Goal: Task Accomplishment & Management: Use online tool/utility

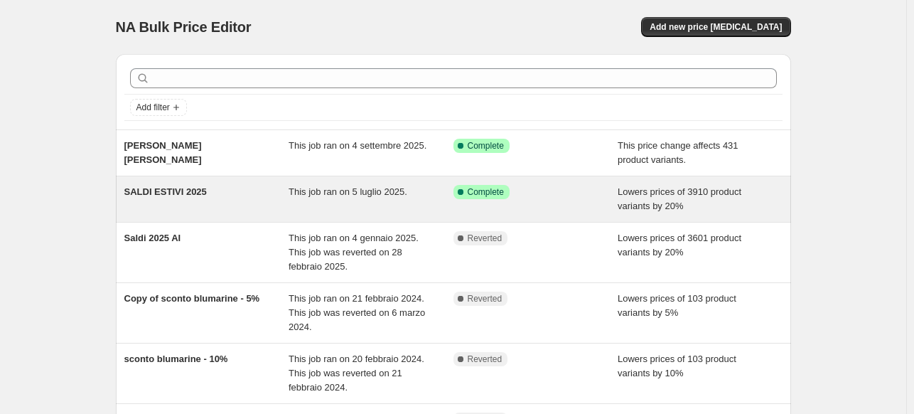
click at [289, 196] on div "SALDI ESTIVI 2025" at bounding box center [206, 199] width 165 height 28
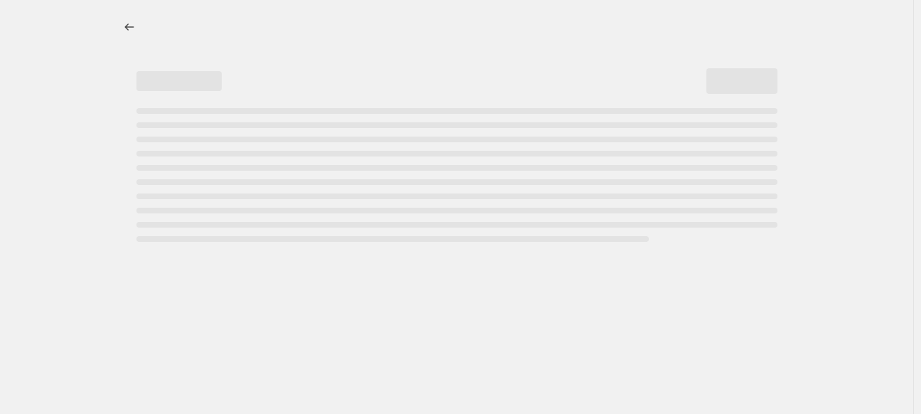
select select "percentage"
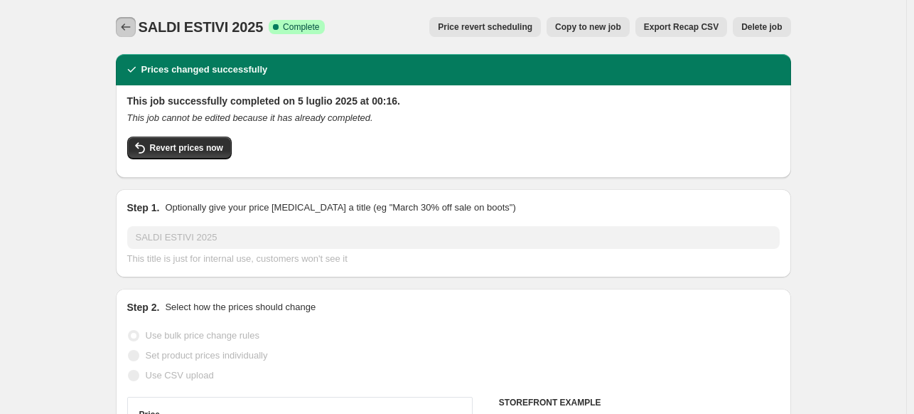
click at [133, 25] on icon "Price change jobs" at bounding box center [126, 27] width 14 height 14
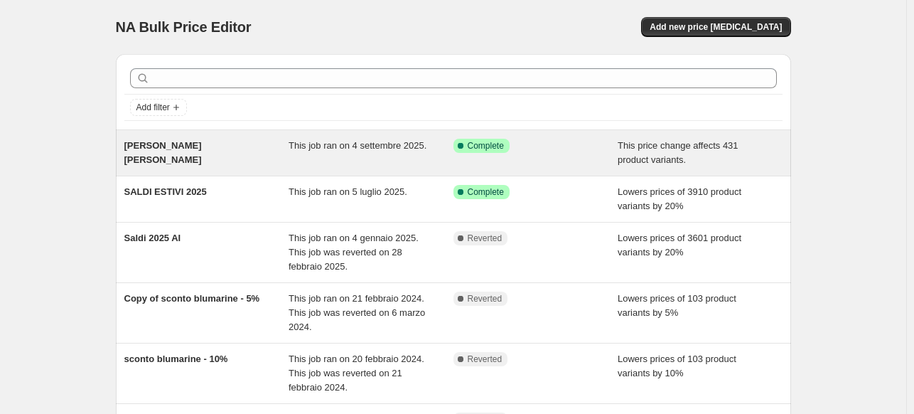
click at [412, 152] on div "This job ran on 4 settembre 2025." at bounding box center [371, 153] width 165 height 28
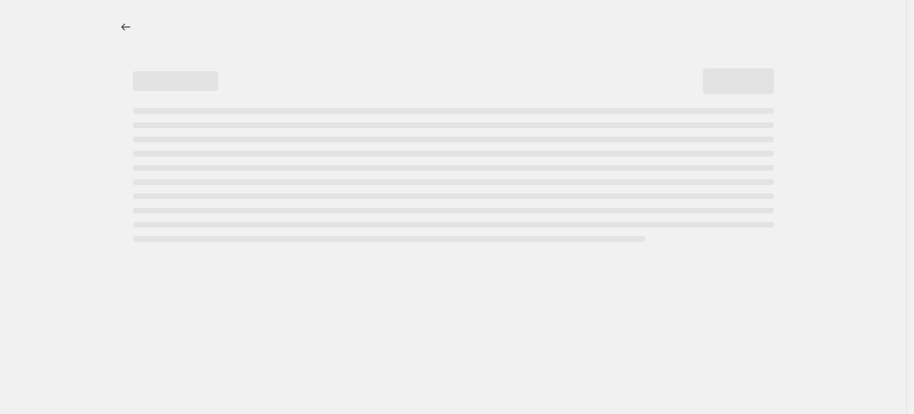
select select "ecap"
select select "remove"
select select "vendor"
select select "collection"
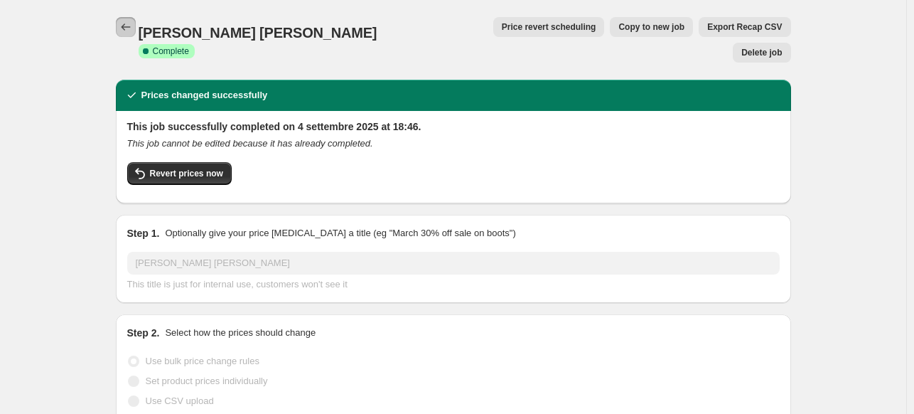
click at [131, 21] on icon "Price change jobs" at bounding box center [126, 27] width 14 height 14
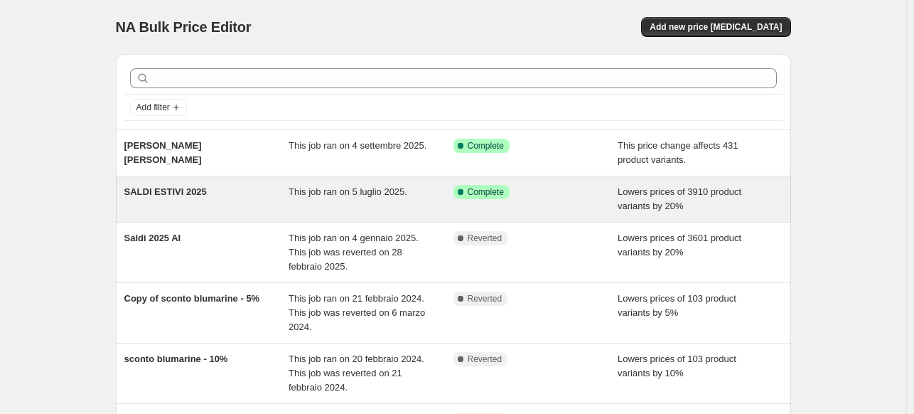
click at [523, 198] on div "Success Complete Complete" at bounding box center [536, 199] width 165 height 28
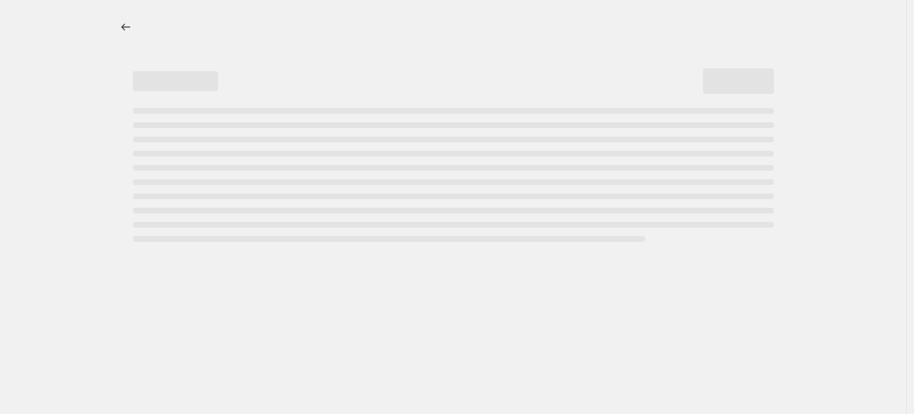
select select "percentage"
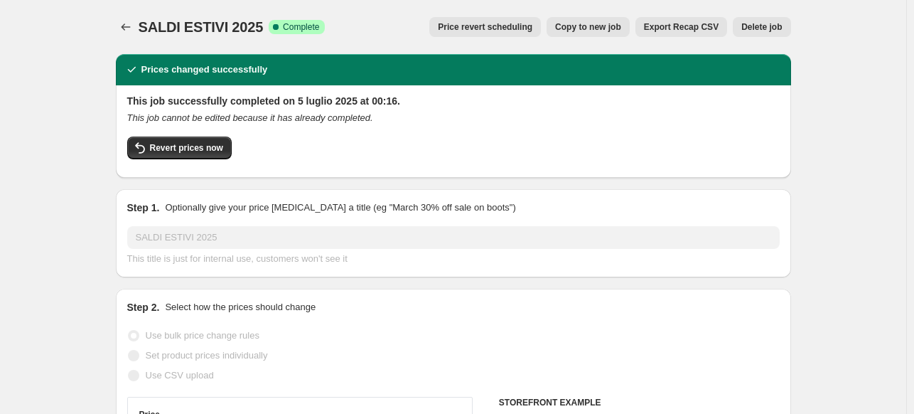
click at [617, 28] on span "Copy to new job" at bounding box center [588, 26] width 66 height 11
select select "percentage"
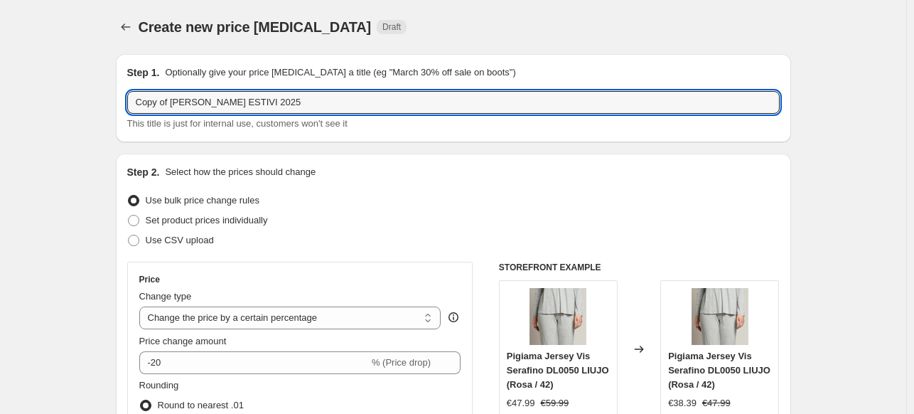
drag, startPoint x: 176, startPoint y: 102, endPoint x: -29, endPoint y: 136, distance: 208.3
click at [0, 136] on html "Home Settings Plans Skip to content Create new price change job. This page is r…" at bounding box center [457, 207] width 914 height 414
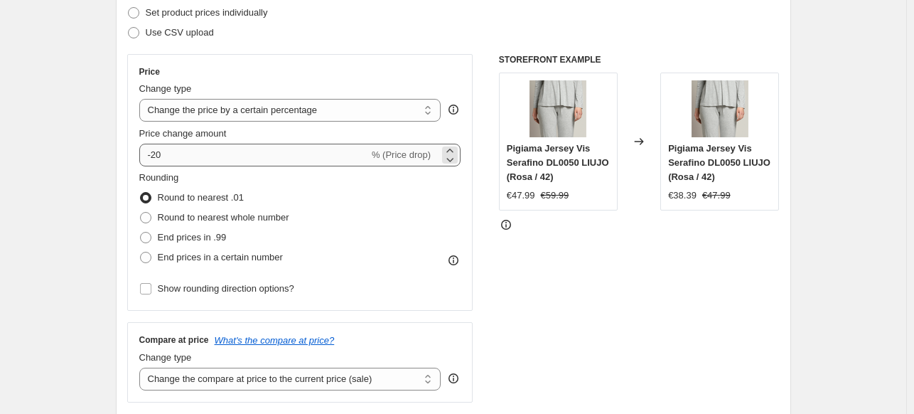
scroll to position [213, 0]
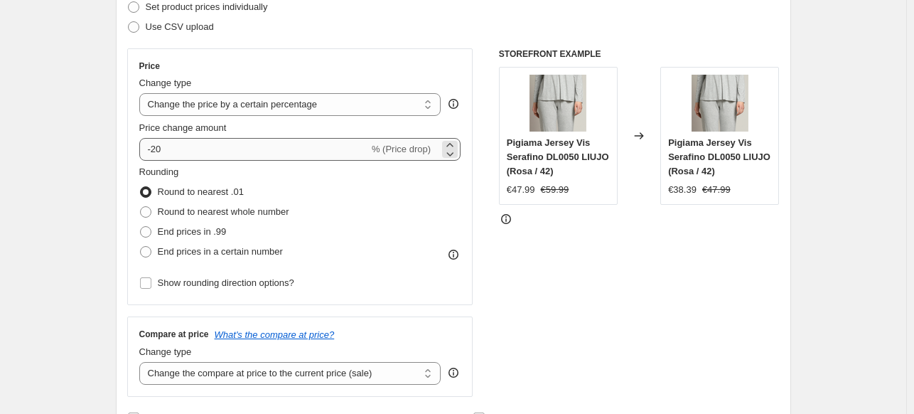
type input "Ripristino SALDI ESTIVI 2025"
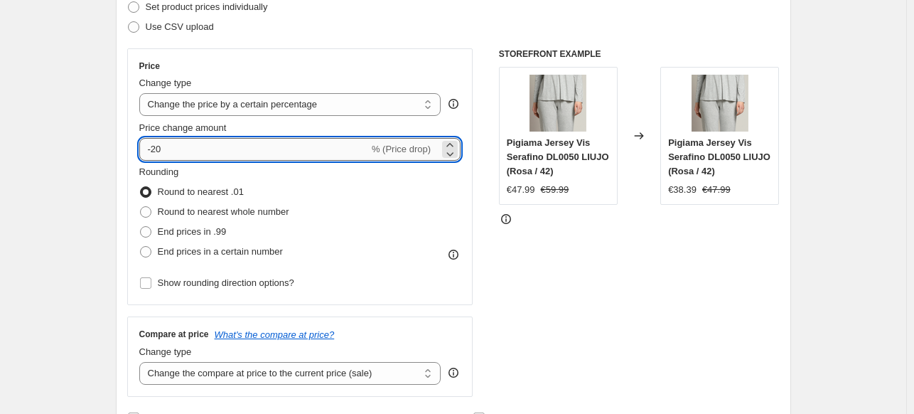
click at [284, 153] on input "-20" at bounding box center [254, 149] width 230 height 23
type input "25"
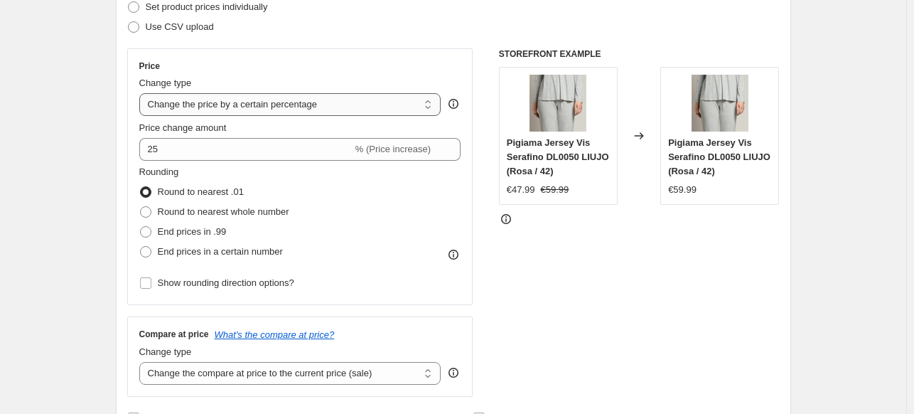
click at [328, 102] on select "Change the price to a certain amount Change the price by a certain amount Chang…" at bounding box center [290, 104] width 302 height 23
click at [641, 259] on div "STOREFRONT EXAMPLE Pigiama Jersey Vis Serafino DL0050 LIUJO (Rosa / 42) €47.99 …" at bounding box center [639, 222] width 281 height 348
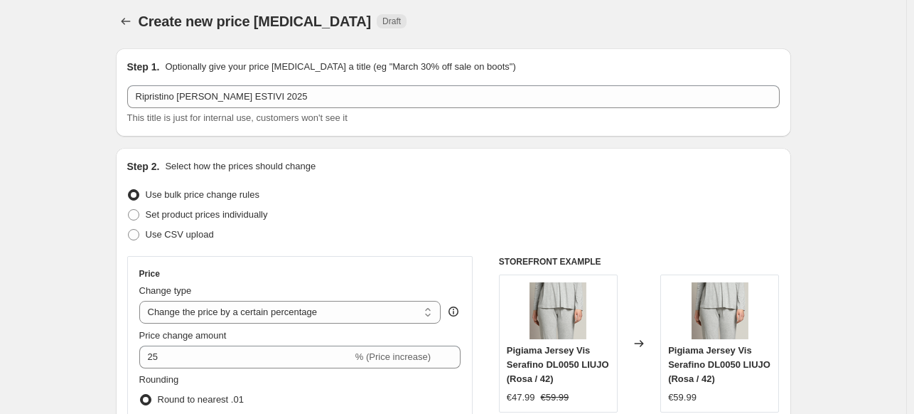
scroll to position [0, 0]
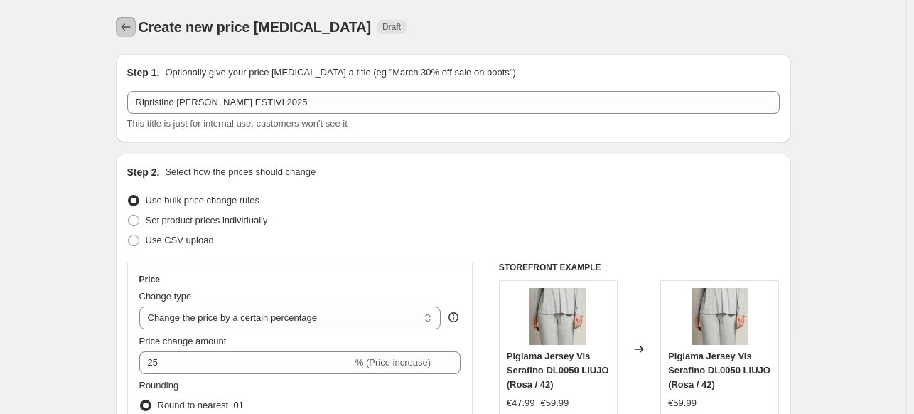
click at [126, 34] on button "Price change jobs" at bounding box center [126, 27] width 20 height 20
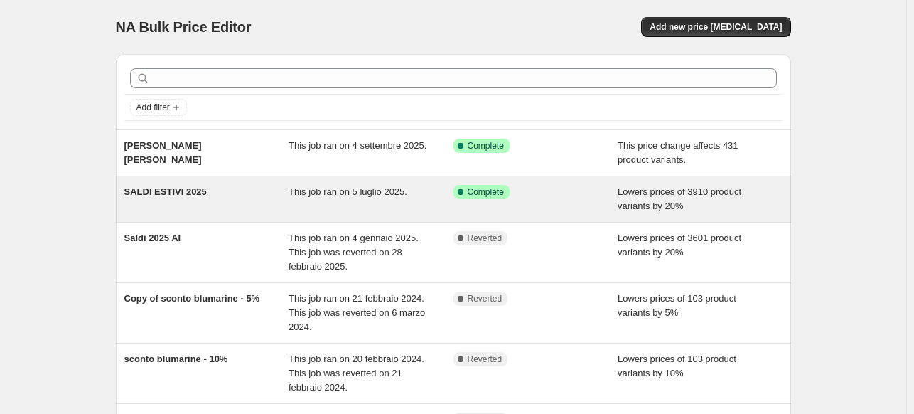
click at [236, 196] on div "SALDI ESTIVI 2025" at bounding box center [206, 199] width 165 height 28
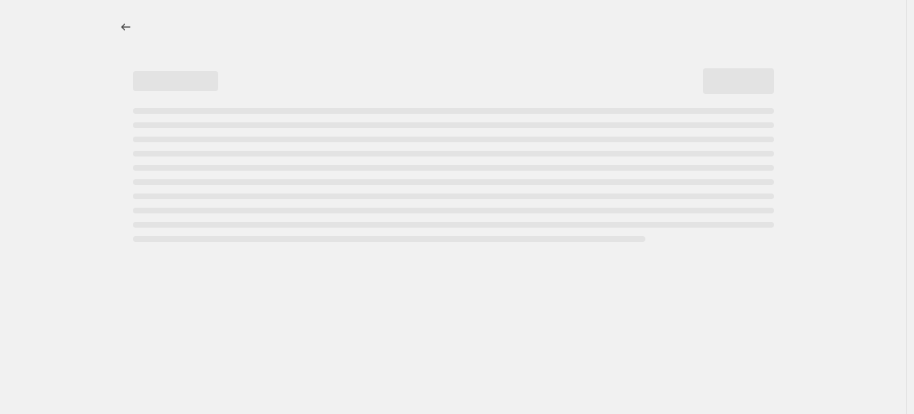
select select "percentage"
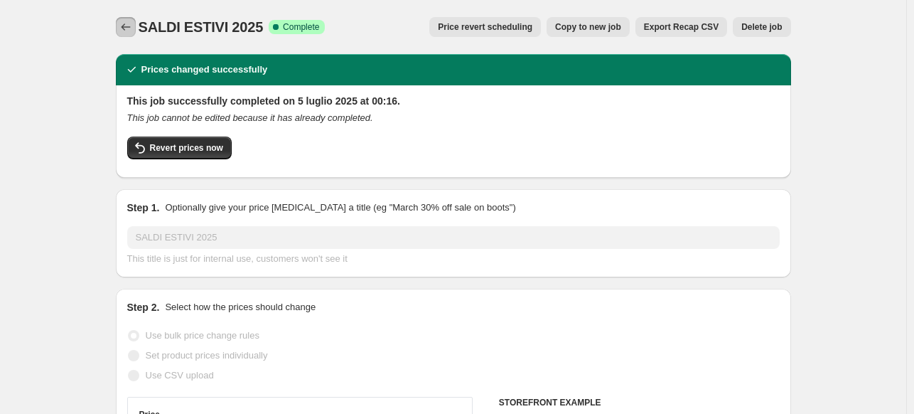
click at [122, 28] on icon "Price change jobs" at bounding box center [126, 27] width 14 height 14
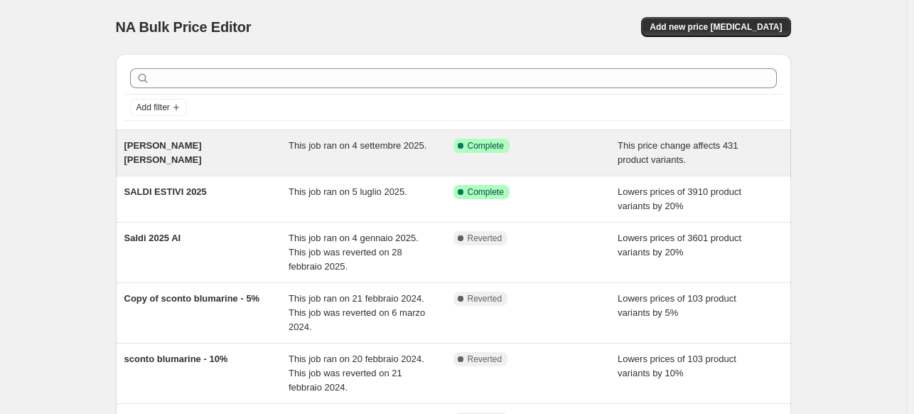
click at [202, 141] on span "[PERSON_NAME] [PERSON_NAME]" at bounding box center [162, 152] width 77 height 25
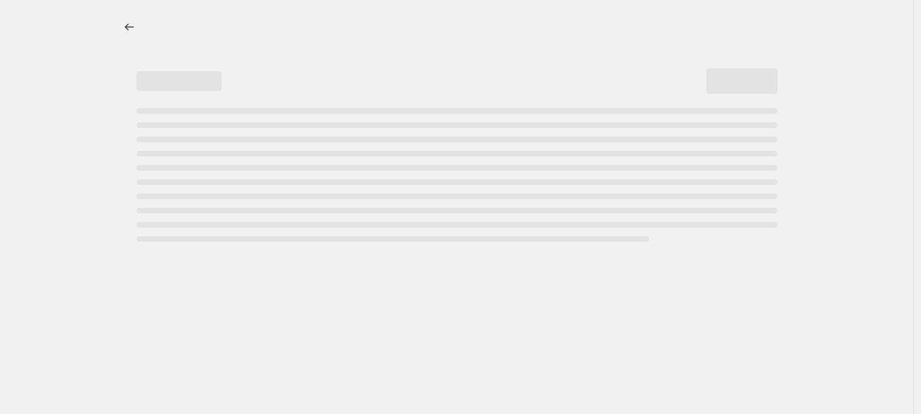
select select "ecap"
select select "remove"
select select "vendor"
select select "collection"
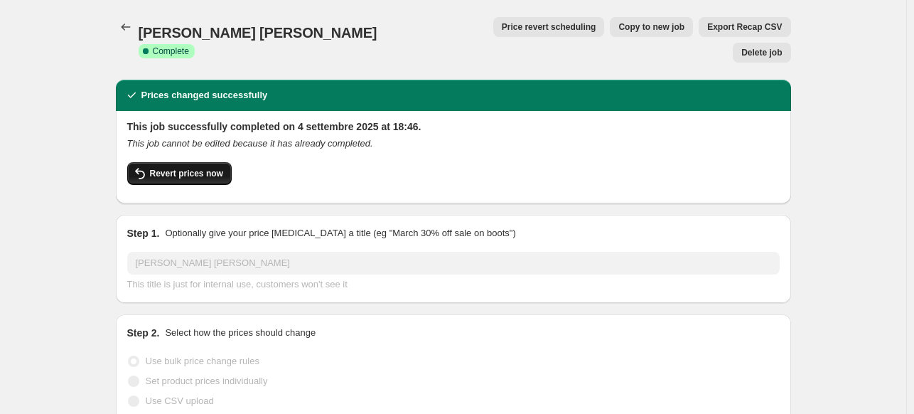
click at [171, 162] on button "Revert prices now" at bounding box center [179, 173] width 105 height 23
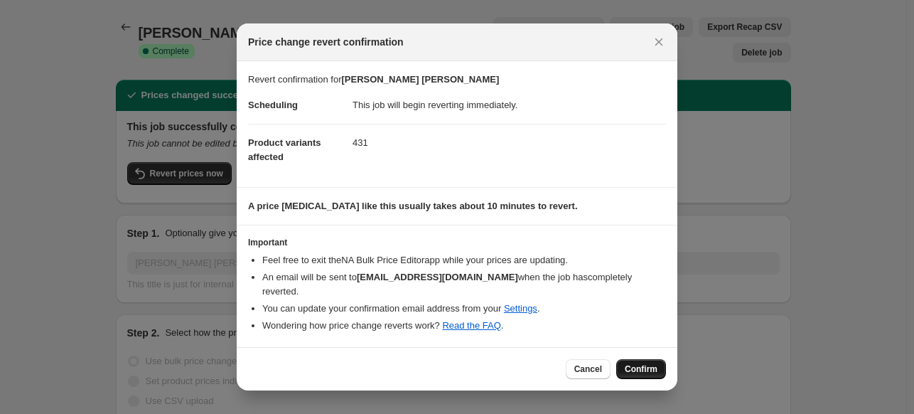
click at [652, 366] on span "Confirm" at bounding box center [641, 368] width 33 height 11
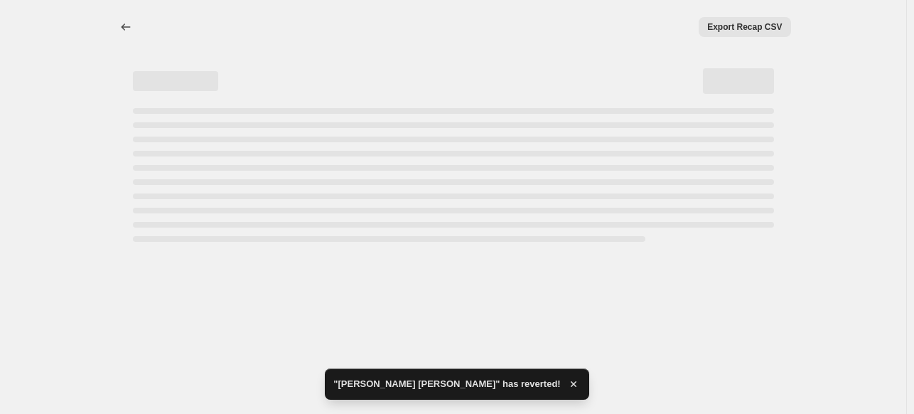
select select "ecap"
select select "remove"
select select "vendor"
select select "collection"
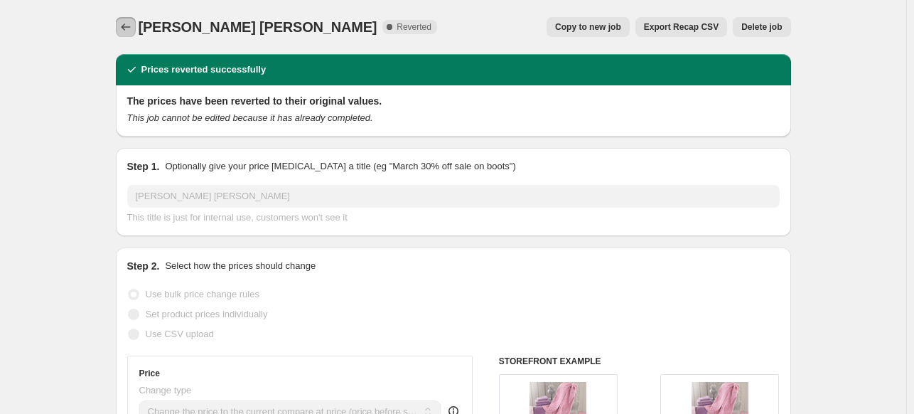
click at [128, 29] on icon "Price change jobs" at bounding box center [126, 27] width 14 height 14
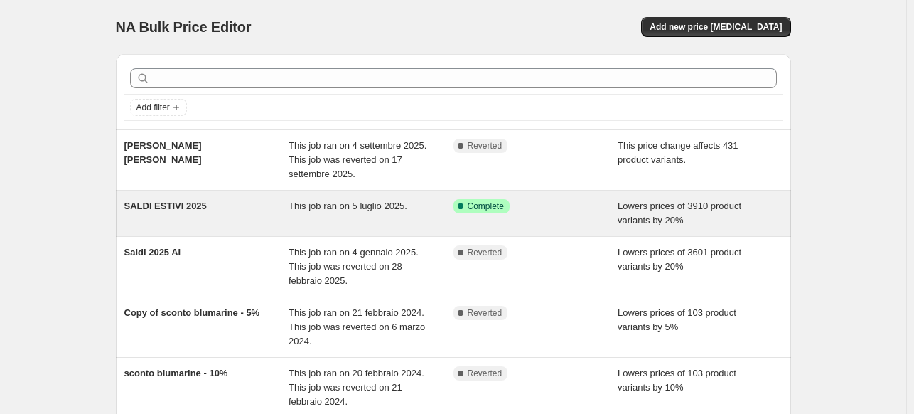
click at [247, 227] on div "SALDI ESTIVI 2025" at bounding box center [206, 213] width 165 height 28
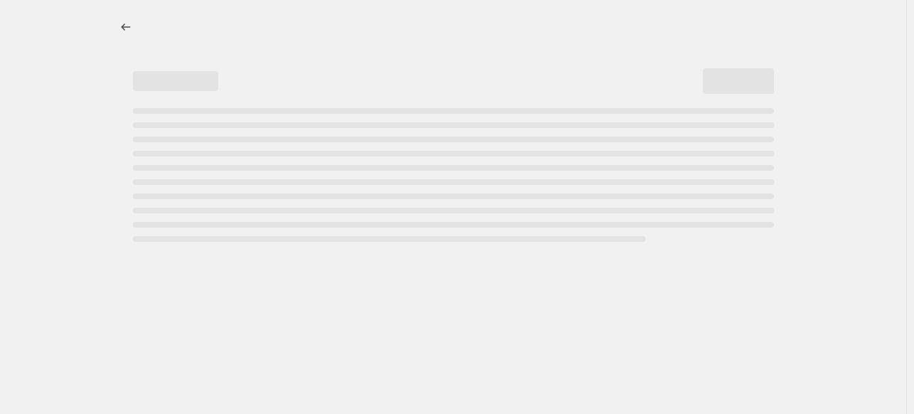
select select "percentage"
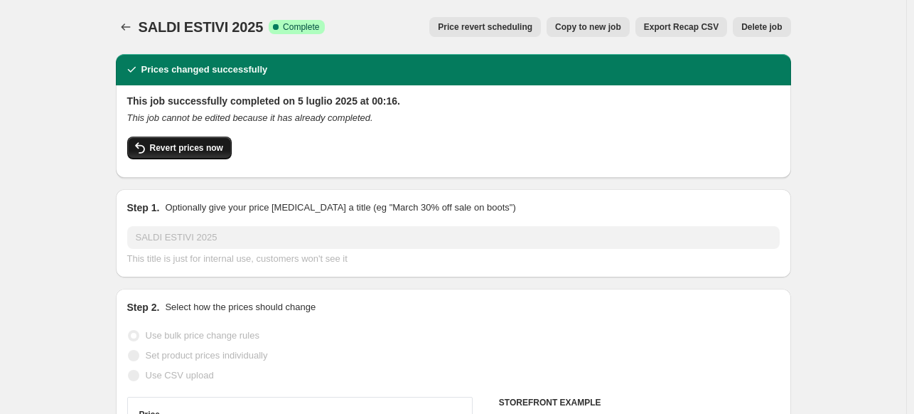
click at [184, 148] on span "Revert prices now" at bounding box center [186, 147] width 73 height 11
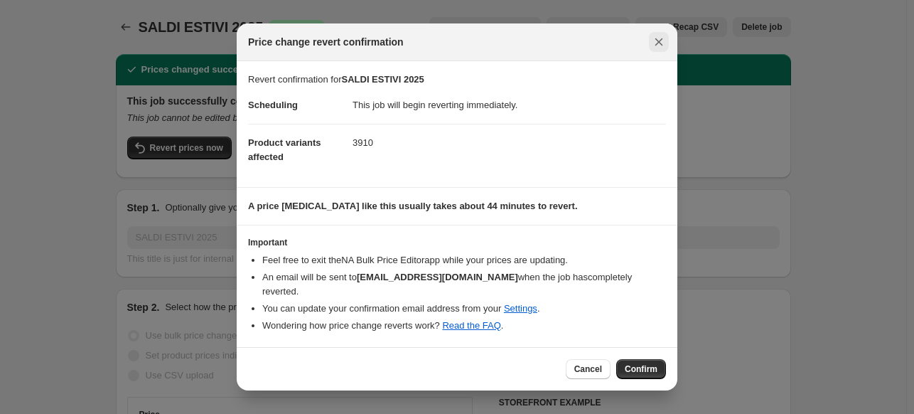
click at [668, 52] on button "Close" at bounding box center [659, 42] width 20 height 20
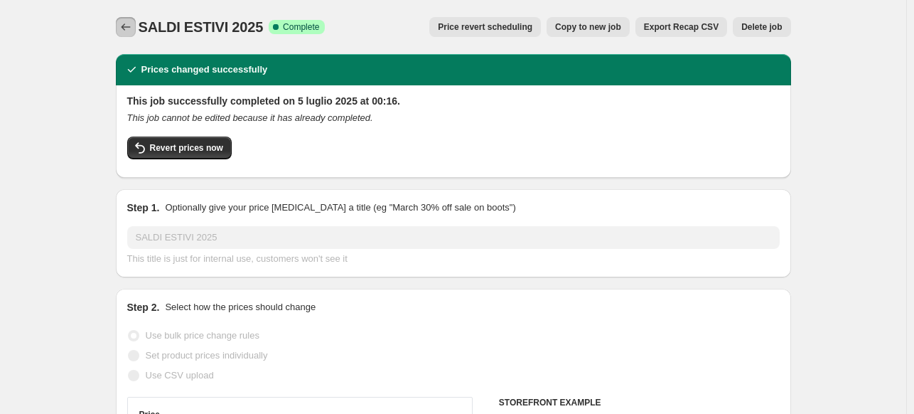
click at [136, 35] on button "Price change jobs" at bounding box center [126, 27] width 20 height 20
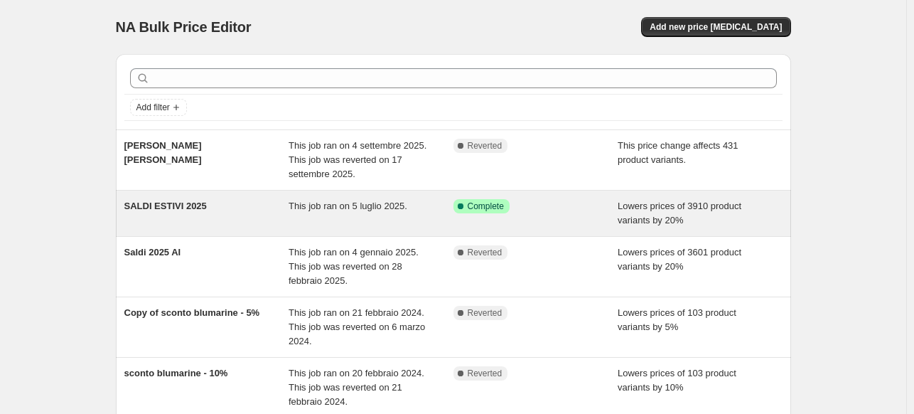
click at [228, 233] on div "SALDI ESTIVI 2025 This job ran on 5 luglio 2025. Success Complete Complete Lowe…" at bounding box center [453, 213] width 675 height 45
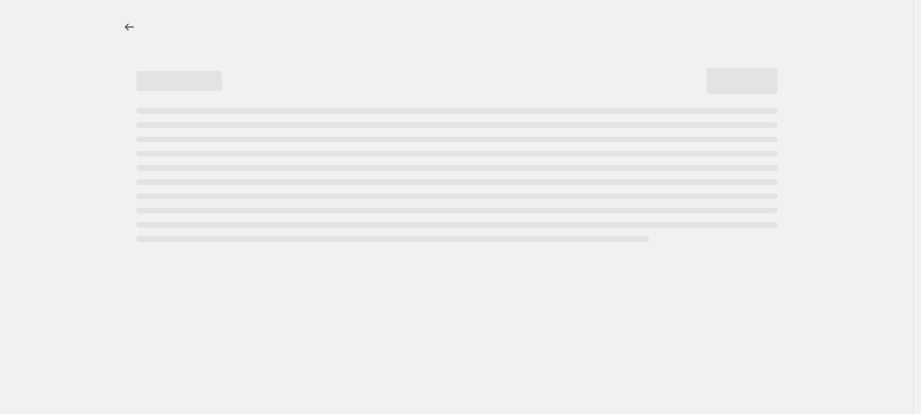
select select "percentage"
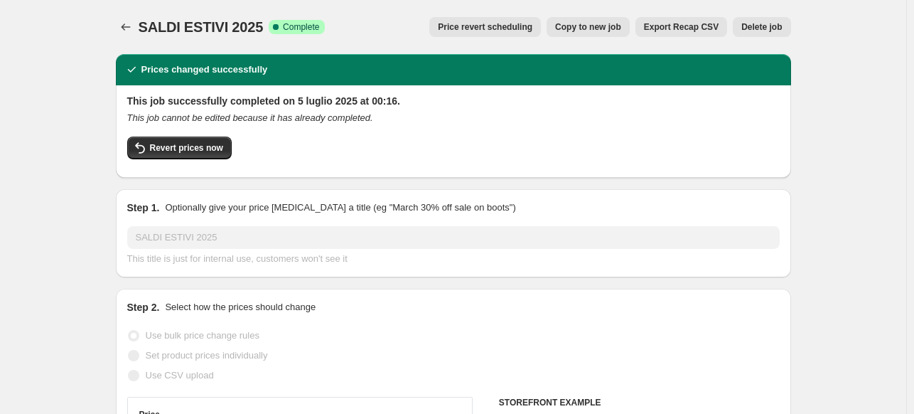
click at [523, 30] on span "Price revert scheduling" at bounding box center [485, 26] width 95 height 11
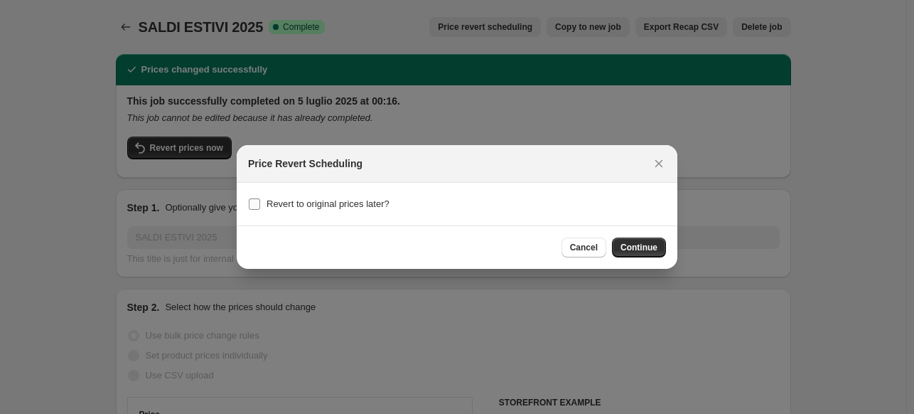
click at [297, 208] on span "Revert to original prices later?" at bounding box center [328, 203] width 123 height 11
click at [260, 208] on input "Revert to original prices later?" at bounding box center [254, 203] width 11 height 11
checkbox input "true"
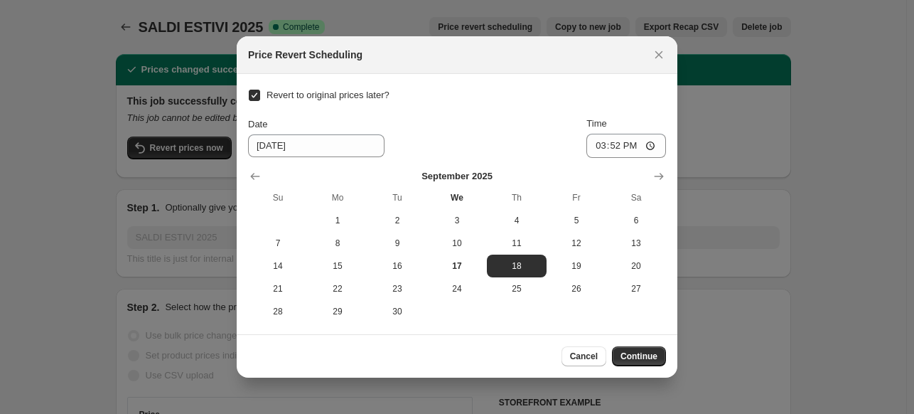
click at [305, 93] on span "Revert to original prices later?" at bounding box center [328, 95] width 123 height 11
click at [260, 93] on input "Revert to original prices later?" at bounding box center [254, 95] width 11 height 11
checkbox input "false"
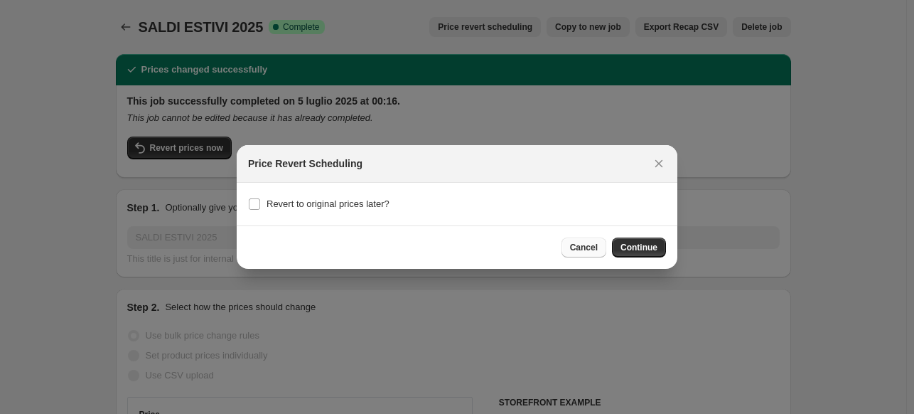
click at [585, 242] on span "Cancel" at bounding box center [584, 247] width 28 height 11
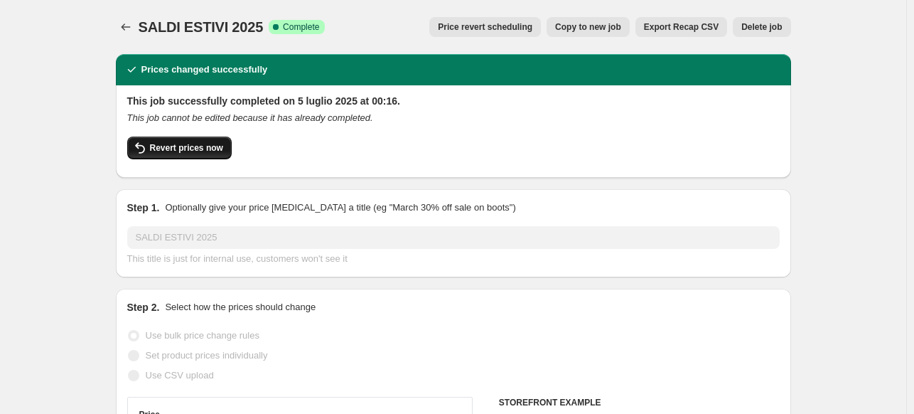
click at [181, 155] on button "Revert prices now" at bounding box center [179, 147] width 105 height 23
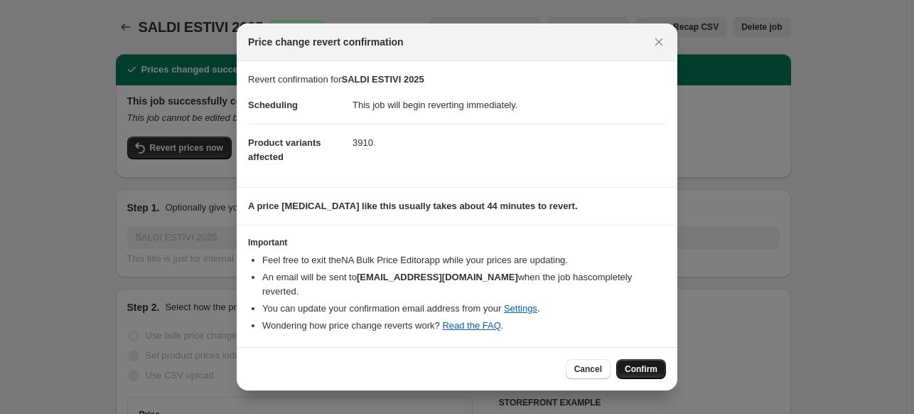
click at [650, 363] on span "Confirm" at bounding box center [641, 368] width 33 height 11
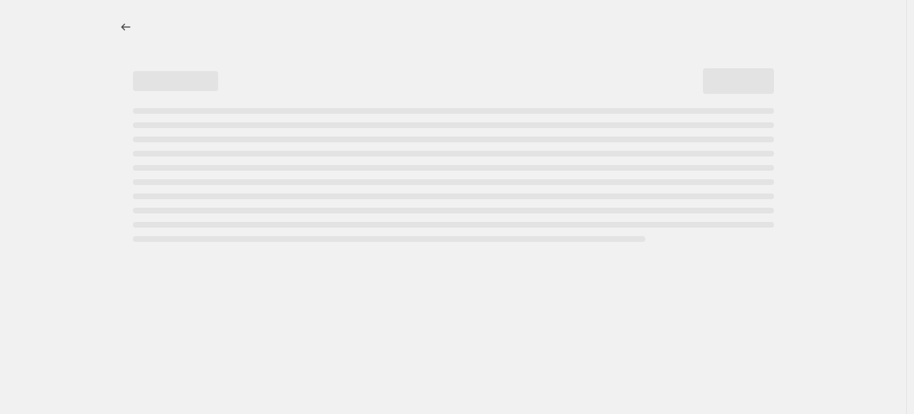
select select "percentage"
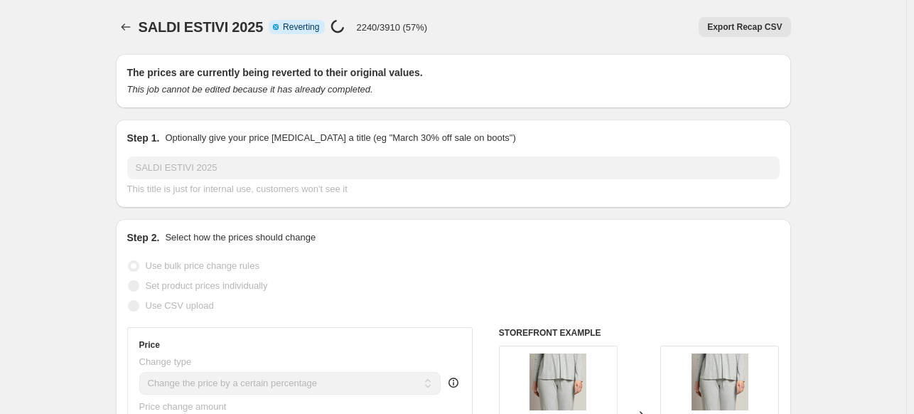
click at [507, 45] on div "SALDI ESTIVI 2025. This page is ready SALDI ESTIVI 2025 Info Partially complete…" at bounding box center [453, 27] width 675 height 54
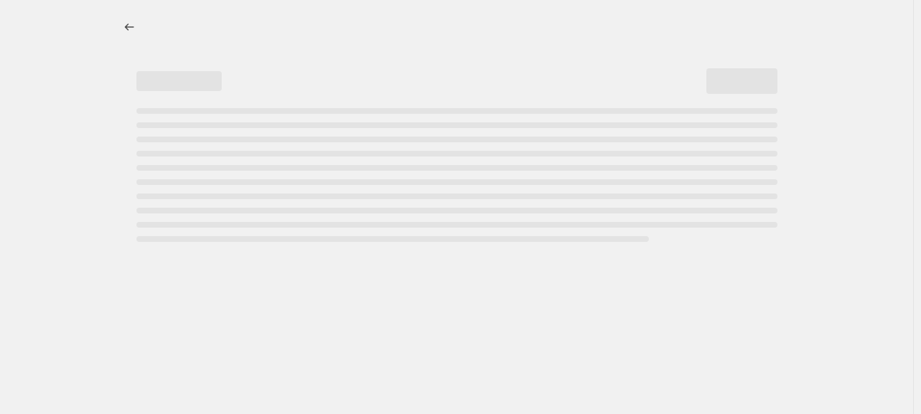
select select "percentage"
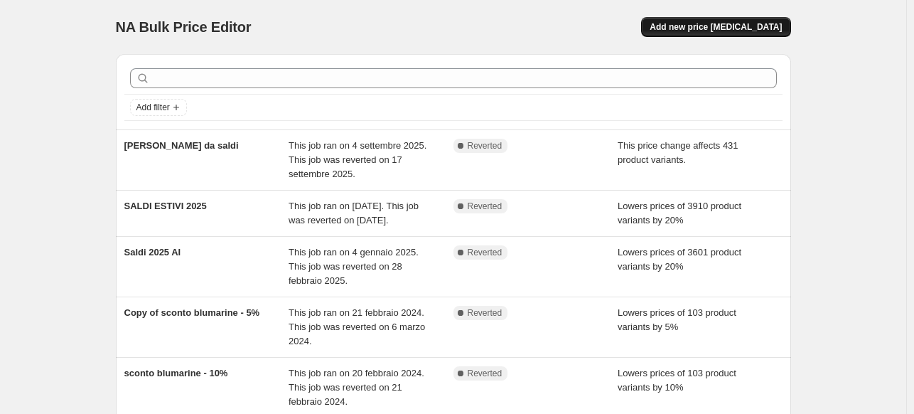
click at [736, 32] on span "Add new price change job" at bounding box center [716, 26] width 132 height 11
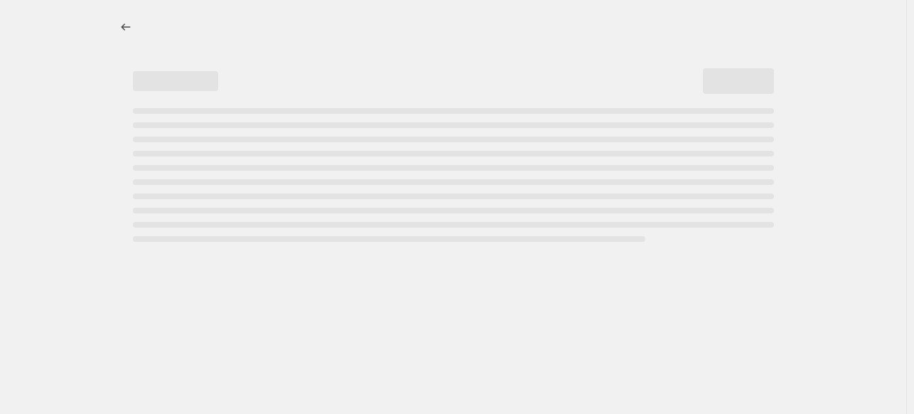
select select "percentage"
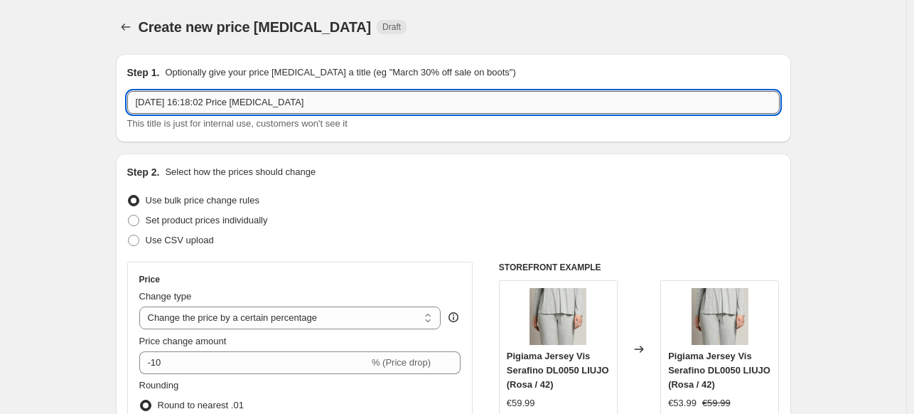
click at [305, 102] on input "17 set 2025, 16:18:02 Price change job" at bounding box center [453, 102] width 653 height 23
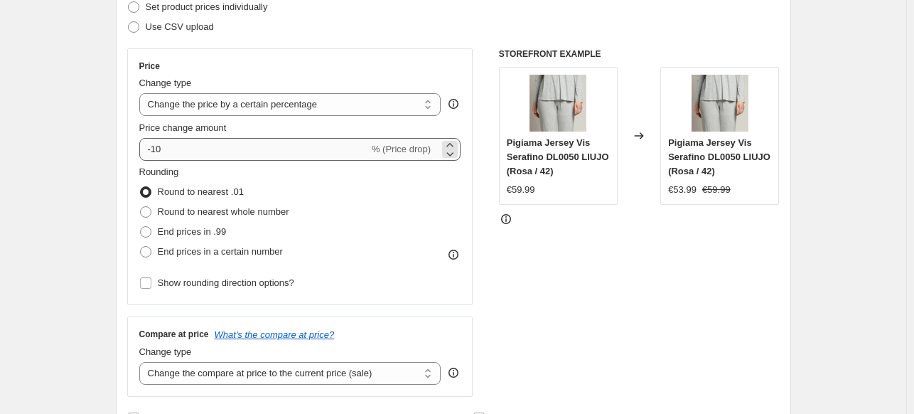
type input "ripristina prezzi con prezzo confronto"
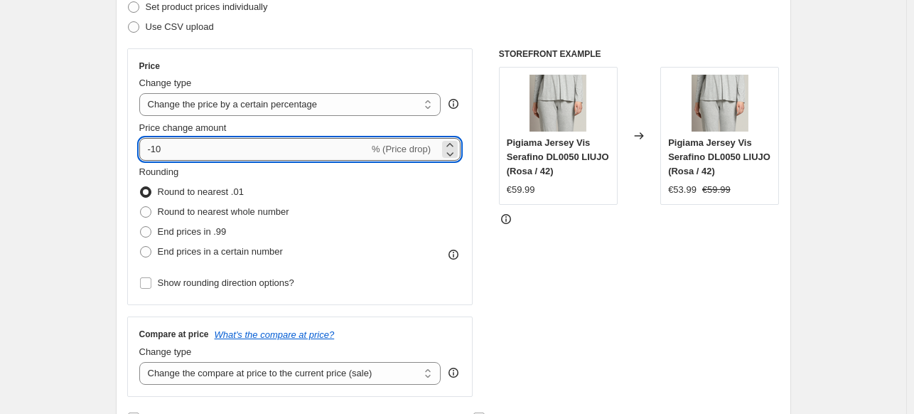
click at [283, 149] on input "-10" at bounding box center [254, 149] width 230 height 23
click at [283, 148] on input "-10" at bounding box center [254, 149] width 230 height 23
type input "-1"
type input "0"
click at [351, 95] on select "Change the price to a certain amount Change the price by a certain amount Chang…" at bounding box center [290, 104] width 302 height 23
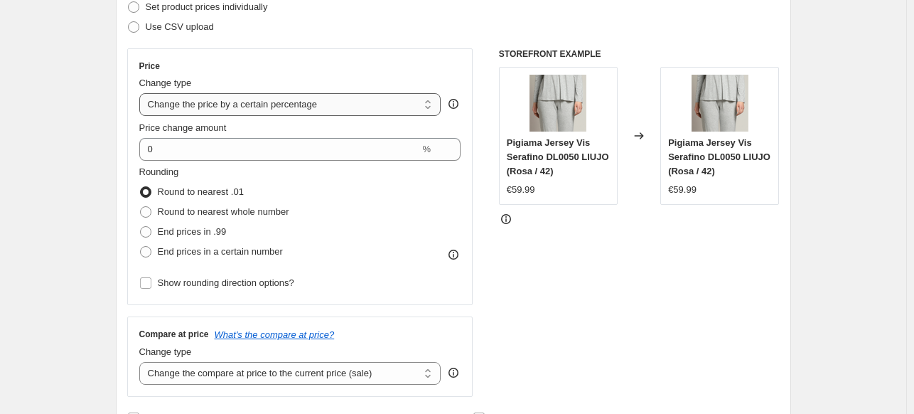
select select "ecap"
click at [142, 93] on select "Change the price to a certain amount Change the price by a certain amount Chang…" at bounding box center [290, 104] width 302 height 23
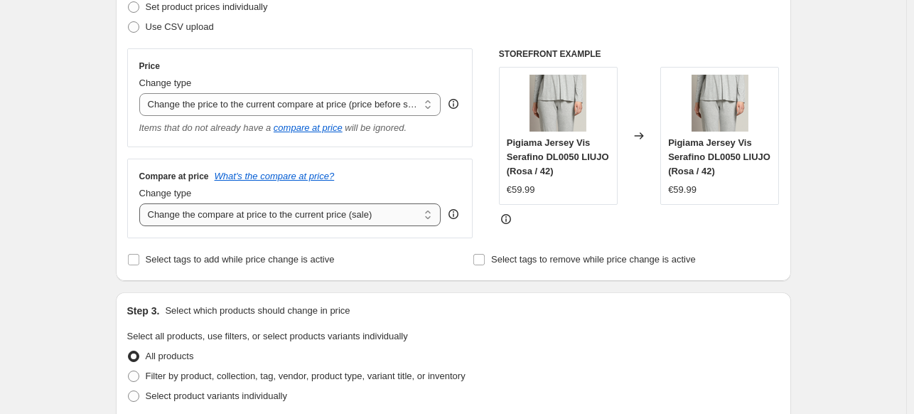
click at [336, 222] on select "Change the compare at price to the current price (sale) Change the compare at p…" at bounding box center [290, 214] width 302 height 23
select select "remove"
click at [142, 204] on select "Change the compare at price to the current price (sale) Change the compare at p…" at bounding box center [290, 214] width 302 height 23
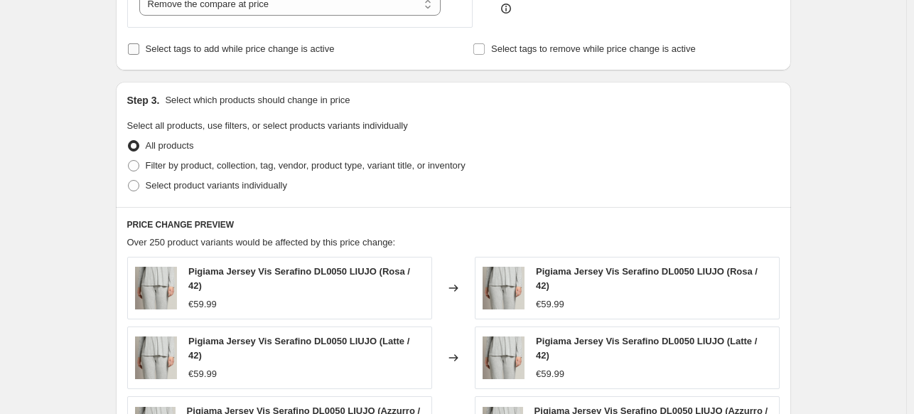
scroll to position [427, 0]
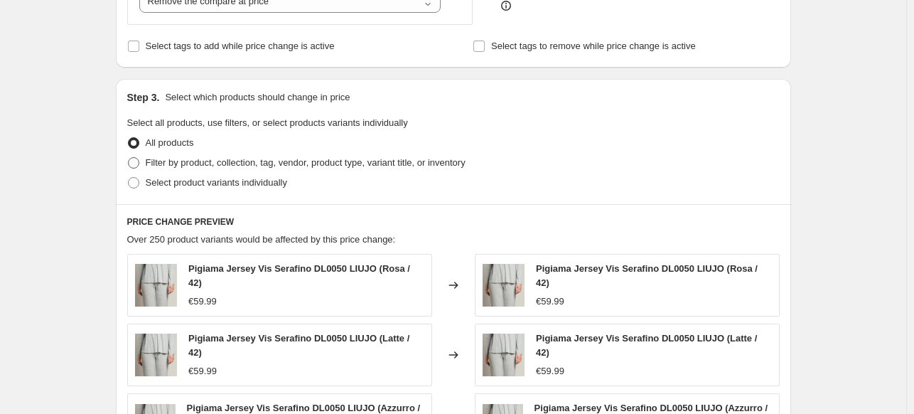
click at [260, 161] on span "Filter by product, collection, tag, vendor, product type, variant title, or inv…" at bounding box center [306, 162] width 320 height 11
click at [129, 158] on input "Filter by product, collection, tag, vendor, product type, variant title, or inv…" at bounding box center [128, 157] width 1 height 1
radio input "true"
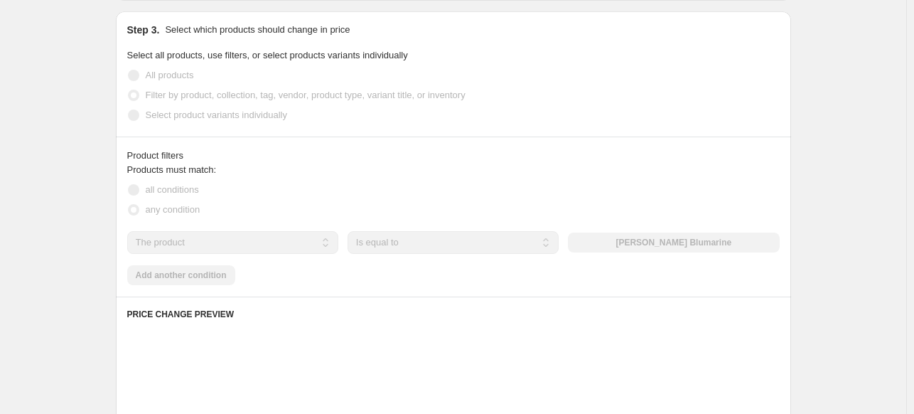
scroll to position [498, 0]
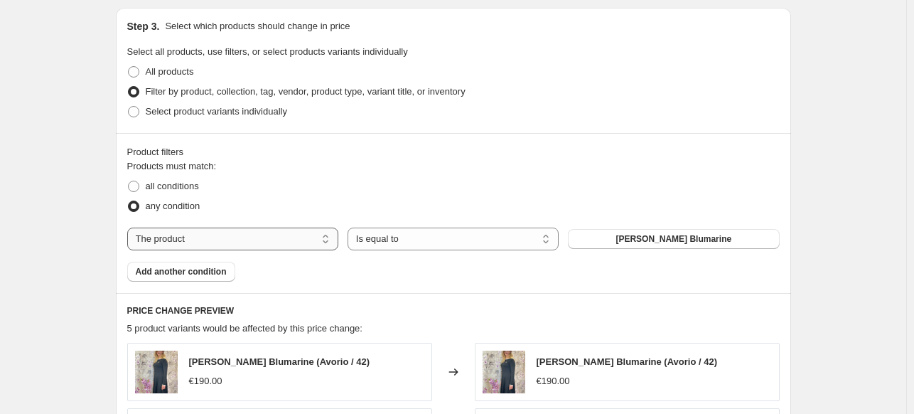
click at [243, 232] on select "The product The product's collection The product's tag The product's vendor The…" at bounding box center [232, 238] width 211 height 23
select select "collection"
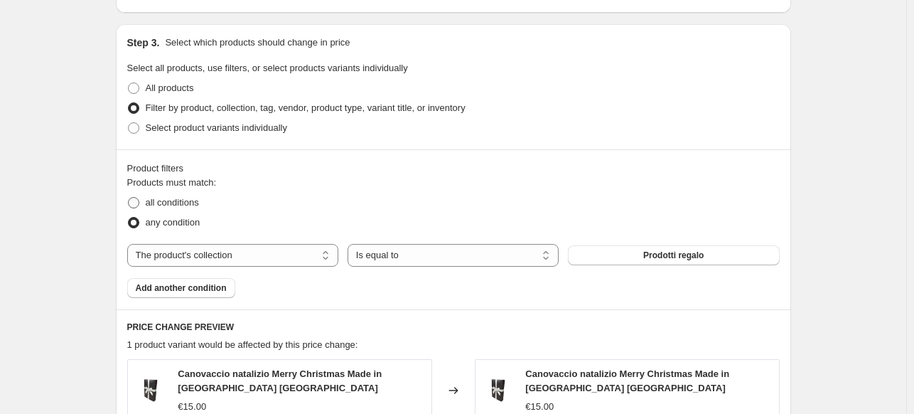
click at [196, 194] on label "all conditions" at bounding box center [163, 203] width 72 height 20
click at [129, 197] on input "all conditions" at bounding box center [128, 197] width 1 height 1
radio input "true"
click at [636, 247] on button "Prodotti regalo" at bounding box center [673, 255] width 211 height 20
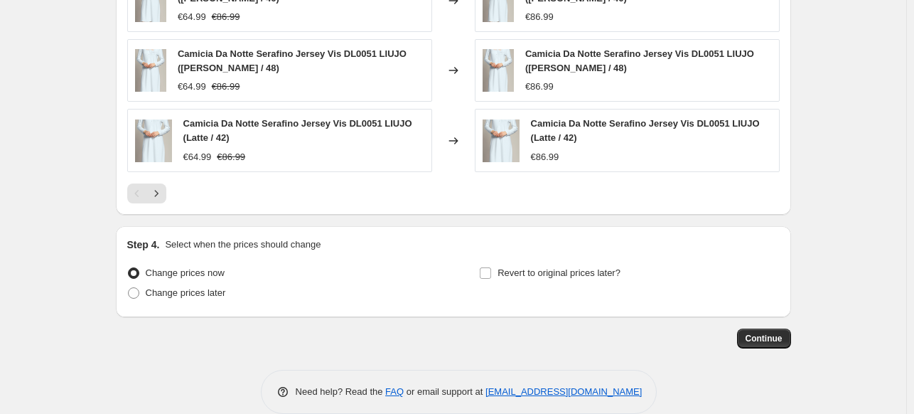
scroll to position [1031, 0]
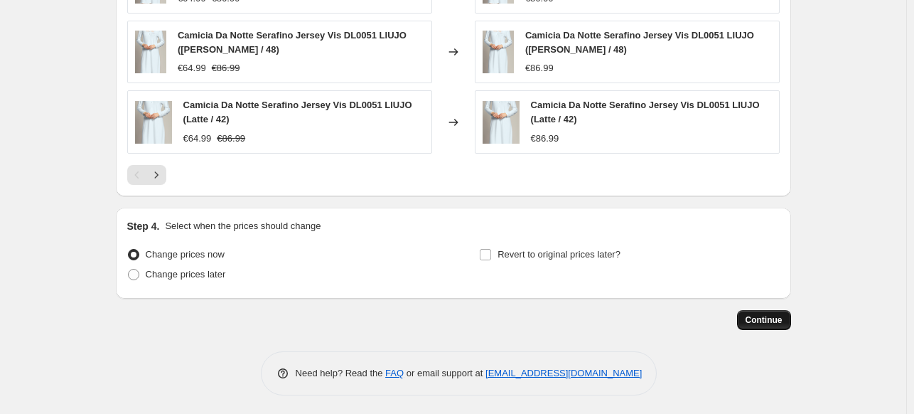
click at [760, 322] on span "Continue" at bounding box center [764, 319] width 37 height 11
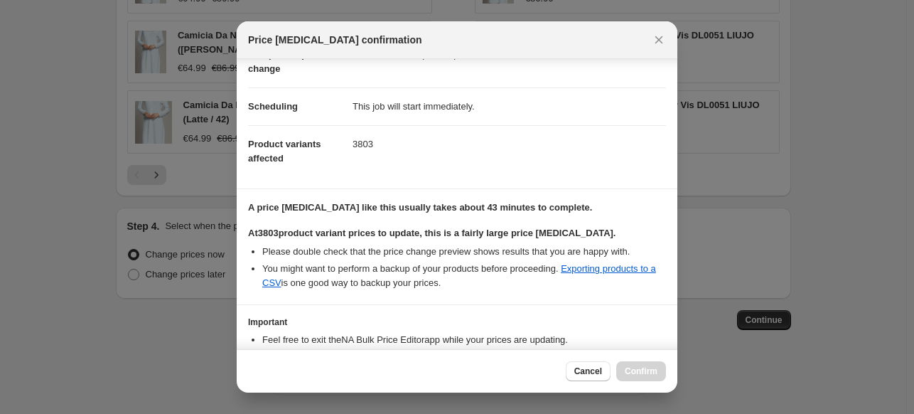
scroll to position [173, 0]
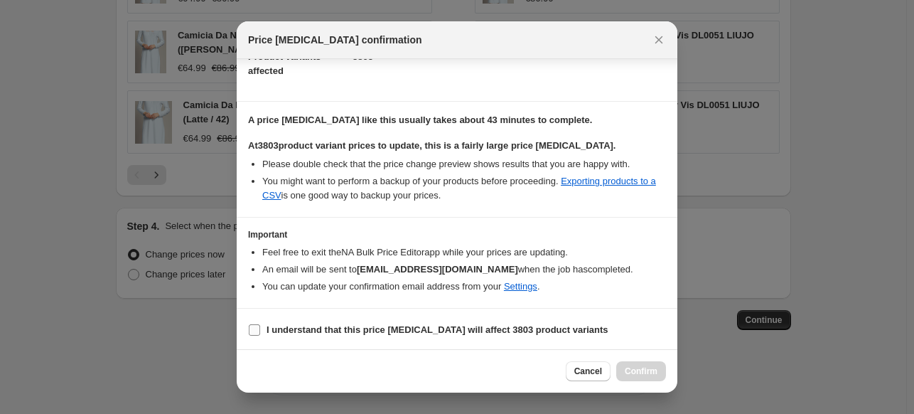
click at [262, 328] on label "I understand that this price change job will affect 3803 product variants" at bounding box center [428, 330] width 360 height 20
click at [260, 328] on input "I understand that this price change job will affect 3803 product variants" at bounding box center [254, 329] width 11 height 11
checkbox input "true"
click at [641, 378] on button "Confirm" at bounding box center [641, 371] width 50 height 20
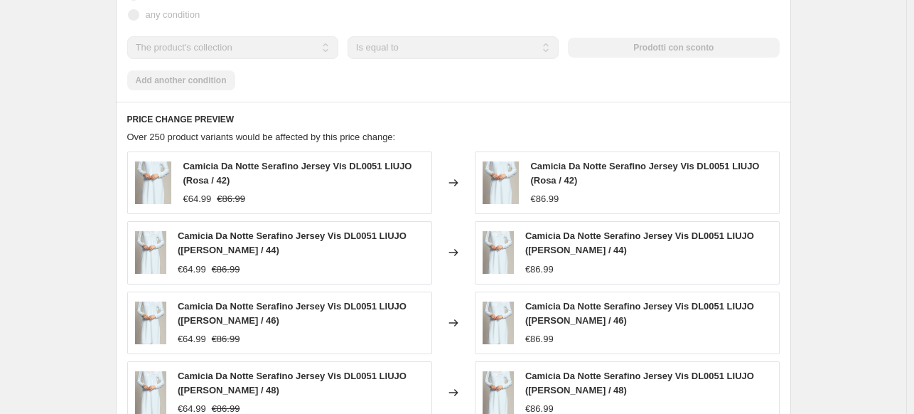
scroll to position [926, 0]
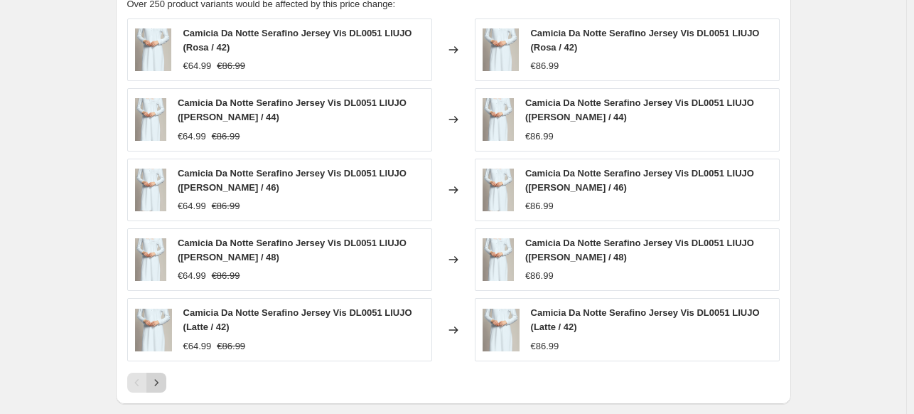
click at [164, 387] on icon "Next" at bounding box center [156, 382] width 14 height 14
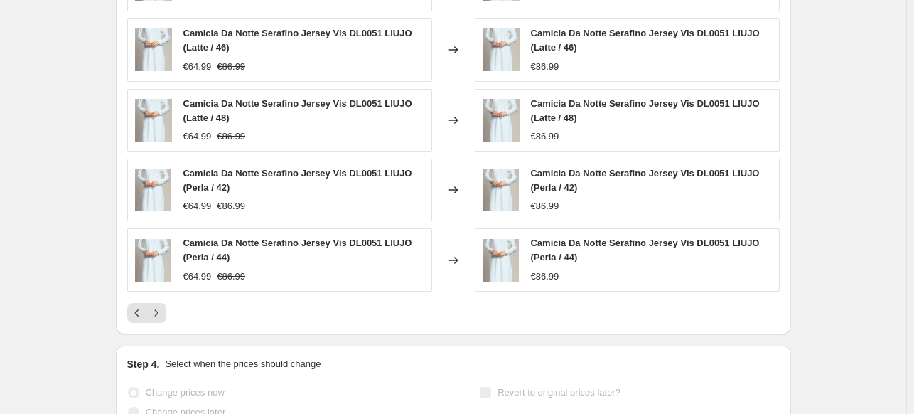
scroll to position [997, 0]
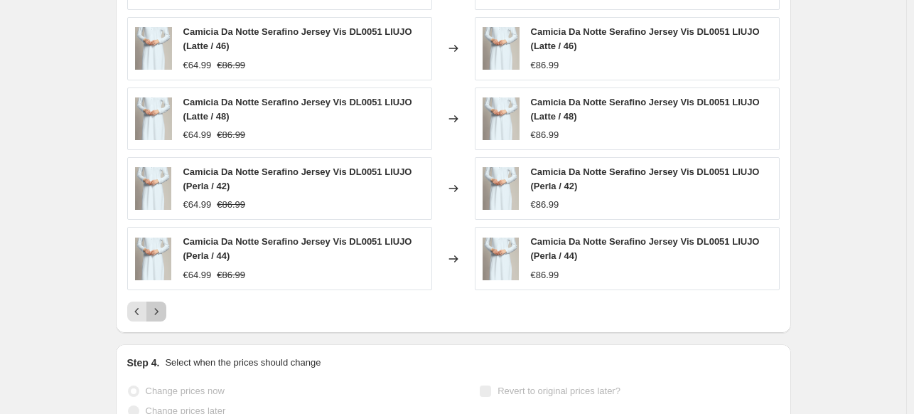
click at [162, 309] on icon "Next" at bounding box center [156, 311] width 14 height 14
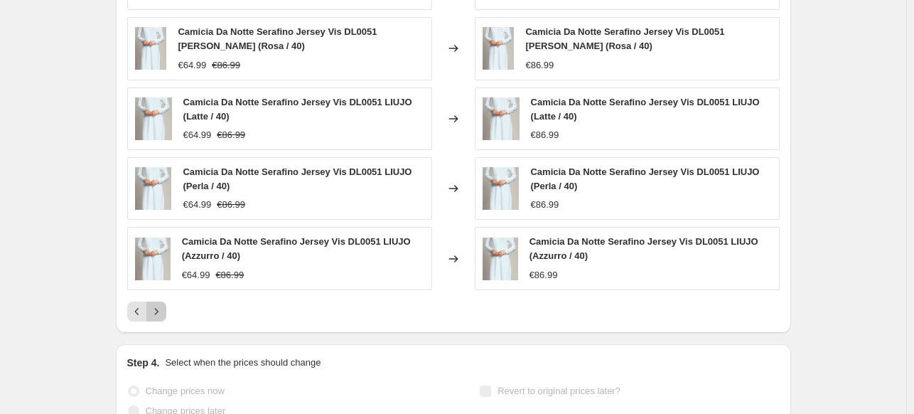
click at [162, 309] on icon "Next" at bounding box center [156, 311] width 14 height 14
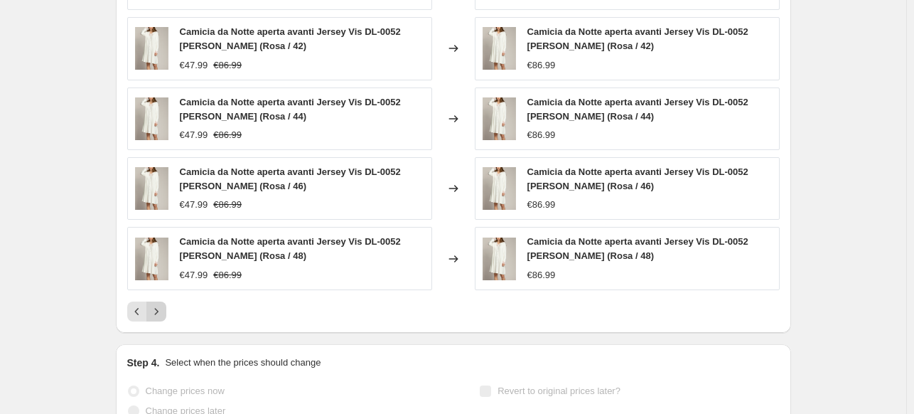
click at [162, 309] on icon "Next" at bounding box center [156, 311] width 14 height 14
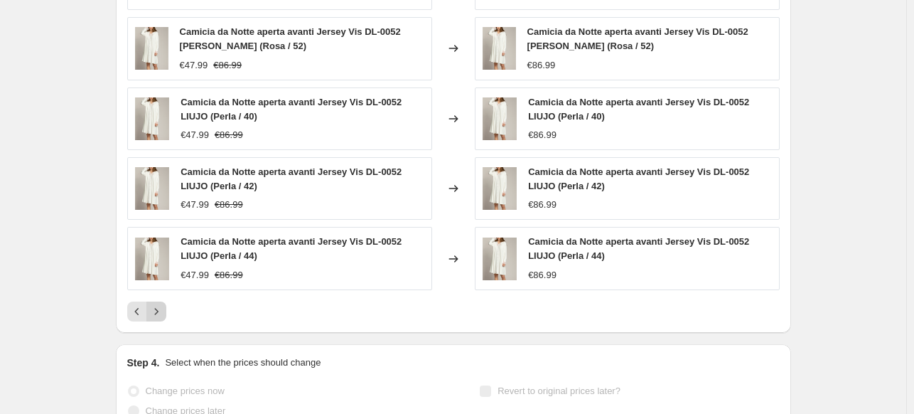
click at [164, 309] on icon "Next" at bounding box center [156, 311] width 14 height 14
click at [164, 310] on icon "Next" at bounding box center [156, 311] width 14 height 14
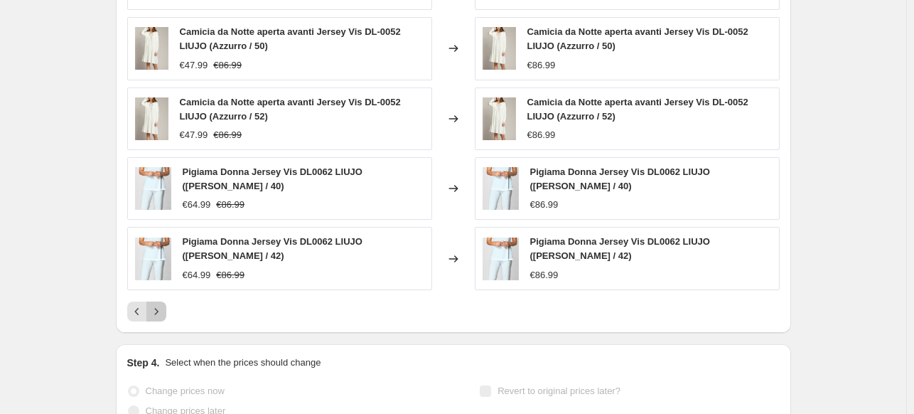
click at [164, 310] on icon "Next" at bounding box center [156, 311] width 14 height 14
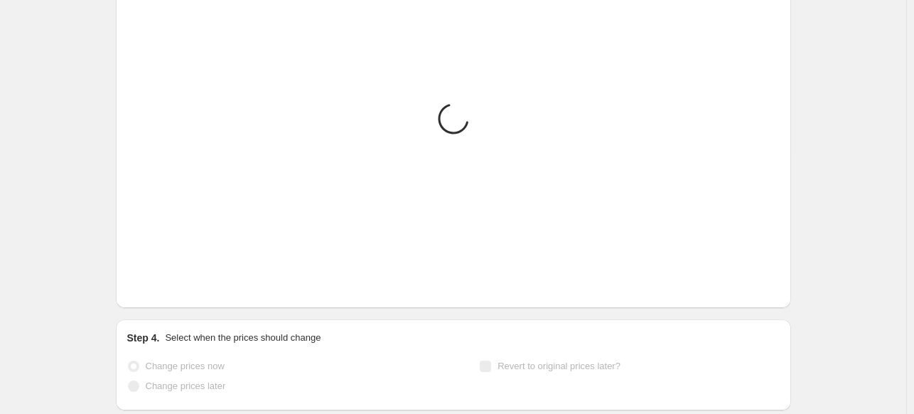
scroll to position [995, 0]
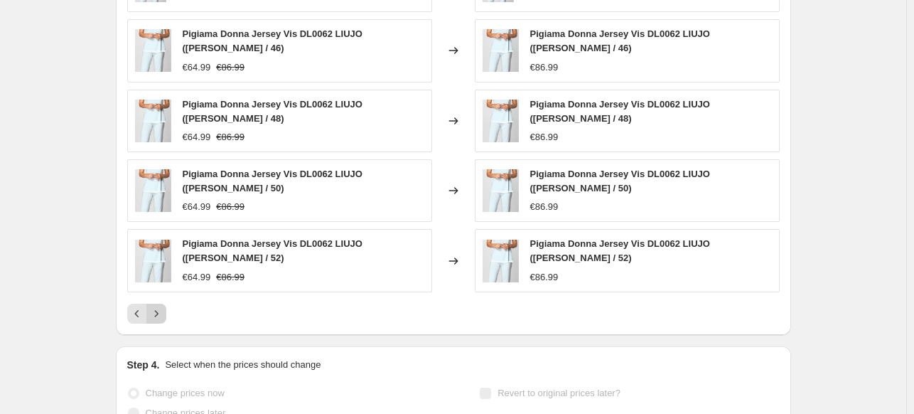
click at [164, 310] on icon "Next" at bounding box center [156, 313] width 14 height 14
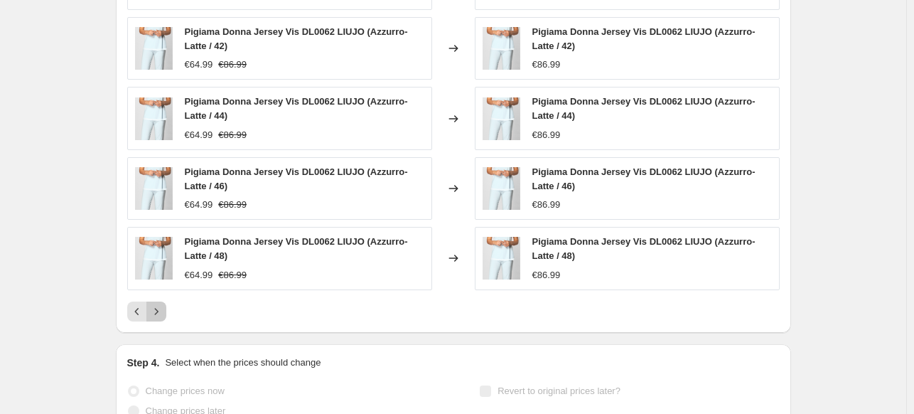
click at [164, 310] on icon "Next" at bounding box center [156, 311] width 14 height 14
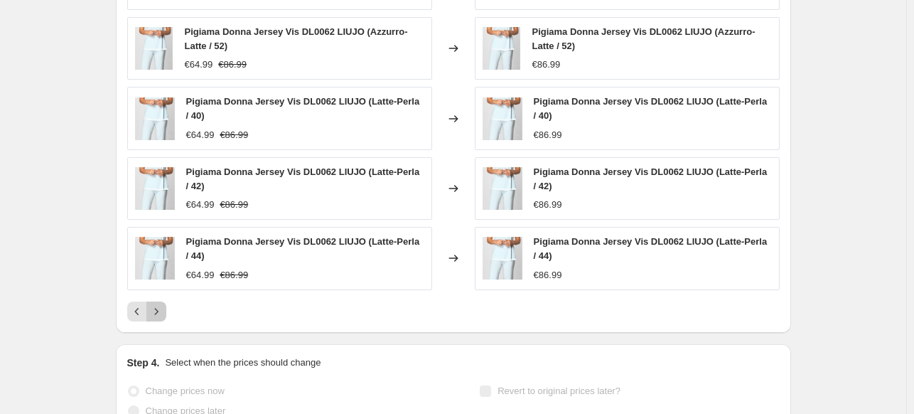
click at [164, 310] on icon "Next" at bounding box center [156, 311] width 14 height 14
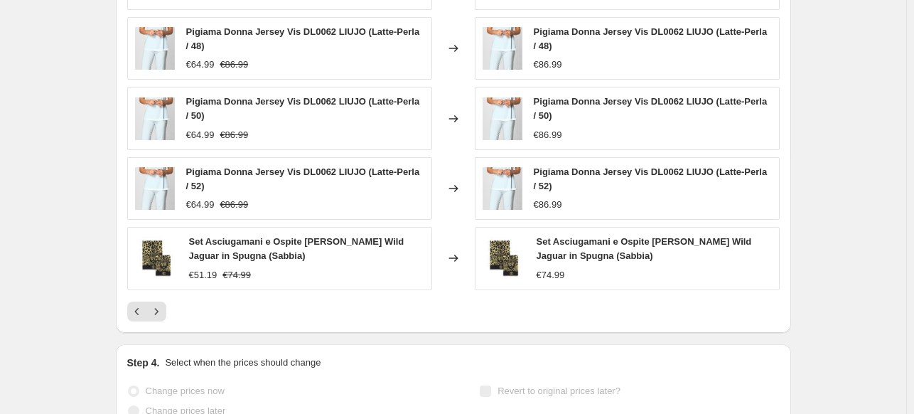
click at [164, 310] on icon "Next" at bounding box center [156, 311] width 14 height 14
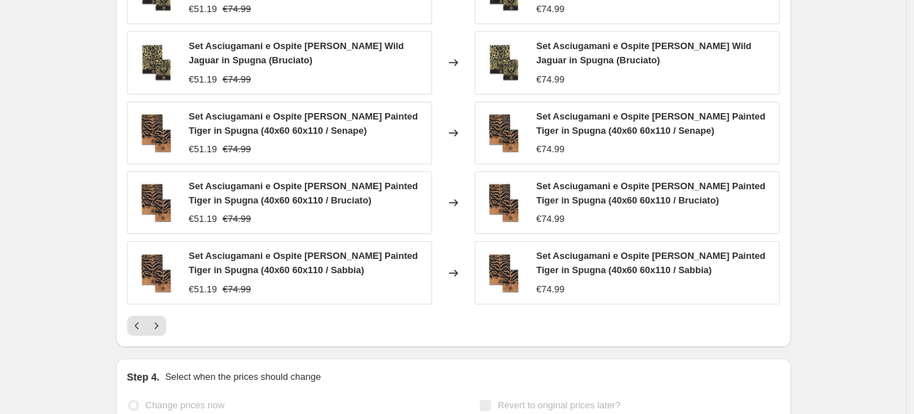
click at [164, 318] on icon "Next" at bounding box center [156, 325] width 14 height 14
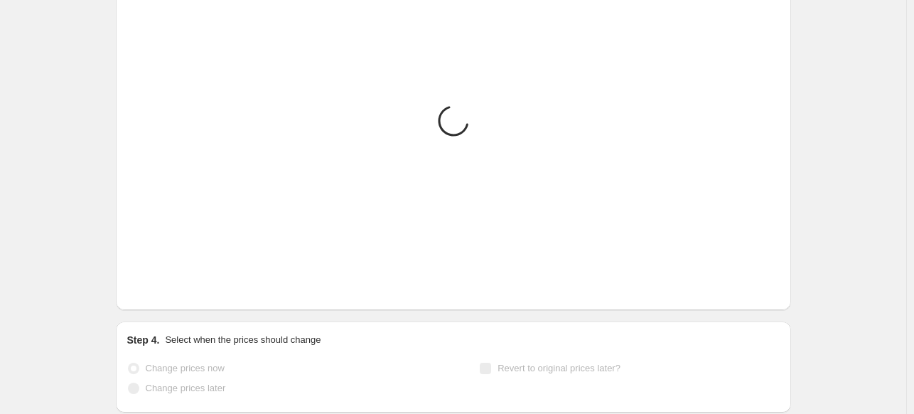
scroll to position [1012, 0]
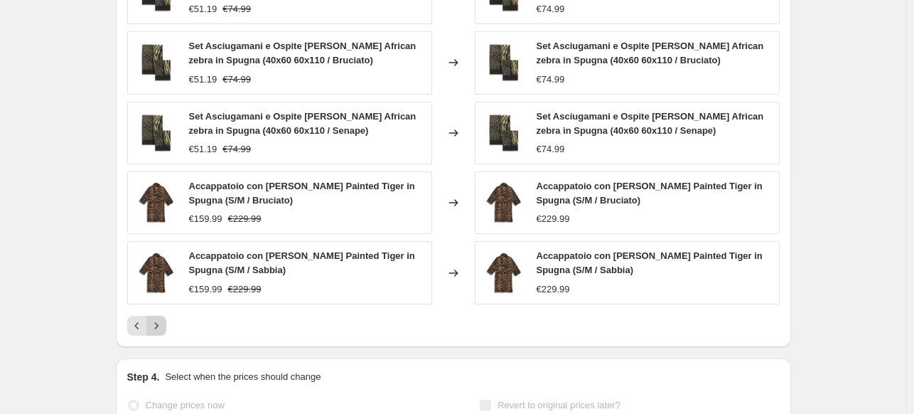
click at [166, 316] on button "Next" at bounding box center [156, 326] width 20 height 20
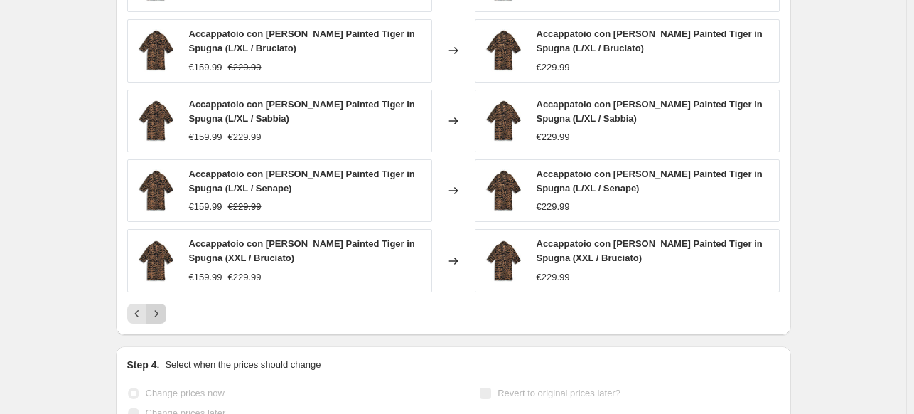
scroll to position [997, 0]
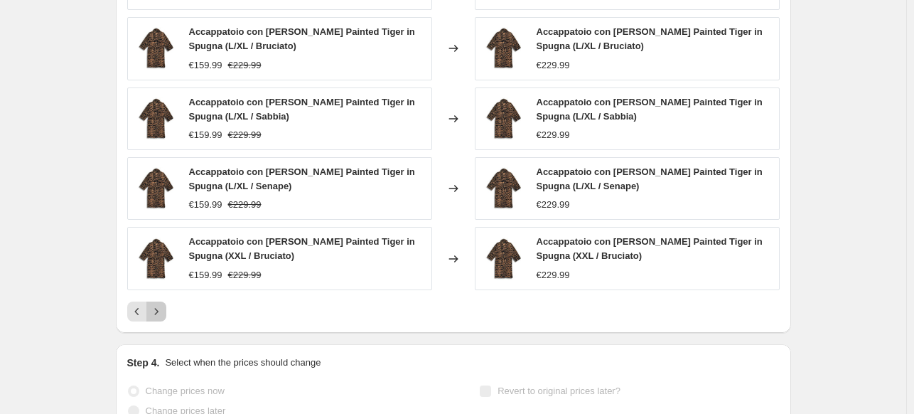
click at [166, 310] on button "Next" at bounding box center [156, 311] width 20 height 20
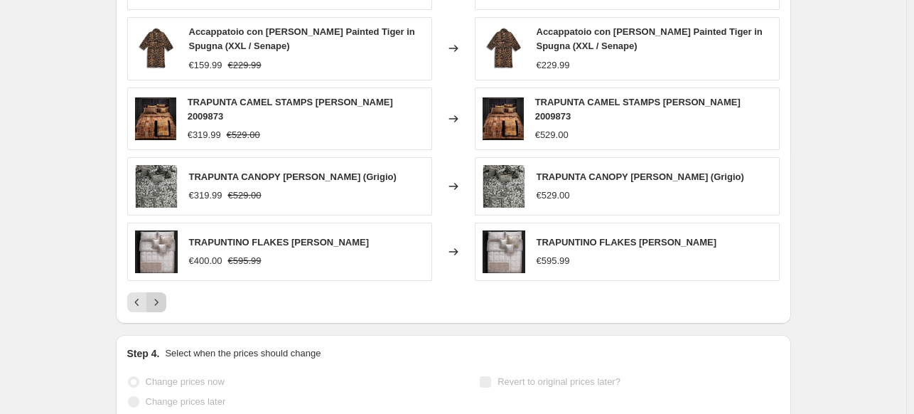
click at [166, 310] on div "PRICE CHANGE PREVIEW Over 250 product variants would be affected by this price …" at bounding box center [453, 111] width 675 height 426
click at [159, 306] on icon "Next" at bounding box center [156, 302] width 14 height 14
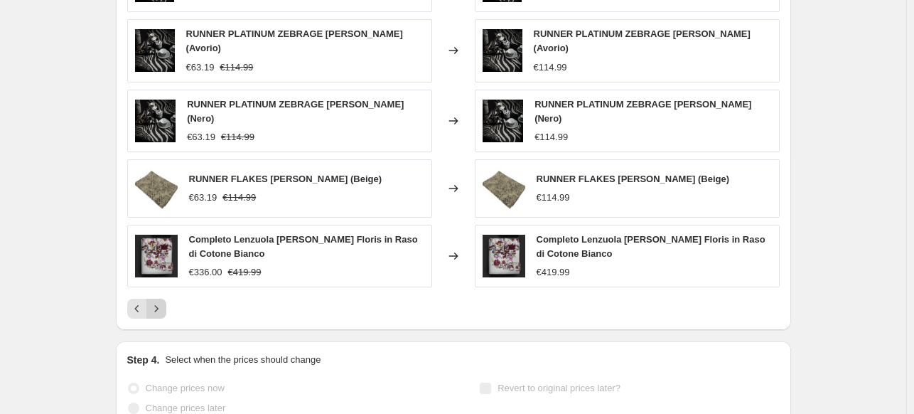
click at [161, 306] on icon "Next" at bounding box center [156, 308] width 14 height 14
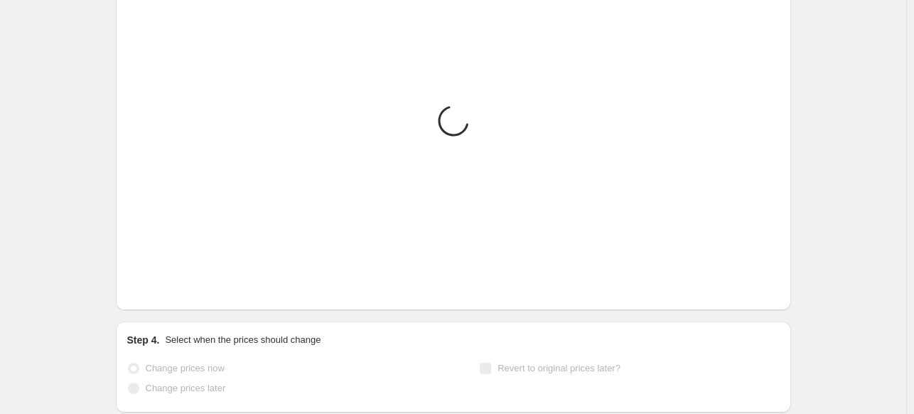
scroll to position [1012, 0]
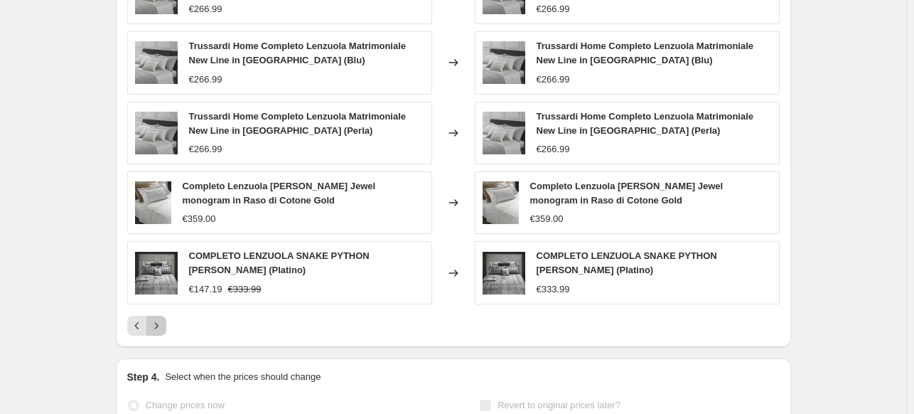
click at [162, 318] on icon "Next" at bounding box center [156, 325] width 14 height 14
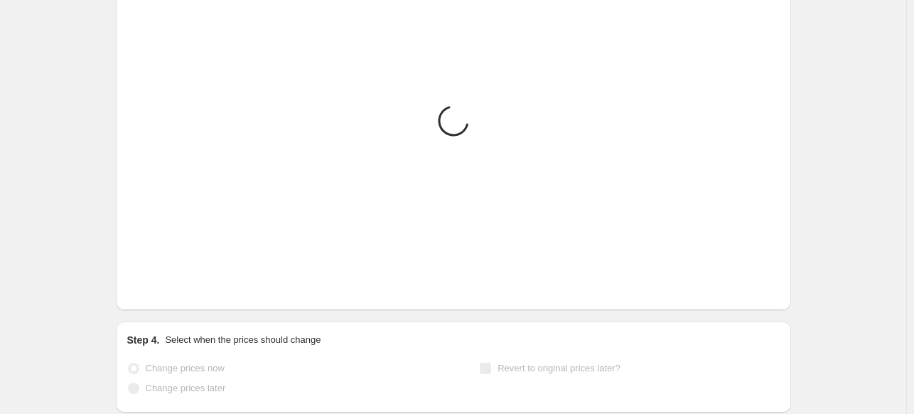
scroll to position [997, 0]
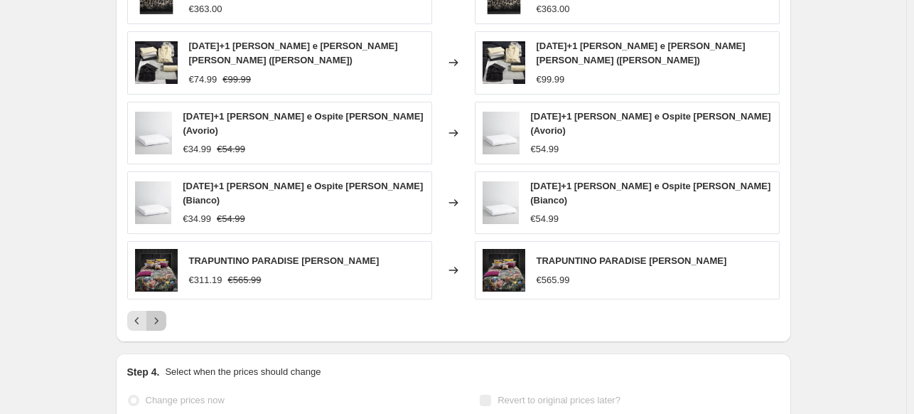
click at [162, 314] on icon "Next" at bounding box center [156, 321] width 14 height 14
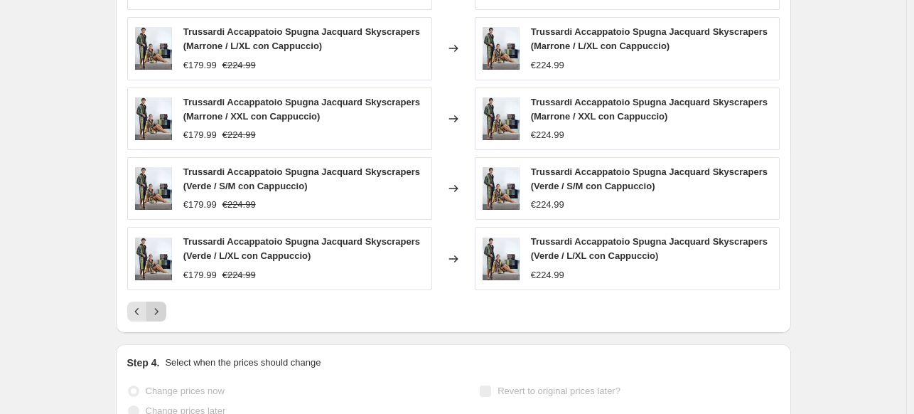
click at [162, 306] on icon "Next" at bounding box center [156, 311] width 14 height 14
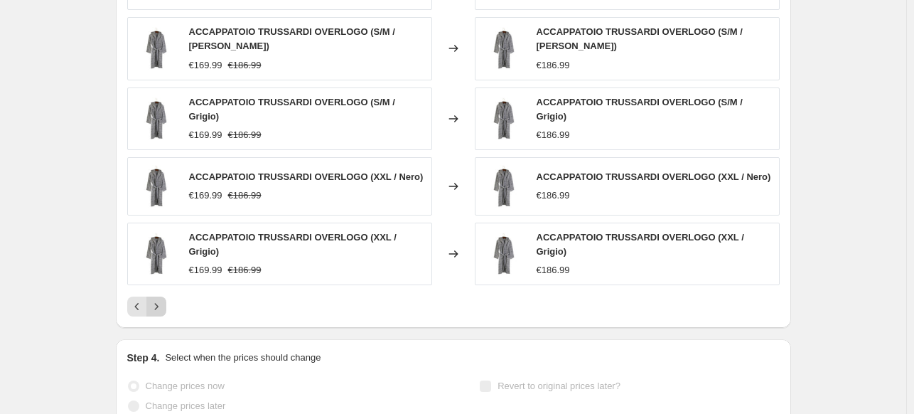
click at [166, 299] on button "Next" at bounding box center [156, 306] width 20 height 20
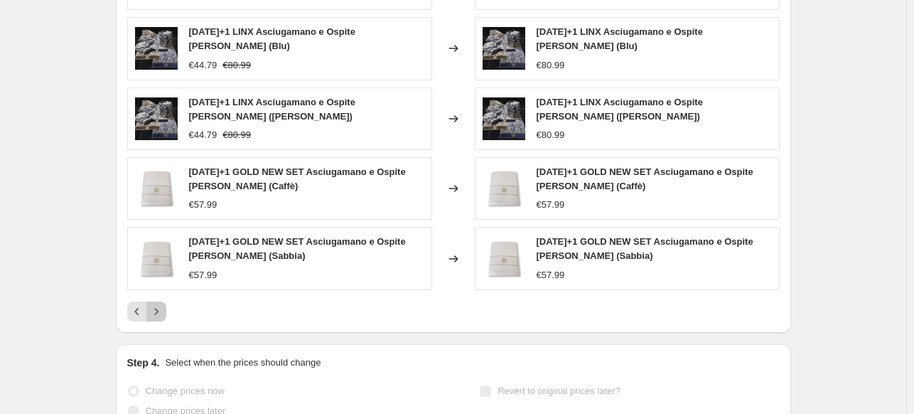
click at [166, 301] on button "Next" at bounding box center [156, 311] width 20 height 20
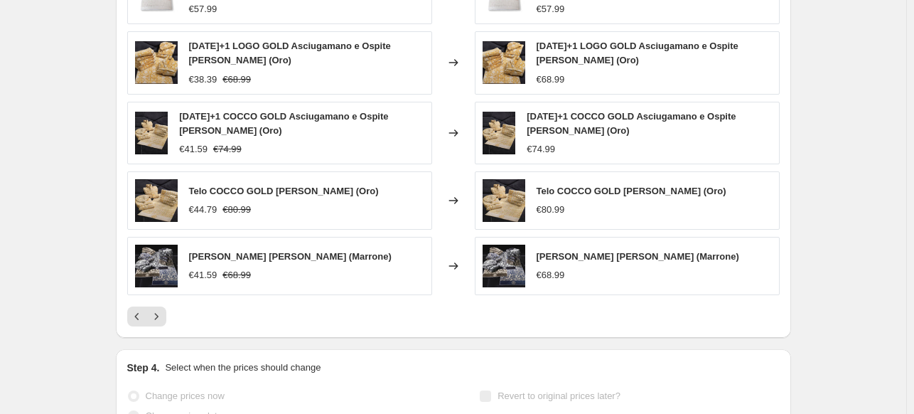
click at [166, 306] on button "Next" at bounding box center [156, 316] width 20 height 20
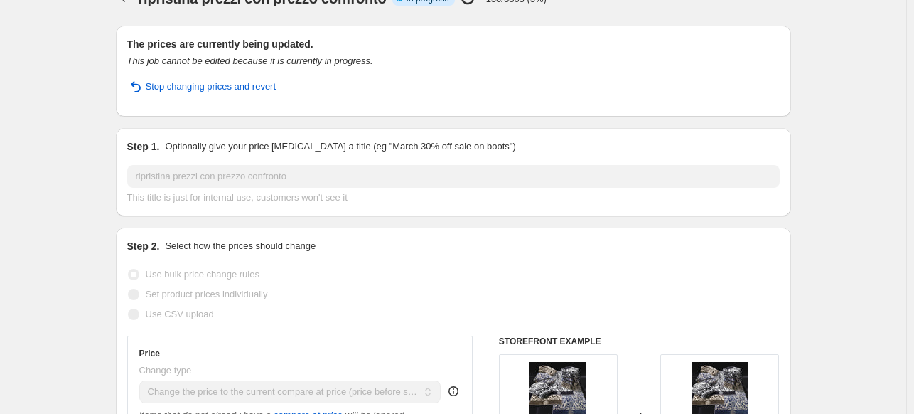
scroll to position [0, 0]
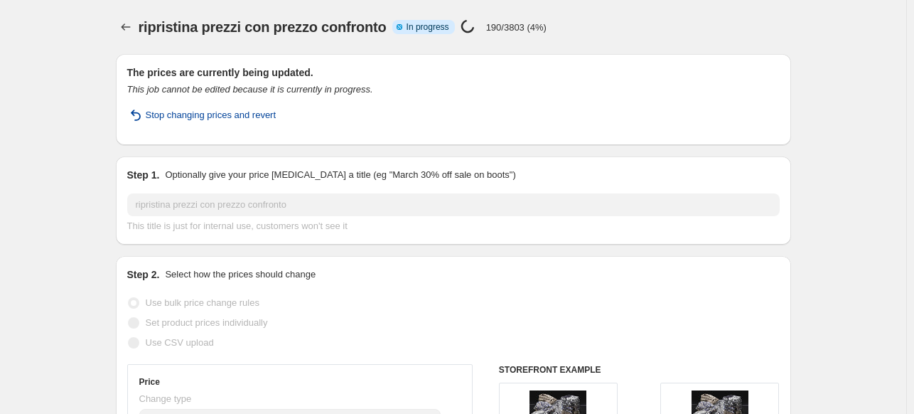
click at [238, 119] on span "Stop changing prices and revert" at bounding box center [211, 115] width 131 height 14
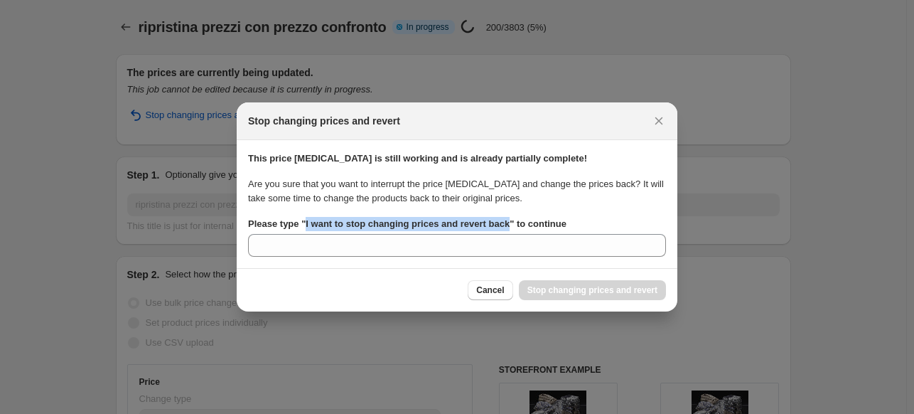
drag, startPoint x: 305, startPoint y: 225, endPoint x: 507, endPoint y: 230, distance: 202.0
click at [507, 230] on label "Please type " I want to stop changing prices and revert back " to continue" at bounding box center [407, 224] width 318 height 14
copy b "I want to stop changing prices and revert back"
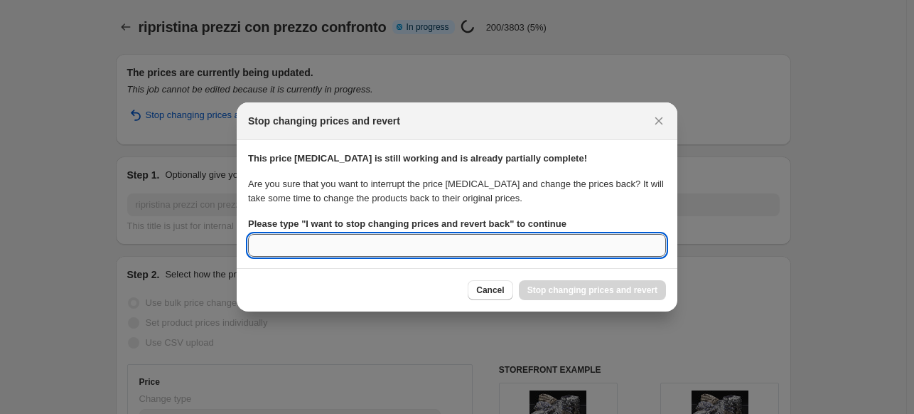
click at [369, 236] on input "Please type " I want to stop changing prices and revert back " to continue" at bounding box center [457, 245] width 418 height 23
paste input "I want to stop changing prices and revert back"
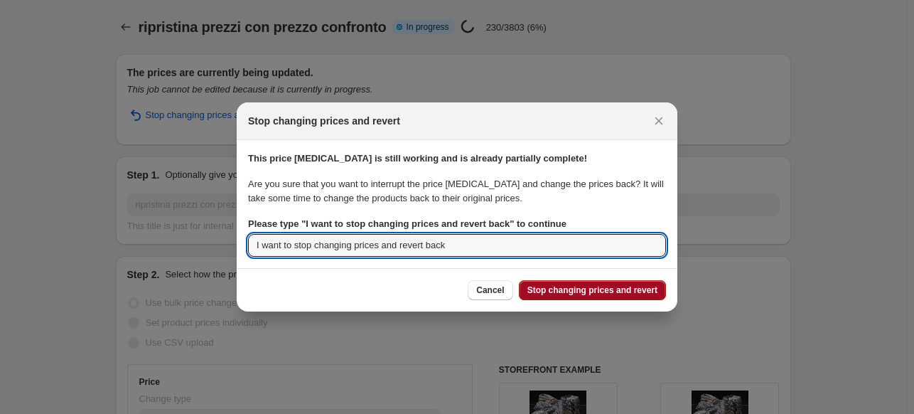
type input "I want to stop changing prices and revert back"
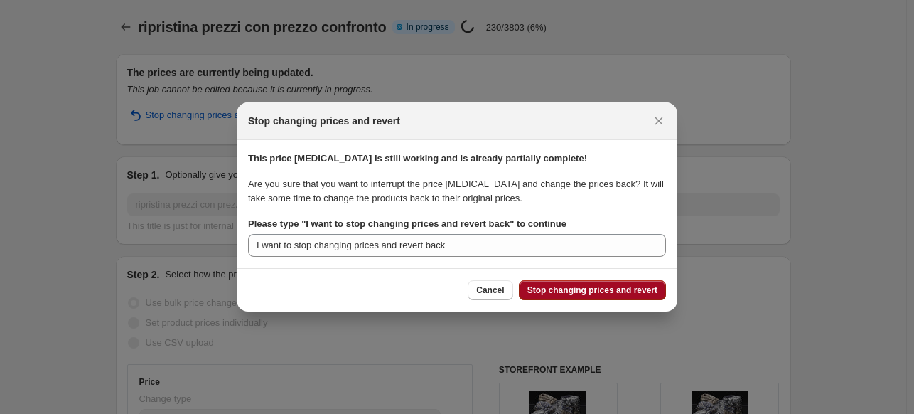
click at [629, 285] on span "Stop changing prices and revert" at bounding box center [592, 289] width 130 height 11
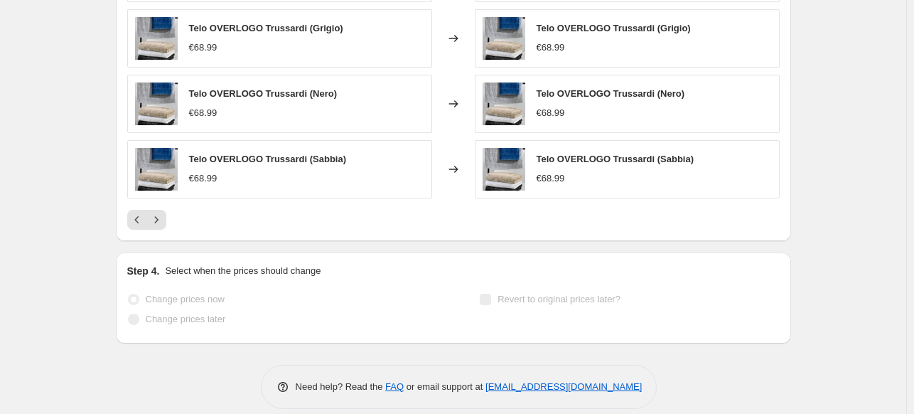
scroll to position [1066, 0]
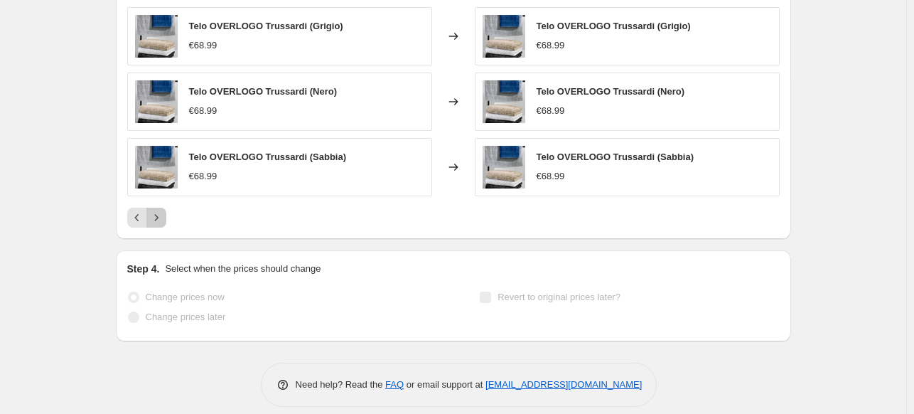
click at [156, 217] on icon "Next" at bounding box center [156, 217] width 14 height 14
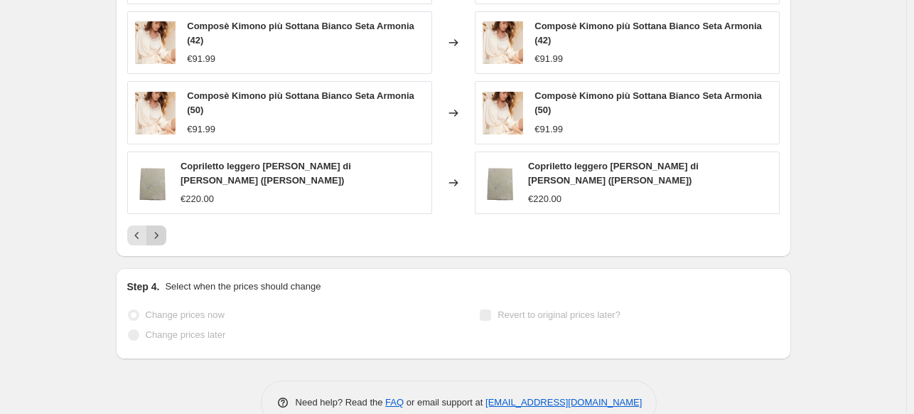
click at [164, 235] on icon "Next" at bounding box center [156, 235] width 14 height 14
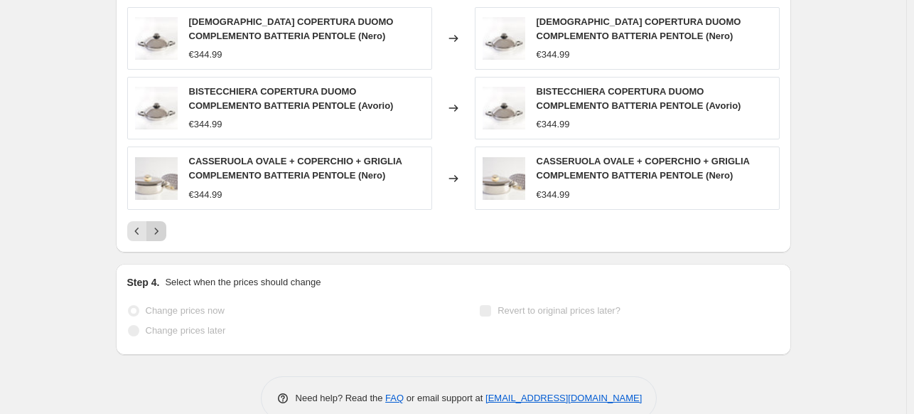
click at [164, 235] on icon "Next" at bounding box center [156, 231] width 14 height 14
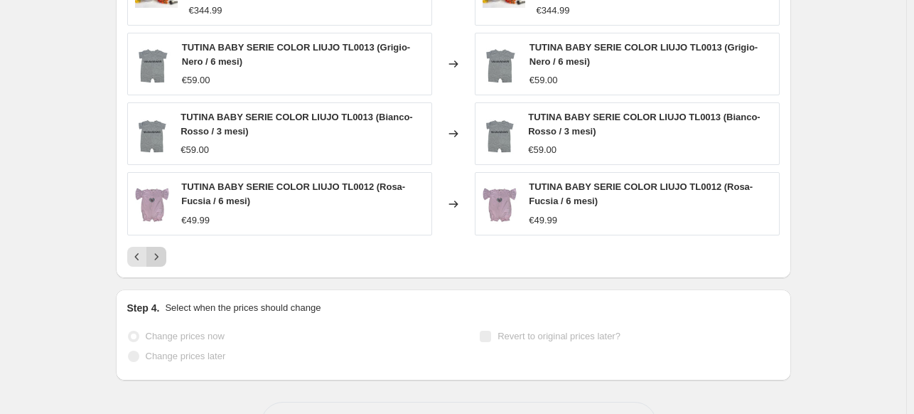
scroll to position [1068, 0]
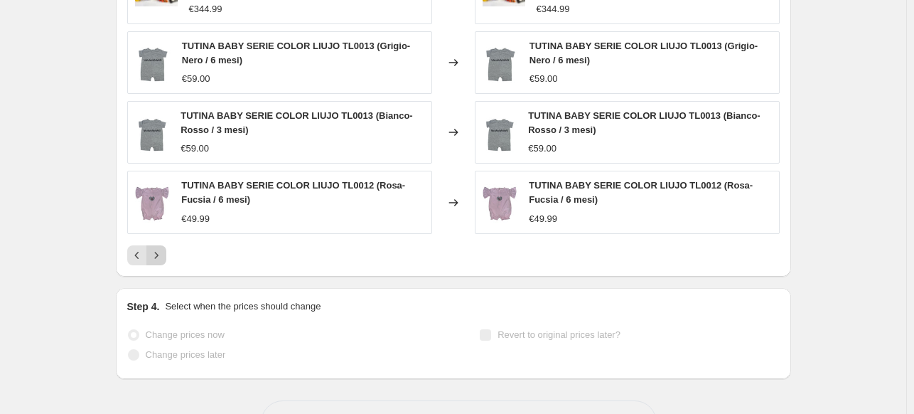
click at [165, 235] on div "TRIS ROSTIERE COMPLEMENTO BATTERIA PENTOLE (Nero) €344.99 Changed to TRIS ROSTI…" at bounding box center [453, 71] width 653 height 388
click at [151, 259] on button "Next" at bounding box center [156, 255] width 20 height 20
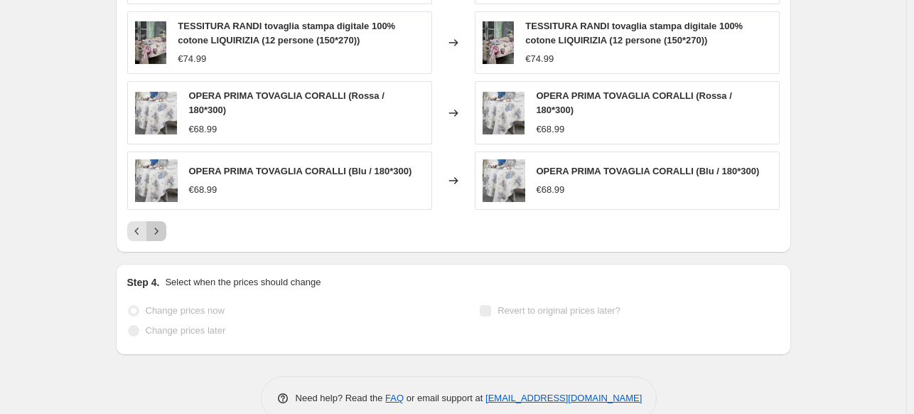
click at [166, 227] on button "Next" at bounding box center [156, 231] width 20 height 20
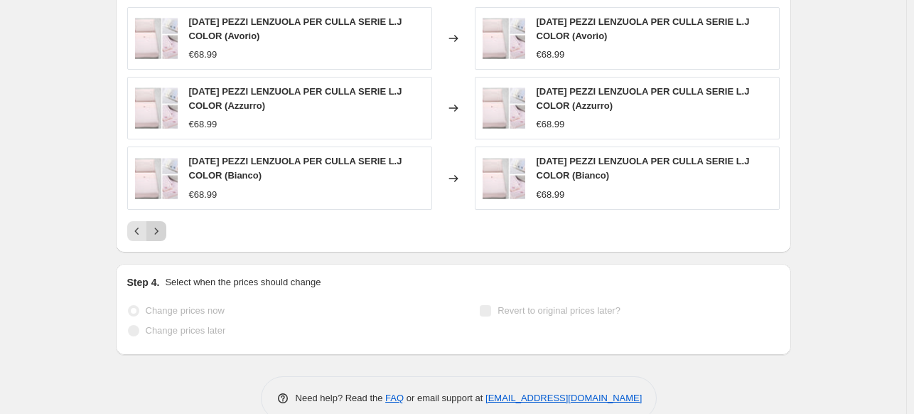
click at [166, 227] on button "Next" at bounding box center [156, 231] width 20 height 20
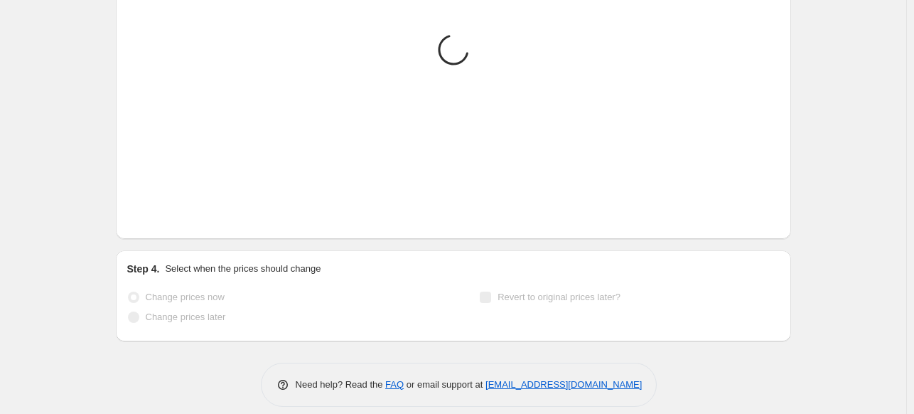
scroll to position [1068, 0]
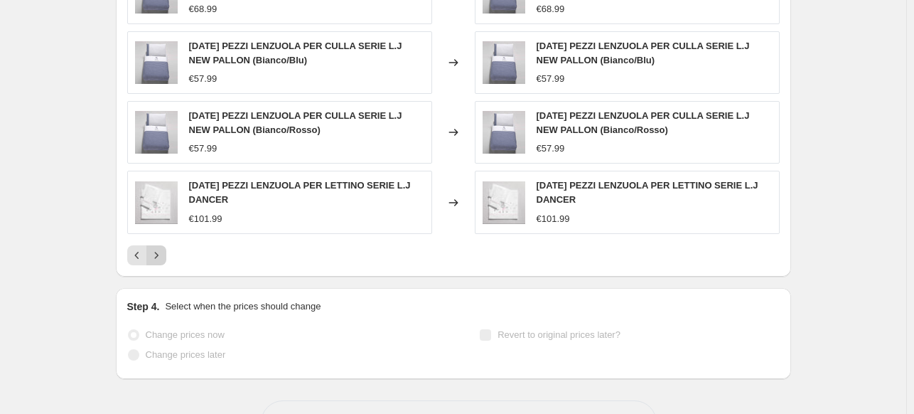
click at [157, 248] on icon "Next" at bounding box center [156, 255] width 14 height 14
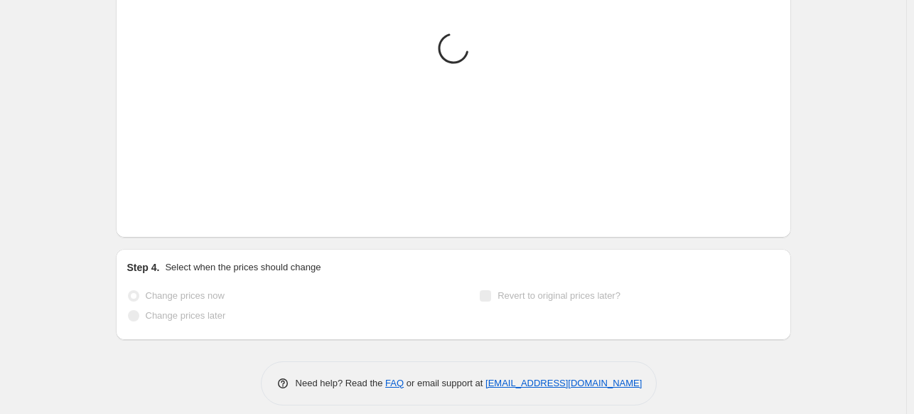
scroll to position [1066, 0]
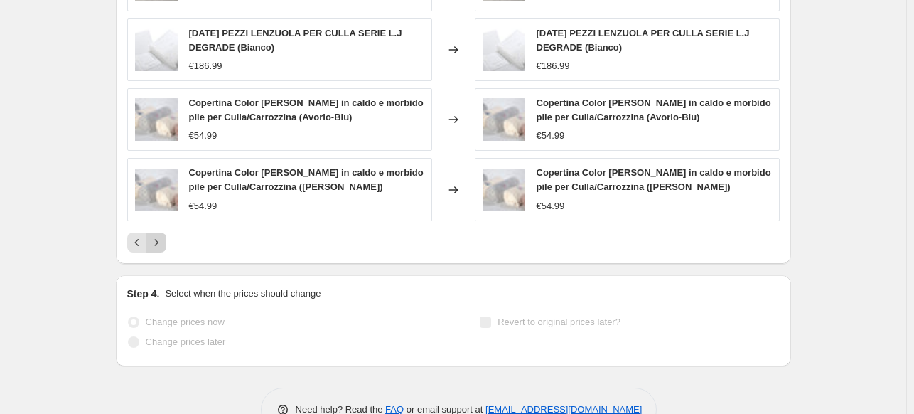
click at [157, 241] on button "Next" at bounding box center [156, 242] width 20 height 20
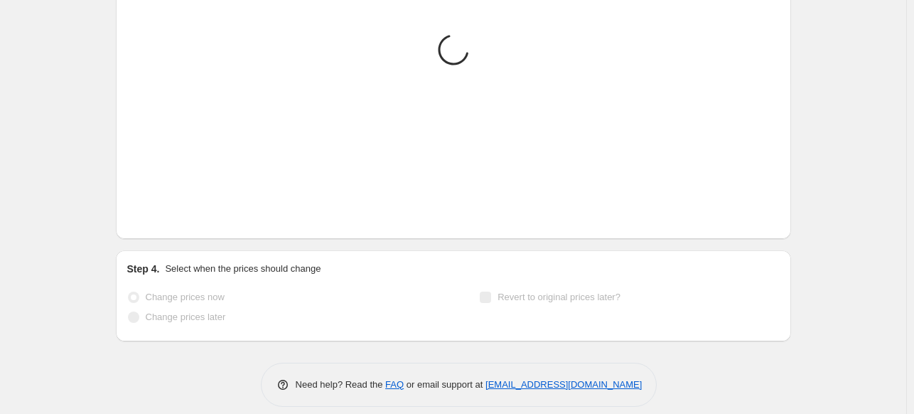
scroll to position [1068, 0]
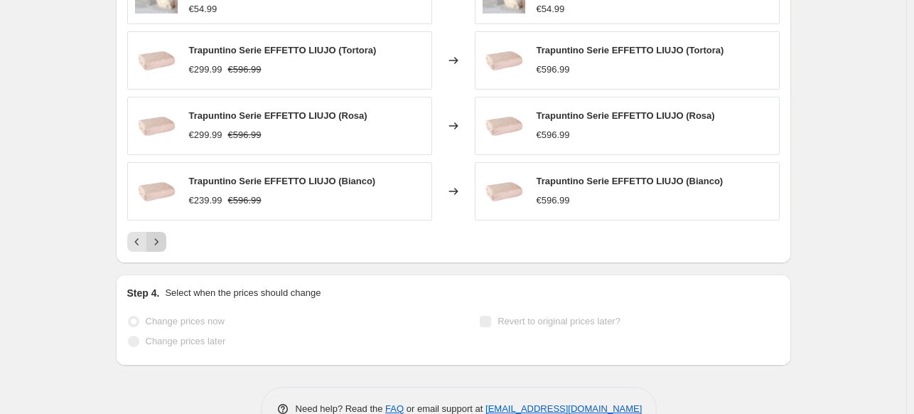
click at [157, 241] on div "PRICE CHANGE PREVIEW Over 250 product variants would be affected by this price …" at bounding box center [453, 51] width 675 height 421
click at [166, 232] on button "Next" at bounding box center [156, 242] width 20 height 20
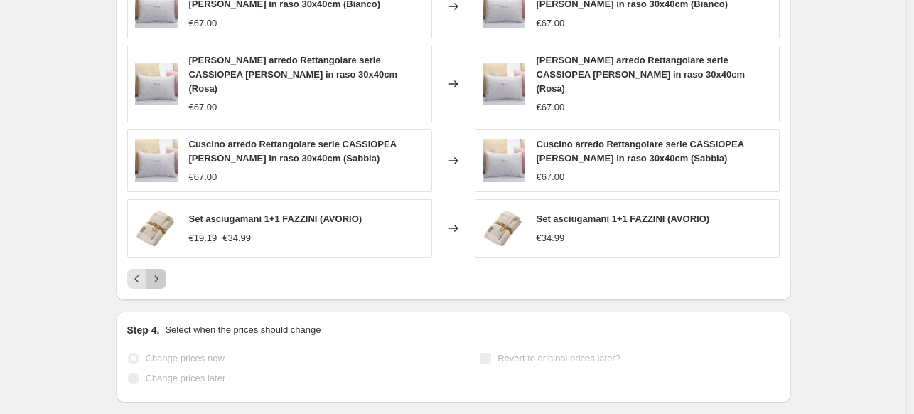
click at [166, 269] on button "Next" at bounding box center [156, 279] width 20 height 20
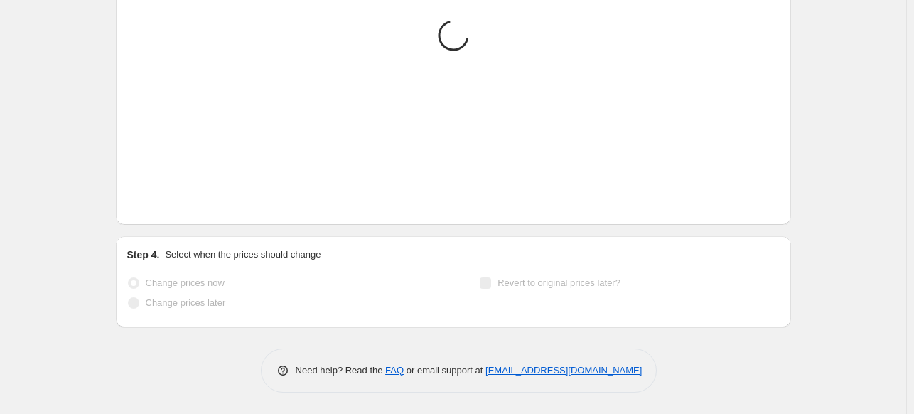
scroll to position [1029, 0]
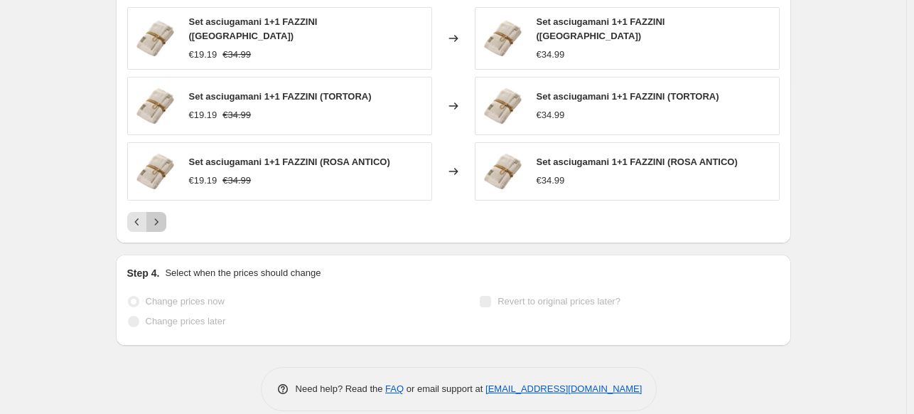
click at [156, 215] on icon "Next" at bounding box center [156, 222] width 14 height 14
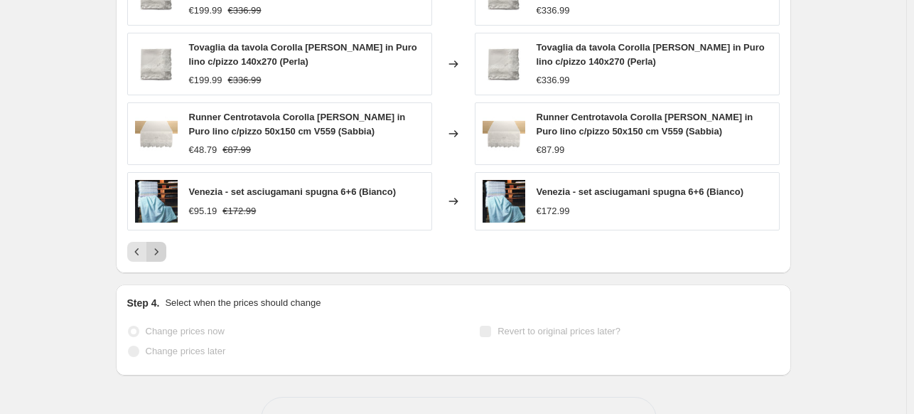
scroll to position [1031, 0]
click at [164, 243] on icon "Next" at bounding box center [156, 250] width 14 height 14
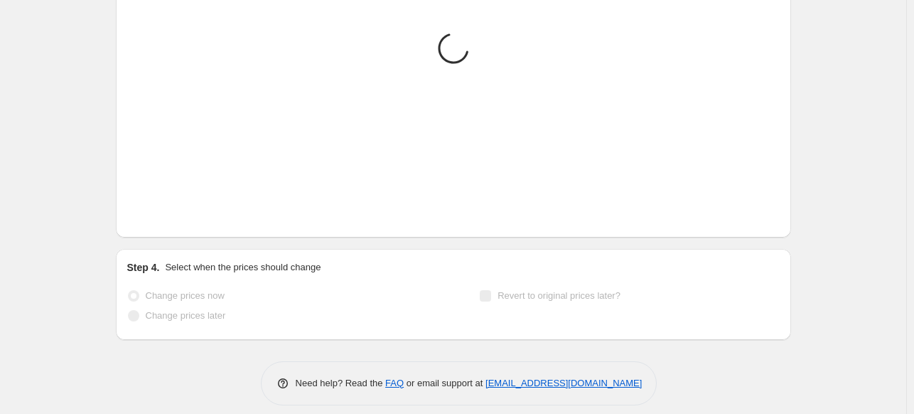
scroll to position [1029, 0]
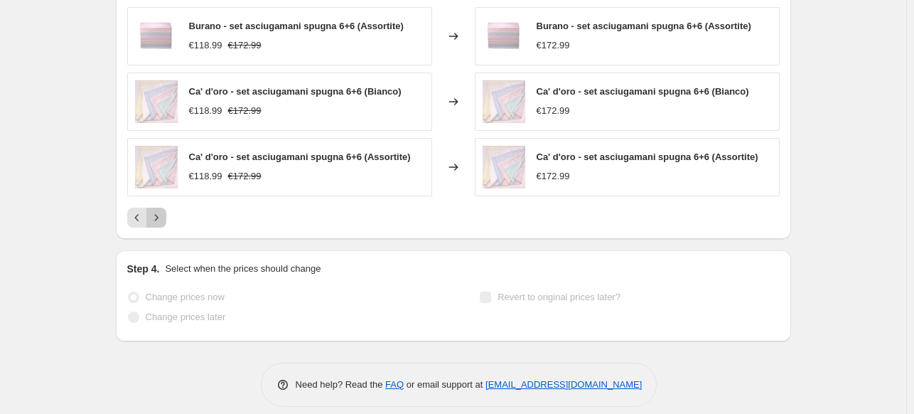
click at [166, 212] on button "Next" at bounding box center [156, 218] width 20 height 20
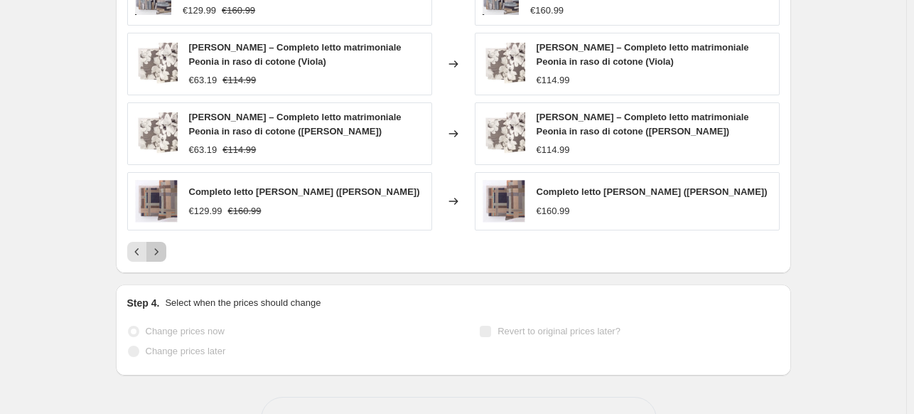
click at [166, 242] on button "Next" at bounding box center [156, 252] width 20 height 20
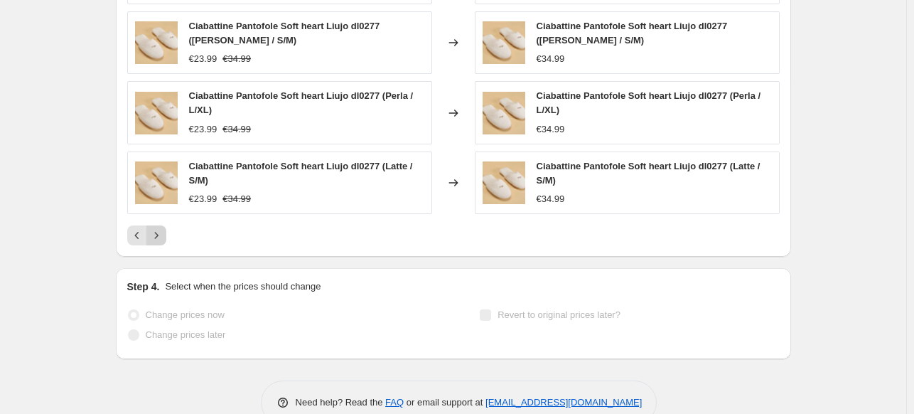
click at [163, 235] on icon "Next" at bounding box center [156, 235] width 14 height 14
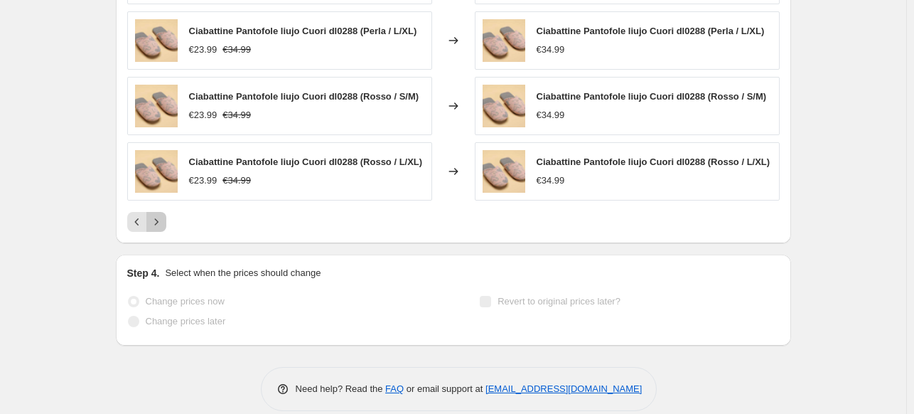
click at [166, 223] on button "Next" at bounding box center [156, 222] width 20 height 20
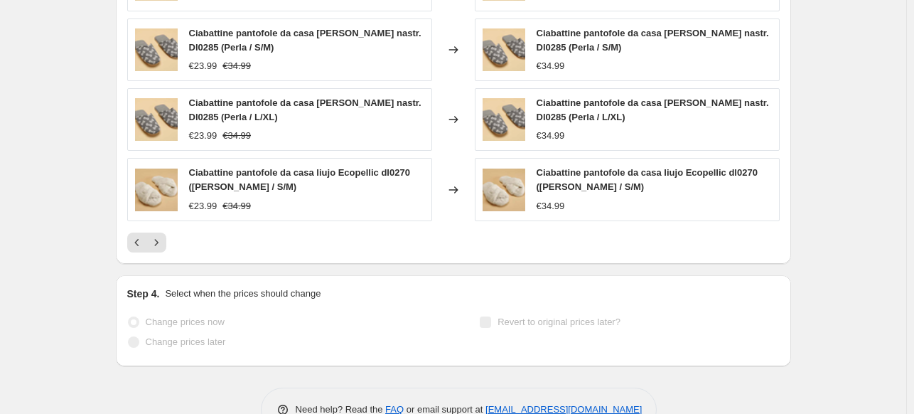
click at [165, 249] on div "PRICE CHANGE PREVIEW Over 250 product variants would be affected by this price …" at bounding box center [453, 46] width 675 height 434
click at [156, 240] on icon "Next" at bounding box center [156, 242] width 14 height 14
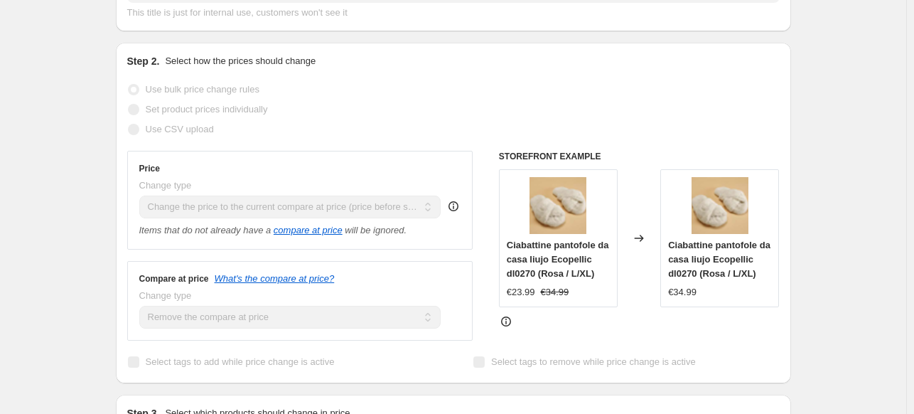
scroll to position [0, 0]
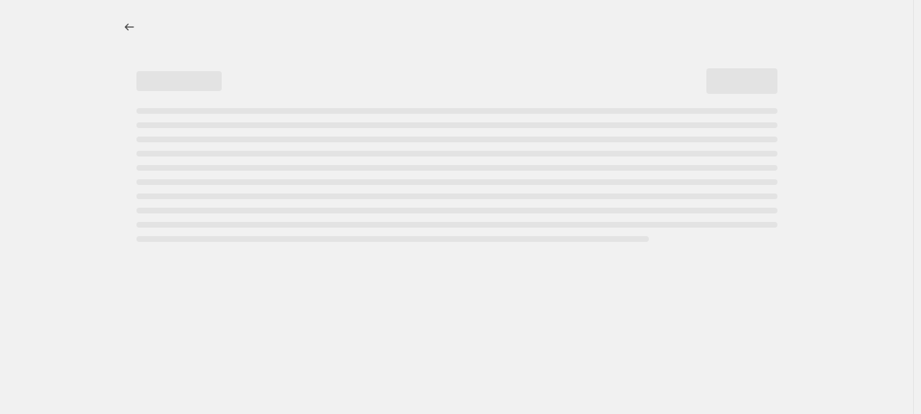
select select "ecap"
select select "remove"
select select "collection"
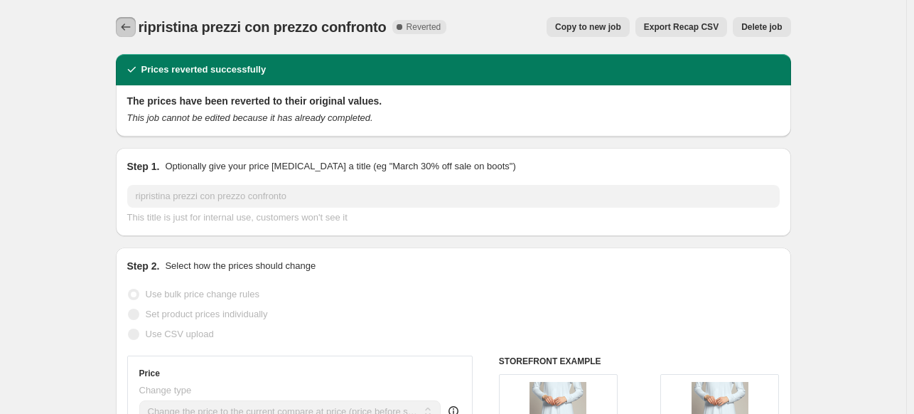
click at [133, 33] on icon "Price change jobs" at bounding box center [126, 27] width 14 height 14
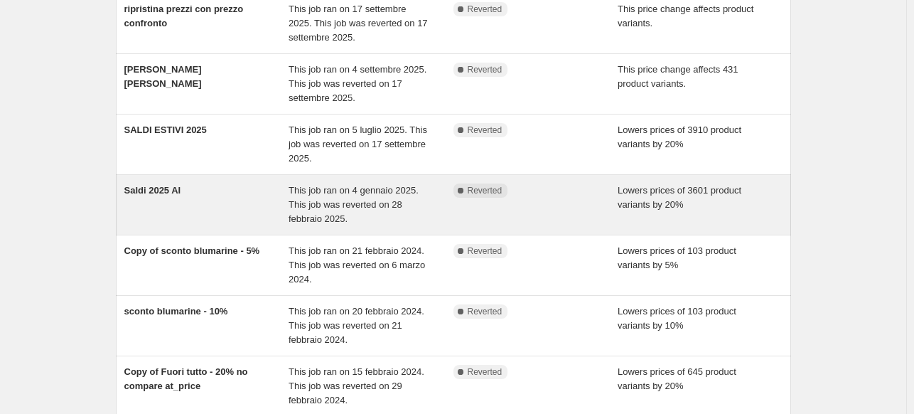
scroll to position [142, 0]
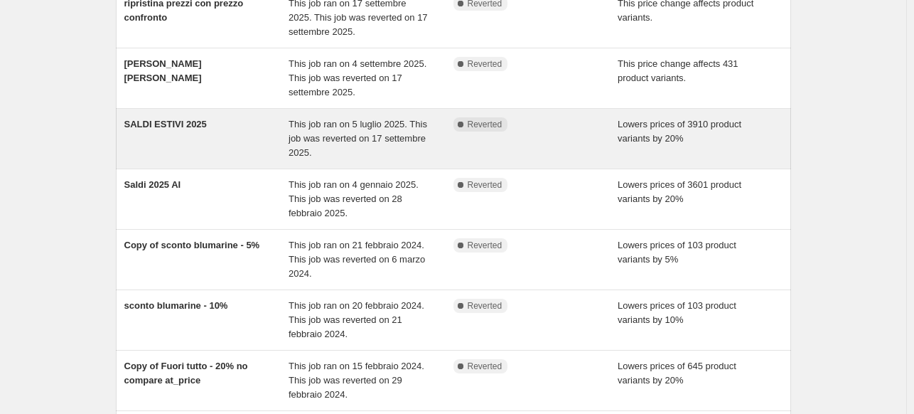
click at [168, 141] on div "SALDI ESTIVI 2025" at bounding box center [206, 138] width 165 height 43
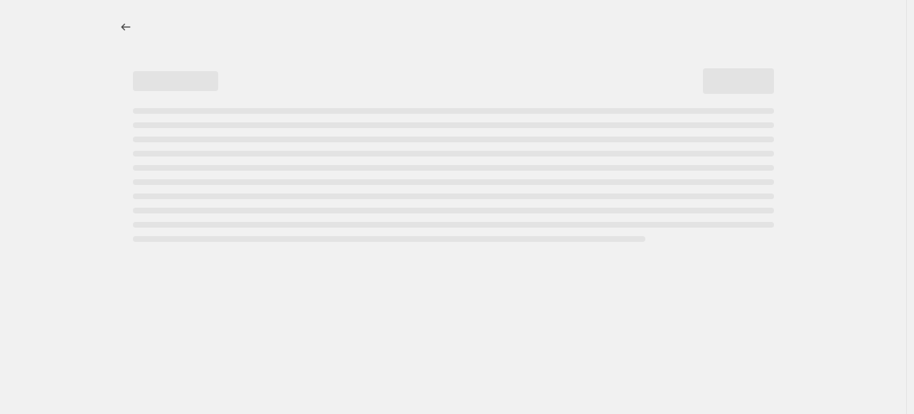
select select "percentage"
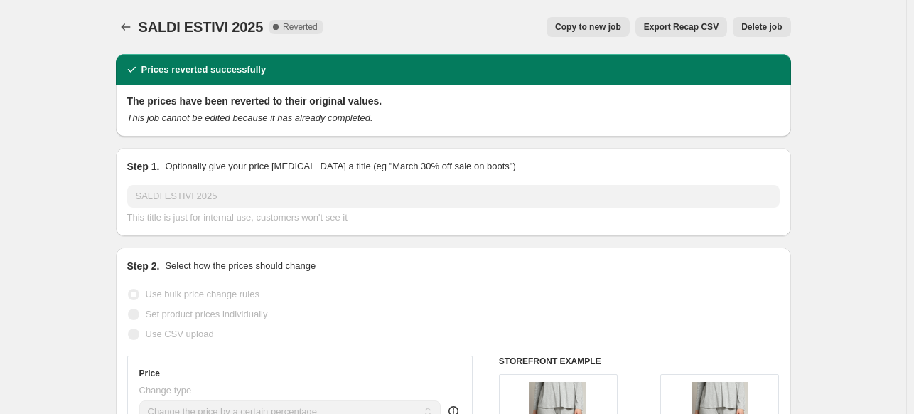
click at [137, 17] on div at bounding box center [127, 27] width 23 height 20
click at [127, 22] on icon "Price change jobs" at bounding box center [126, 27] width 14 height 14
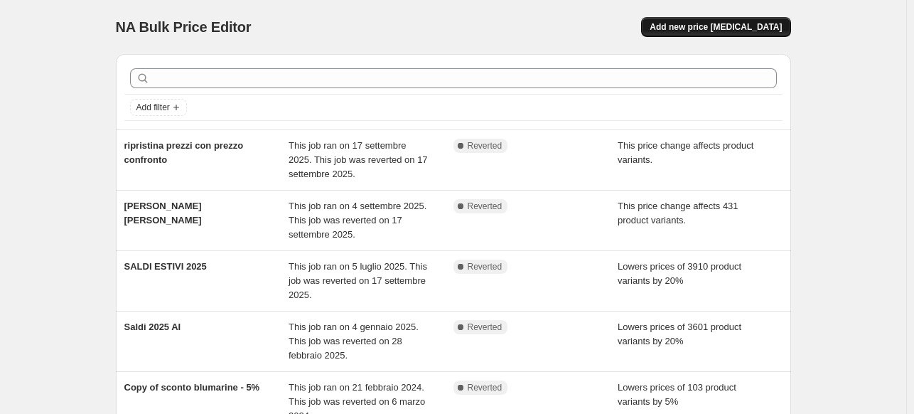
click at [700, 21] on button "Add new price [MEDICAL_DATA]" at bounding box center [715, 27] width 149 height 20
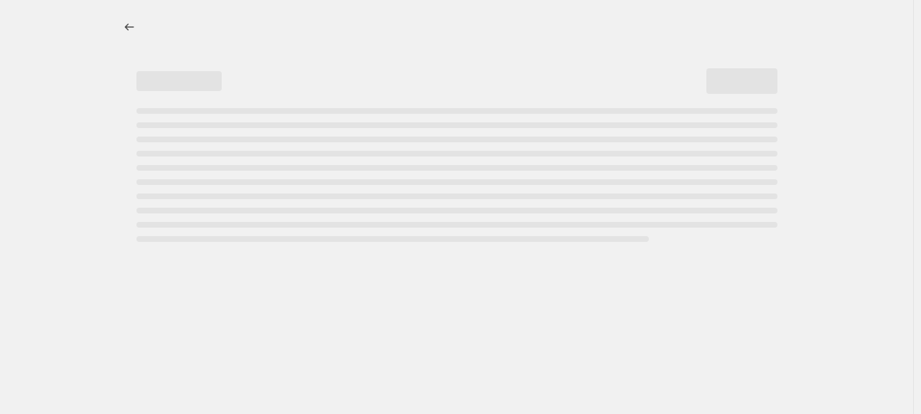
select select "percentage"
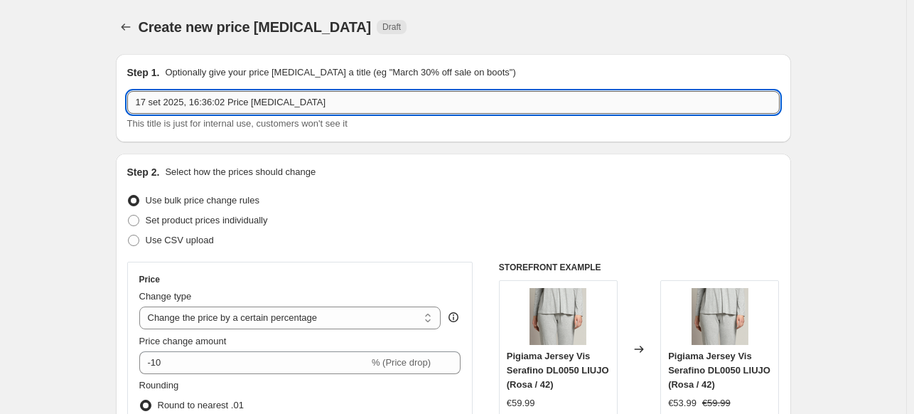
click at [195, 109] on input "17 set 2025, 16:36:02 Price [MEDICAL_DATA]" at bounding box center [453, 102] width 653 height 23
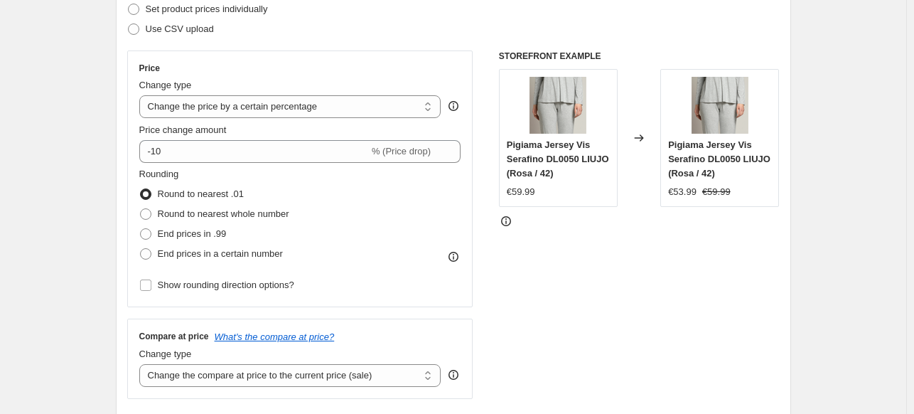
scroll to position [213, 0]
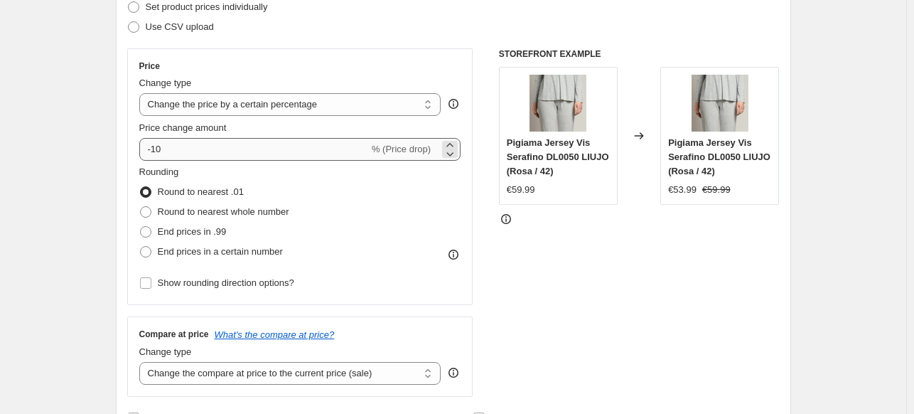
type input "ripristino prezzi prodotti selezionati"
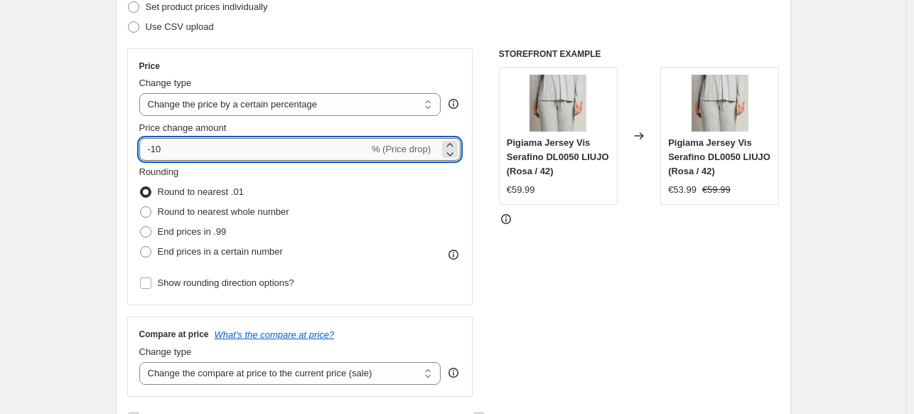
click at [199, 155] on input "-10" at bounding box center [254, 149] width 230 height 23
type input "-1"
type input "1"
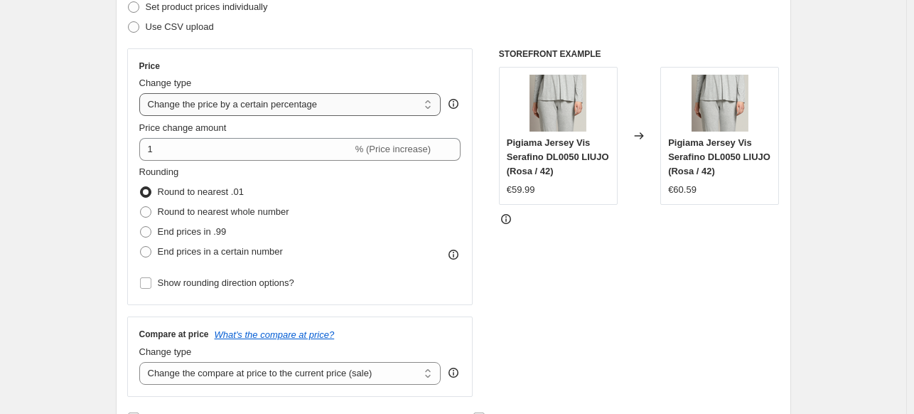
click at [333, 105] on select "Change the price to a certain amount Change the price by a certain amount Chang…" at bounding box center [290, 104] width 302 height 23
select select "ecap"
click at [142, 93] on select "Change the price to a certain amount Change the price by a certain amount Chang…" at bounding box center [290, 104] width 302 height 23
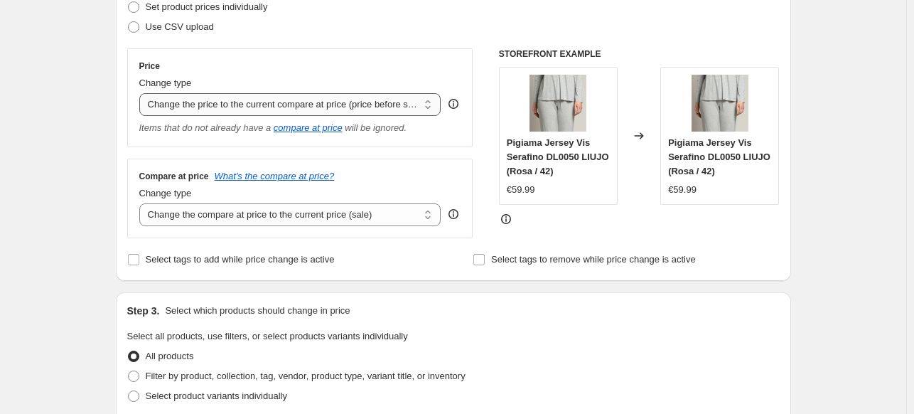
click at [395, 112] on select "Change the price to a certain amount Change the price by a certain amount Chang…" at bounding box center [290, 104] width 302 height 23
click at [142, 93] on select "Change the price to a certain amount Change the price by a certain amount Chang…" at bounding box center [290, 104] width 302 height 23
click at [354, 94] on select "Change the price to a certain amount Change the price by a certain amount Chang…" at bounding box center [290, 104] width 302 height 23
click at [142, 93] on select "Change the price to a certain amount Change the price by a certain amount Chang…" at bounding box center [290, 104] width 302 height 23
click at [252, 216] on select "Change the compare at price to the current price (sale) Change the compare at p…" at bounding box center [290, 214] width 302 height 23
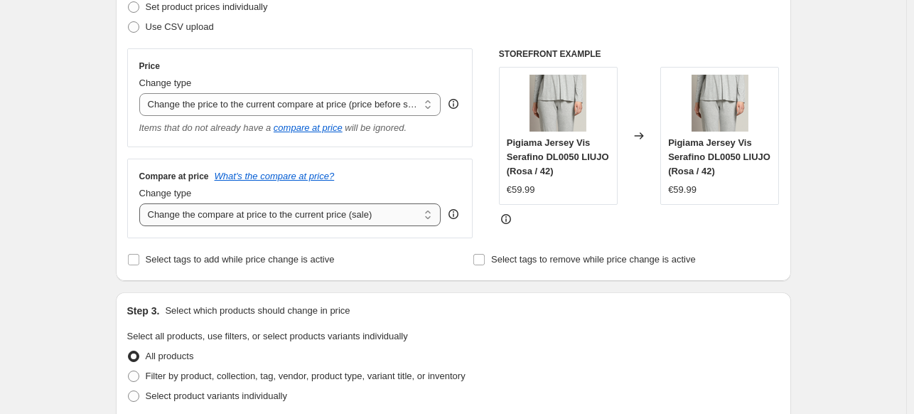
select select "remove"
click at [142, 204] on select "Change the compare at price to the current price (sale) Change the compare at p…" at bounding box center [290, 214] width 302 height 23
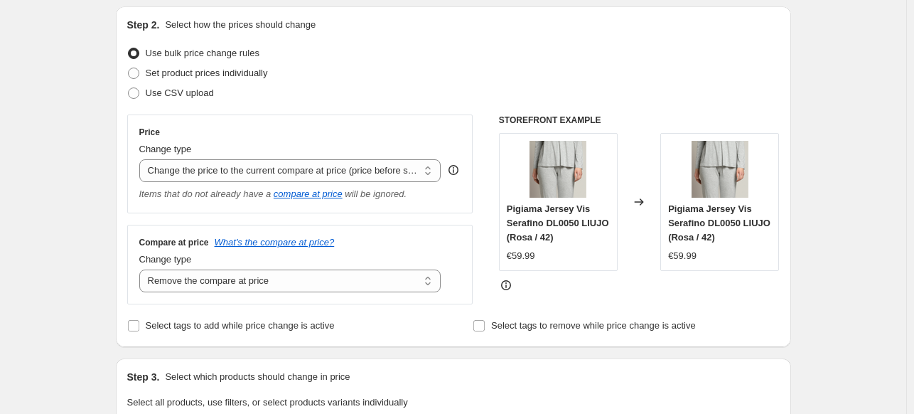
scroll to position [142, 0]
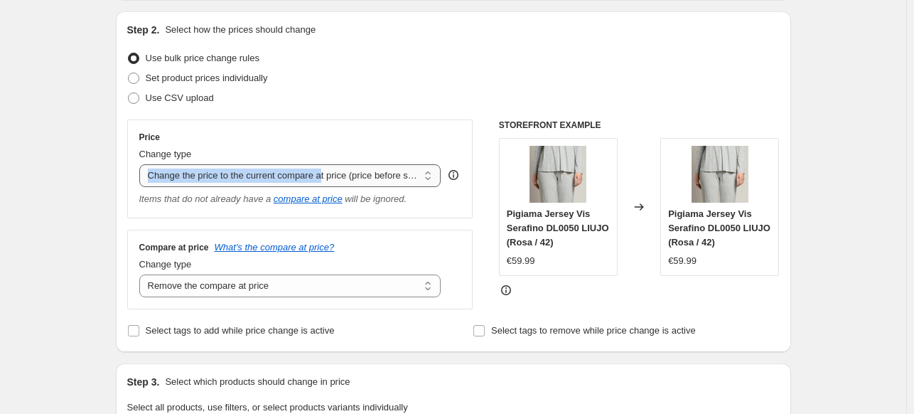
click at [329, 166] on div "Change type Change the price to a certain amount Change the price by a certain …" at bounding box center [290, 167] width 302 height 40
click at [329, 167] on select "Change the price to a certain amount Change the price by a certain amount Chang…" at bounding box center [290, 175] width 302 height 23
click at [356, 156] on div "Change type" at bounding box center [290, 154] width 302 height 14
click at [355, 164] on div "Change type Change the price to a certain amount Change the price by a certain …" at bounding box center [290, 167] width 302 height 40
click at [142, 164] on select "Change the price to a certain amount Change the price by a certain amount Chang…" at bounding box center [290, 175] width 302 height 23
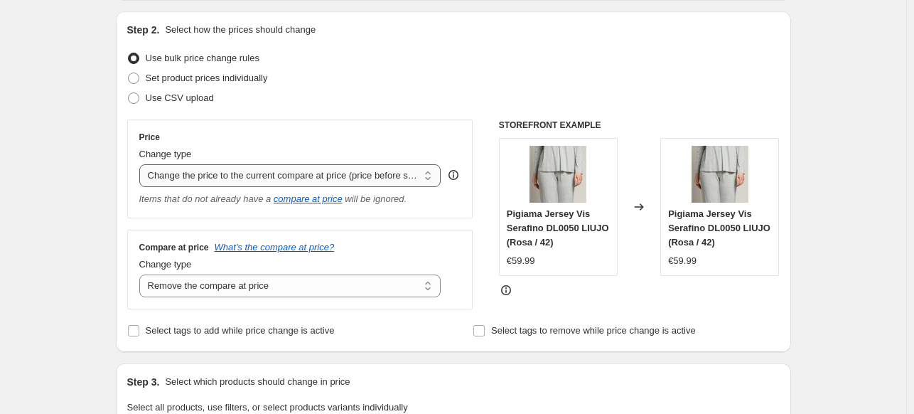
click at [368, 174] on select "Change the price to a certain amount Change the price by a certain amount Chang…" at bounding box center [290, 175] width 302 height 23
click at [366, 176] on select "Change the price to a certain amount Change the price by a certain amount Chang…" at bounding box center [290, 175] width 302 height 23
click at [363, 176] on select "Change the price to a certain amount Change the price by a certain amount Chang…" at bounding box center [290, 175] width 302 height 23
click at [365, 177] on select "Change the price to a certain amount Change the price by a certain amount Chang…" at bounding box center [290, 175] width 302 height 23
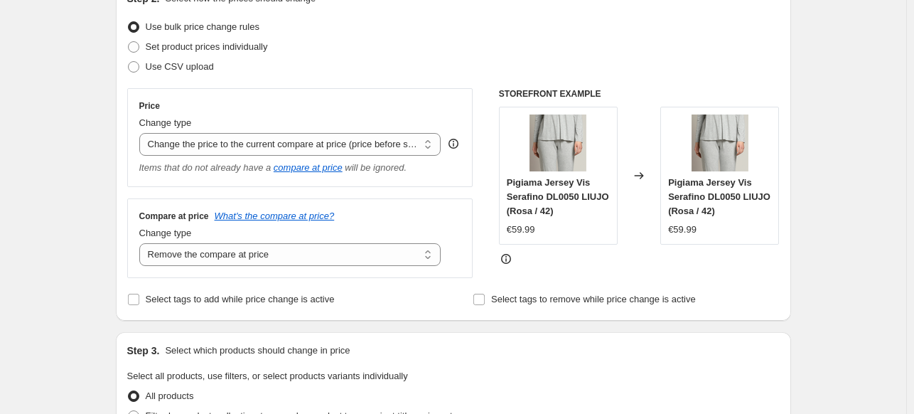
scroll to position [284, 0]
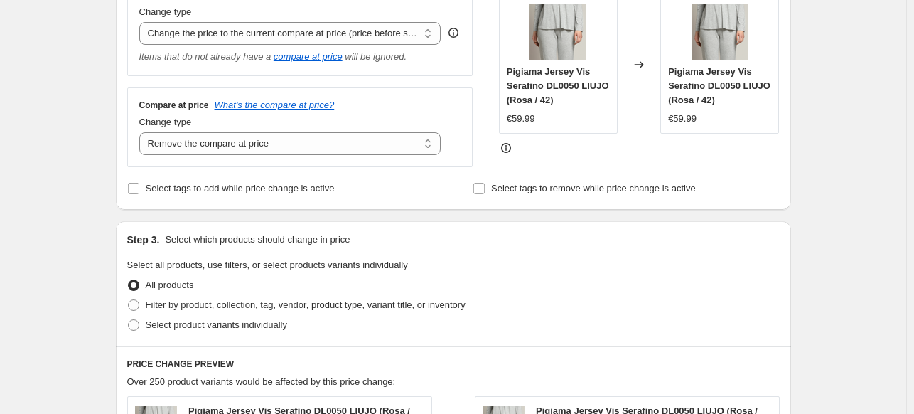
click at [301, 126] on div "Change type" at bounding box center [290, 122] width 302 height 14
click at [293, 134] on select "Change the compare at price to the current price (sale) Change the compare at p…" at bounding box center [290, 143] width 302 height 23
click at [293, 133] on select "Change the compare at price to the current price (sale) Change the compare at p…" at bounding box center [290, 143] width 302 height 23
click at [374, 33] on select "Change the price to a certain amount Change the price by a certain amount Chang…" at bounding box center [290, 33] width 302 height 23
click at [362, 38] on select "Change the price to a certain amount Change the price by a certain amount Chang…" at bounding box center [290, 33] width 302 height 23
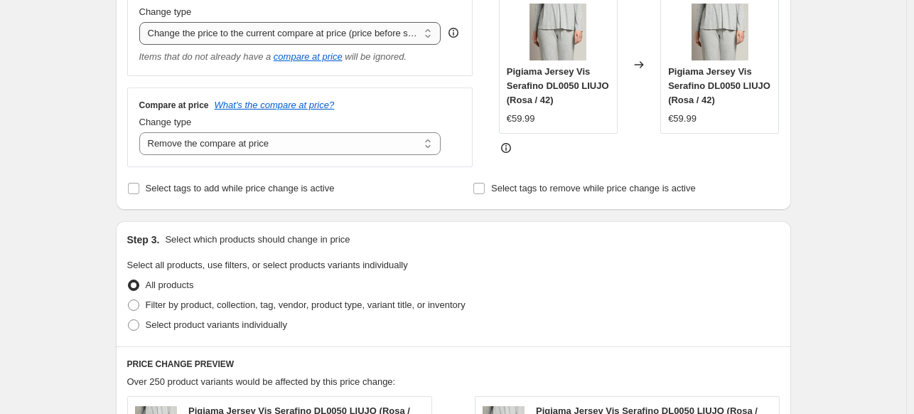
click at [351, 42] on select "Change the price to a certain amount Change the price by a certain amount Chang…" at bounding box center [290, 33] width 302 height 23
click at [142, 22] on select "Change the price to a certain amount Change the price by a certain amount Chang…" at bounding box center [290, 33] width 302 height 23
click at [299, 28] on select "Change the price to a certain amount Change the price by a certain amount Chang…" at bounding box center [290, 33] width 302 height 23
click at [297, 28] on select "Change the price to a certain amount Change the price by a certain amount Chang…" at bounding box center [290, 33] width 302 height 23
click at [208, 156] on div "Compare at price What's the compare at price? Change type Change the compare at…" at bounding box center [300, 127] width 346 height 80
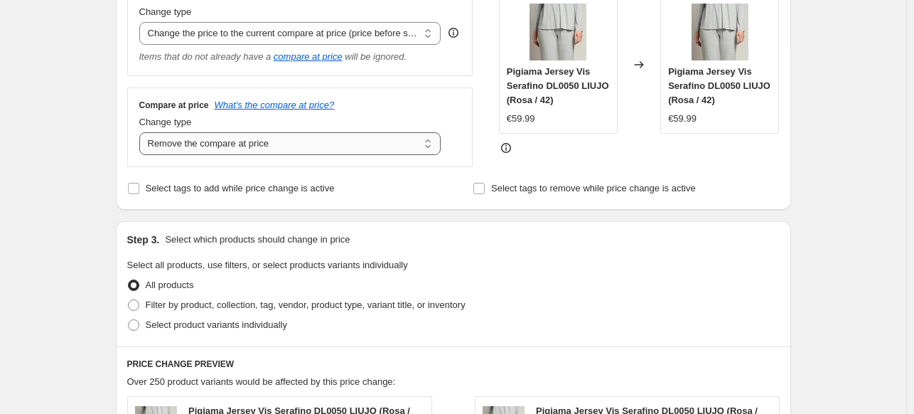
click at [213, 153] on select "Change the compare at price to the current price (sale) Change the compare at p…" at bounding box center [290, 143] width 302 height 23
click at [213, 152] on select "Change the compare at price to the current price (sale) Change the compare at p…" at bounding box center [290, 143] width 302 height 23
click at [308, 26] on select "Change the price to a certain amount Change the price by a certain amount Chang…" at bounding box center [290, 33] width 302 height 23
click at [308, 24] on select "Change the price to a certain amount Change the price by a certain amount Chang…" at bounding box center [290, 33] width 302 height 23
click at [267, 39] on select "Change the price to a certain amount Change the price by a certain amount Chang…" at bounding box center [290, 33] width 302 height 23
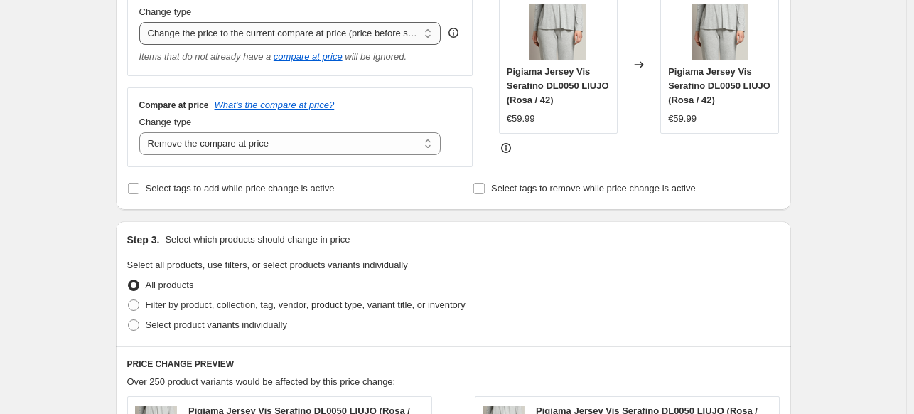
click at [142, 22] on select "Change the price to a certain amount Change the price by a certain amount Chang…" at bounding box center [290, 33] width 302 height 23
click at [277, 146] on select "Change the compare at price to the current price (sale) Change the compare at p…" at bounding box center [290, 143] width 302 height 23
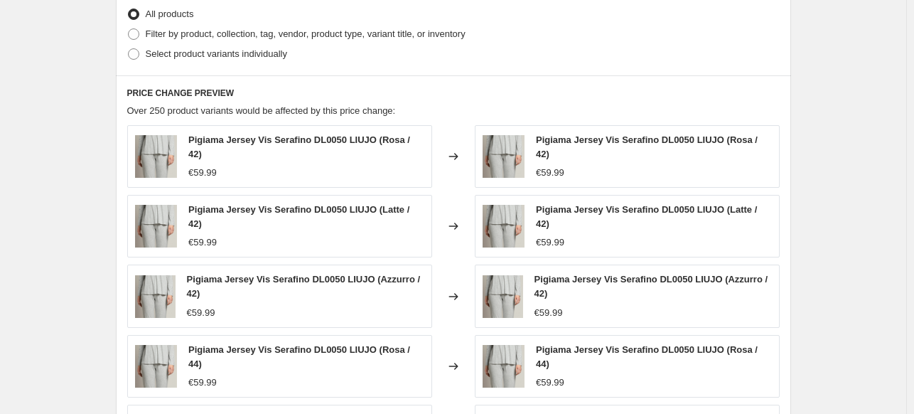
scroll to position [569, 0]
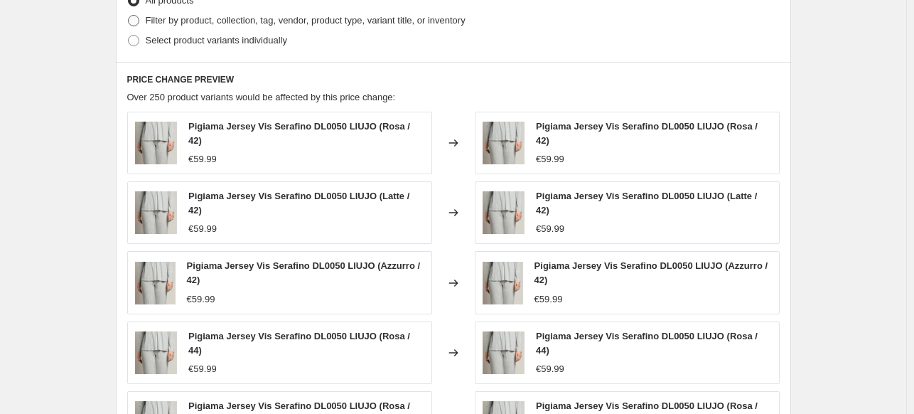
click at [165, 23] on span "Filter by product, collection, tag, vendor, product type, variant title, or inv…" at bounding box center [306, 20] width 320 height 11
click at [129, 16] on input "Filter by product, collection, tag, vendor, product type, variant title, or inv…" at bounding box center [128, 15] width 1 height 1
radio input "true"
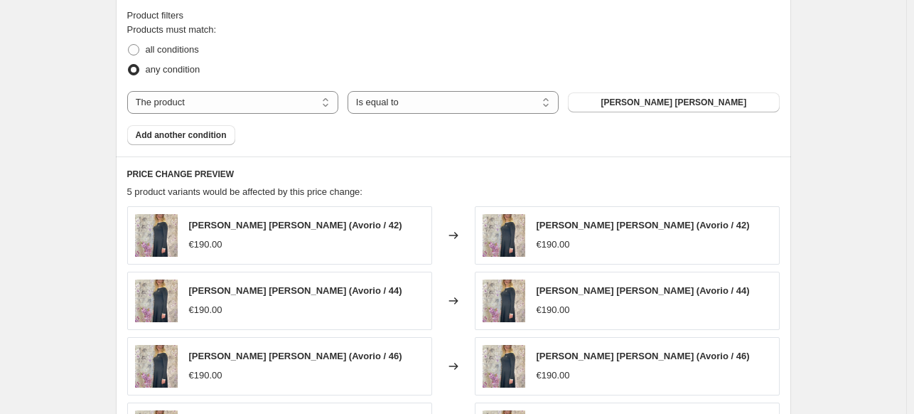
scroll to position [640, 0]
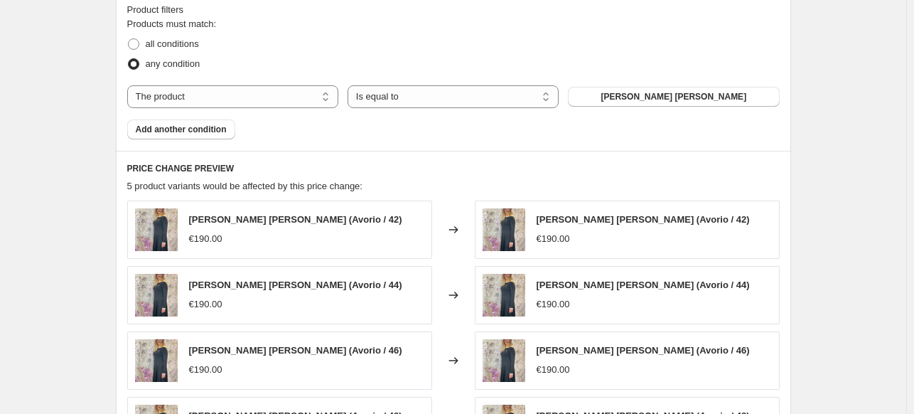
click at [168, 33] on fieldset "Products must match: all conditions any condition" at bounding box center [453, 45] width 653 height 57
click at [166, 33] on fieldset "Products must match: all conditions any condition" at bounding box center [453, 45] width 653 height 57
click at [162, 41] on span "all conditions" at bounding box center [172, 43] width 53 height 11
click at [129, 39] on input "all conditions" at bounding box center [128, 38] width 1 height 1
radio input "true"
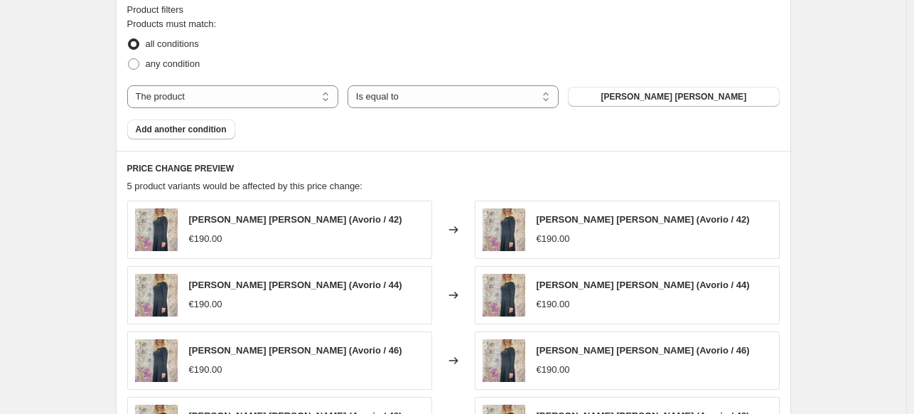
click at [354, 70] on div "any condition" at bounding box center [453, 64] width 653 height 20
click at [225, 77] on div "Products must match: all conditions any condition The product The product's col…" at bounding box center [453, 78] width 653 height 122
click at [232, 102] on select "The product The product's collection The product's tag The product's vendor The…" at bounding box center [232, 96] width 211 height 23
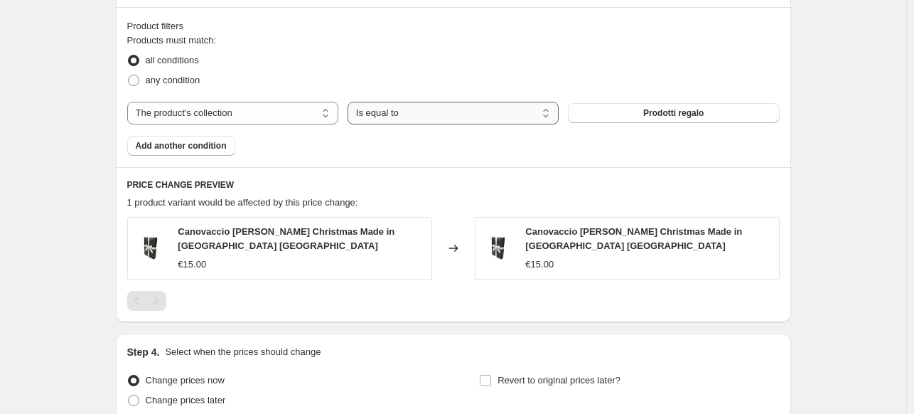
click at [409, 102] on select "Is equal to Is not equal to" at bounding box center [453, 113] width 211 height 23
click at [350, 102] on select "Is equal to Is not equal to" at bounding box center [453, 113] width 211 height 23
click at [645, 103] on button "Prodotti regalo" at bounding box center [673, 113] width 211 height 20
click at [421, 102] on select "Is equal to Is not equal to" at bounding box center [453, 113] width 211 height 23
click at [199, 103] on select "The product The product's collection The product's tag The product's vendor The…" at bounding box center [232, 113] width 211 height 23
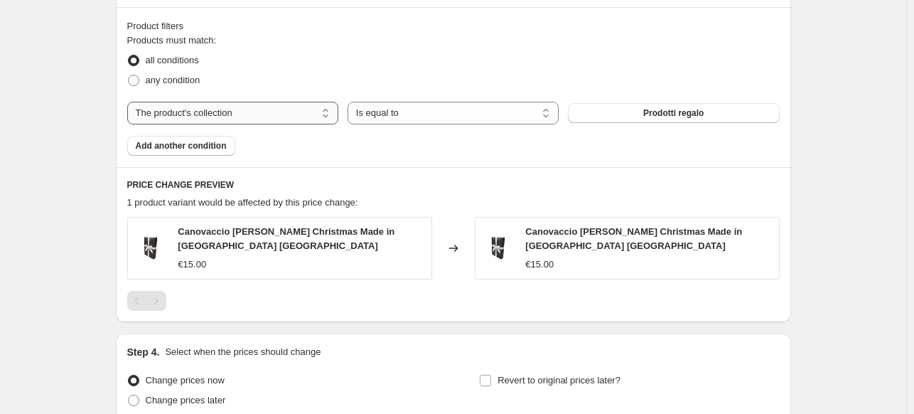
select select "tag"
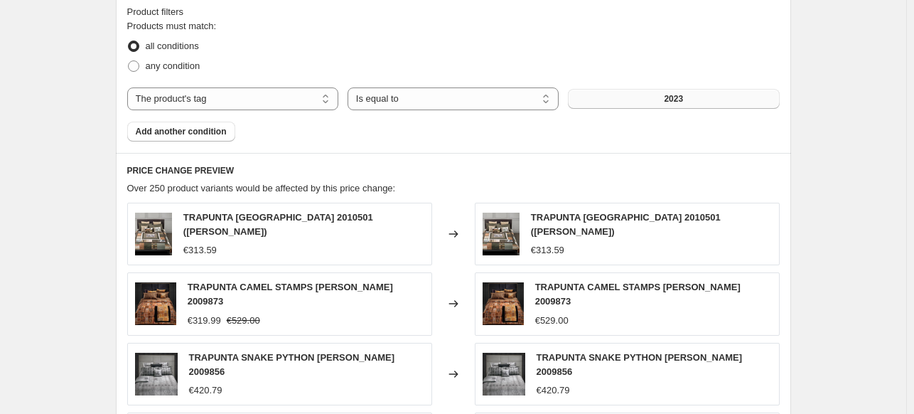
click at [674, 90] on button "2023" at bounding box center [673, 99] width 211 height 20
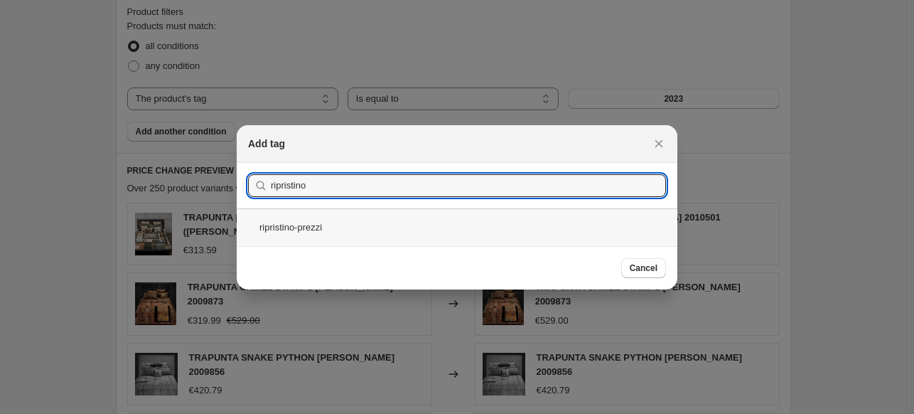
type input "ripristino"
click at [327, 245] on div "ripristino-prezzi" at bounding box center [457, 227] width 441 height 38
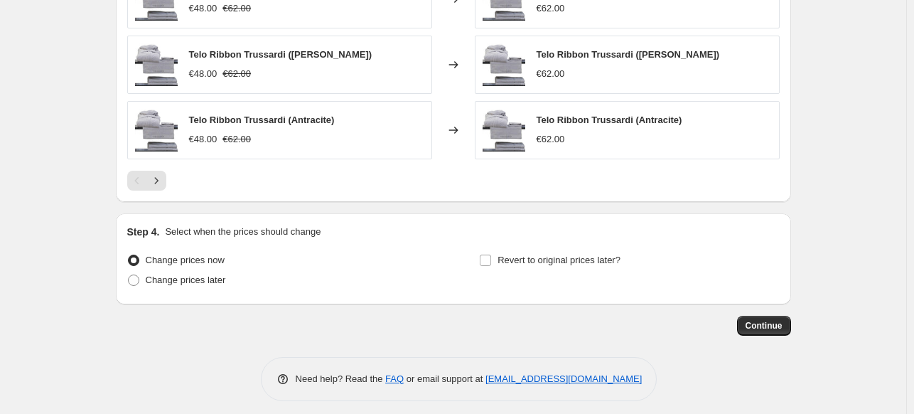
scroll to position [1007, 0]
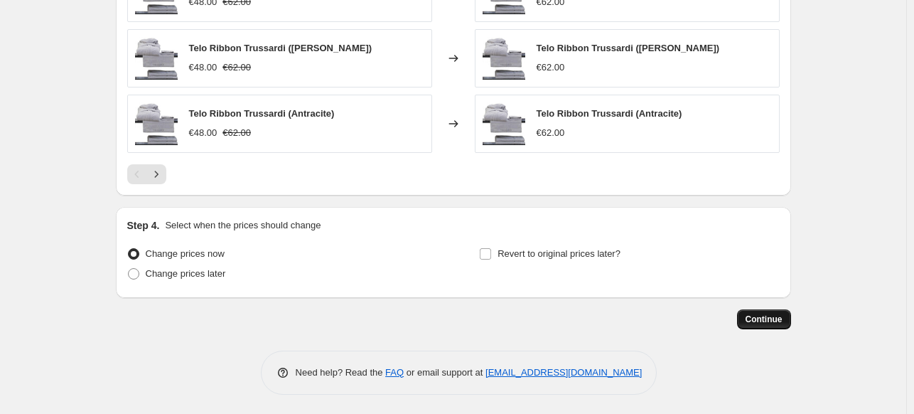
click at [776, 315] on span "Continue" at bounding box center [764, 319] width 37 height 11
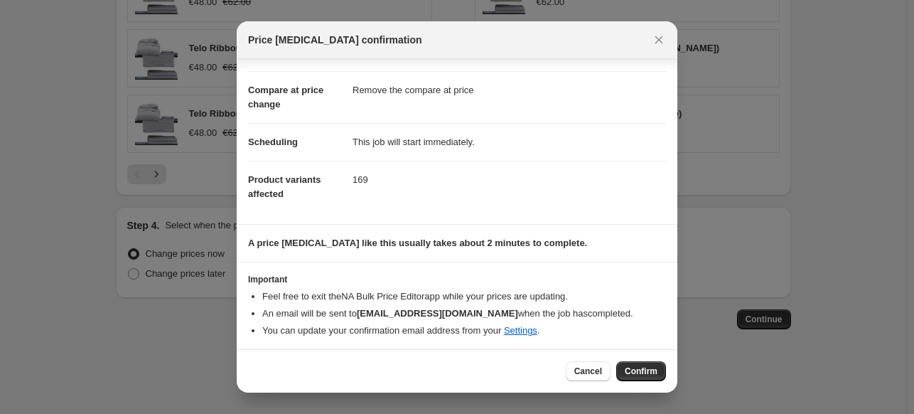
scroll to position [52, 0]
click at [655, 380] on button "Confirm" at bounding box center [641, 371] width 50 height 20
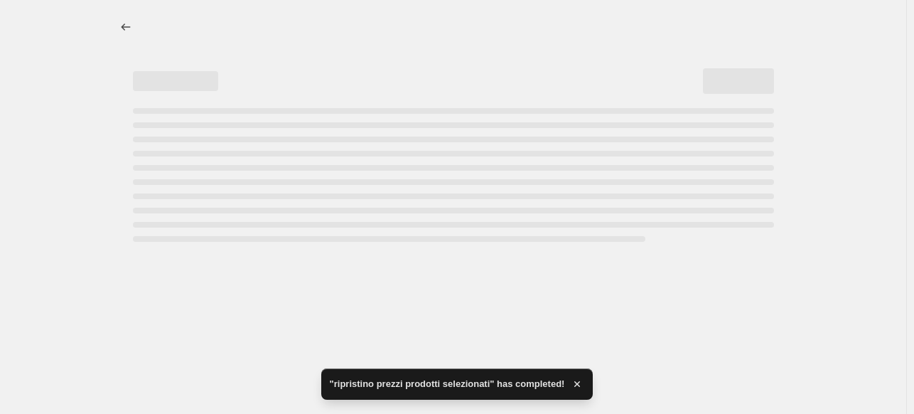
select select "ecap"
select select "remove"
select select "tag"
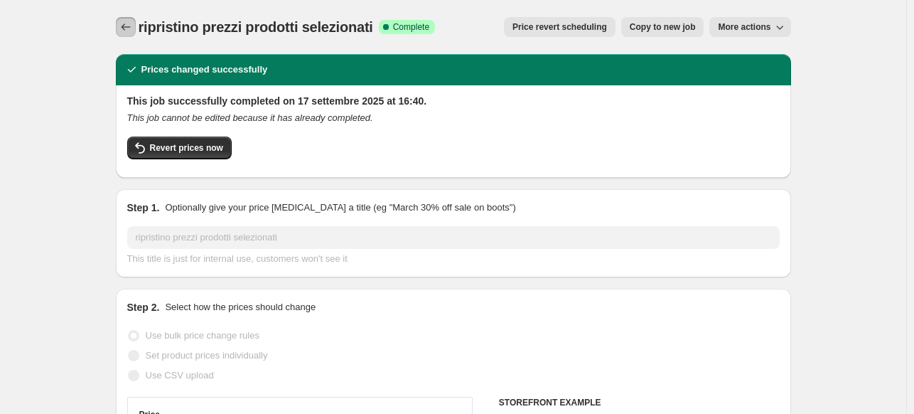
click at [133, 32] on icon "Price change jobs" at bounding box center [126, 27] width 14 height 14
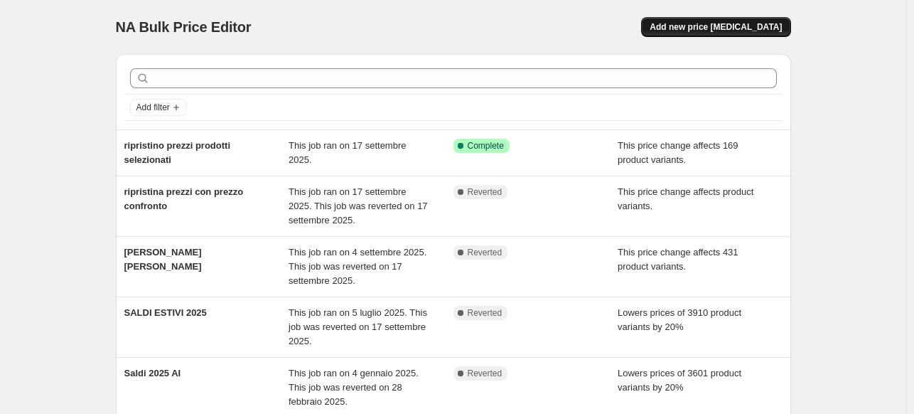
click at [737, 26] on span "Add new price [MEDICAL_DATA]" at bounding box center [716, 26] width 132 height 11
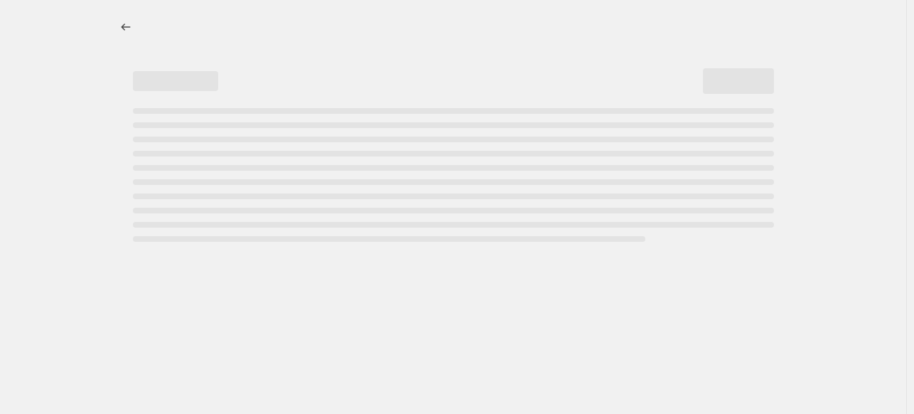
select select "percentage"
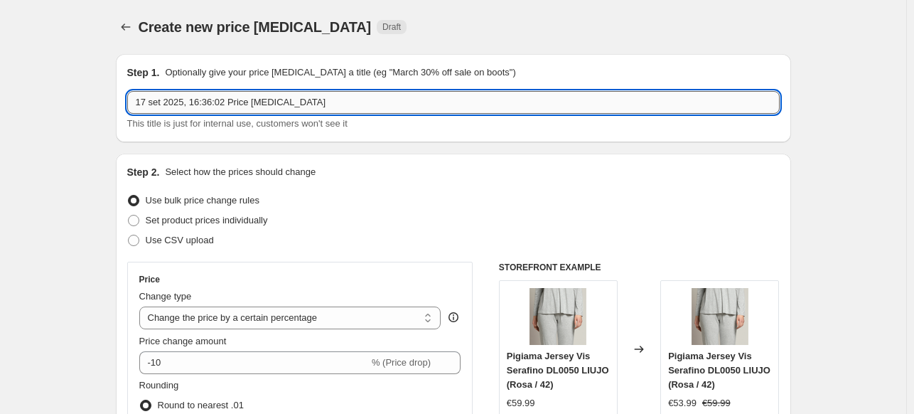
click at [206, 99] on input "17 set 2025, 16:36:02 Price [MEDICAL_DATA]" at bounding box center [453, 102] width 653 height 23
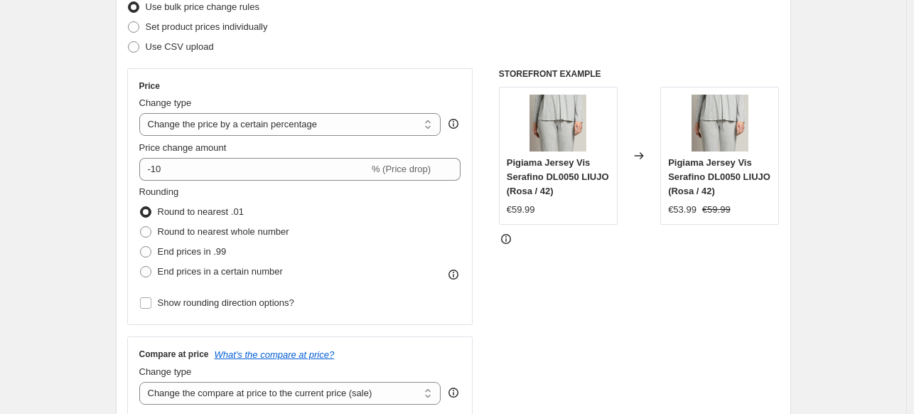
scroll to position [213, 0]
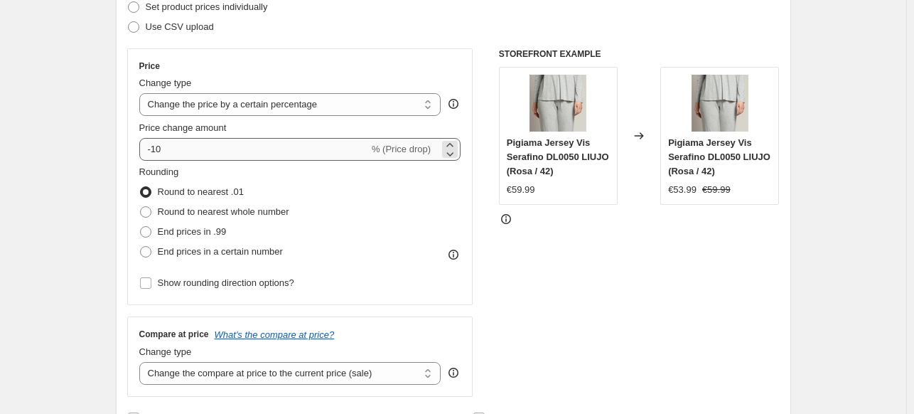
type input "bicchieri a 50%"
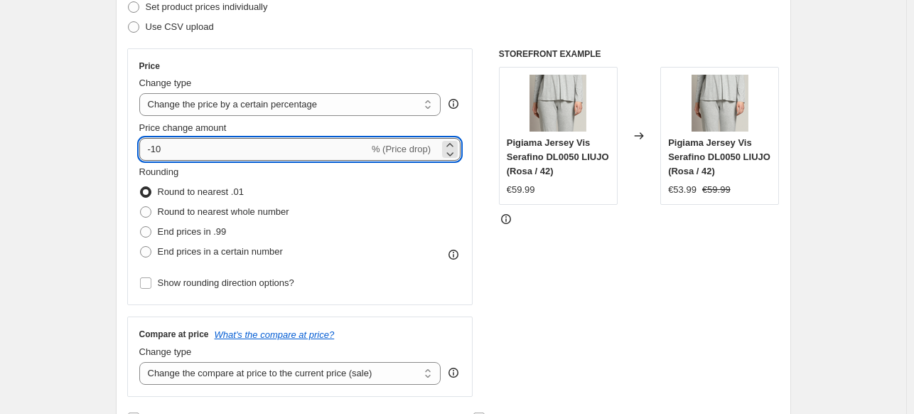
click at [210, 156] on input "-10" at bounding box center [254, 149] width 230 height 23
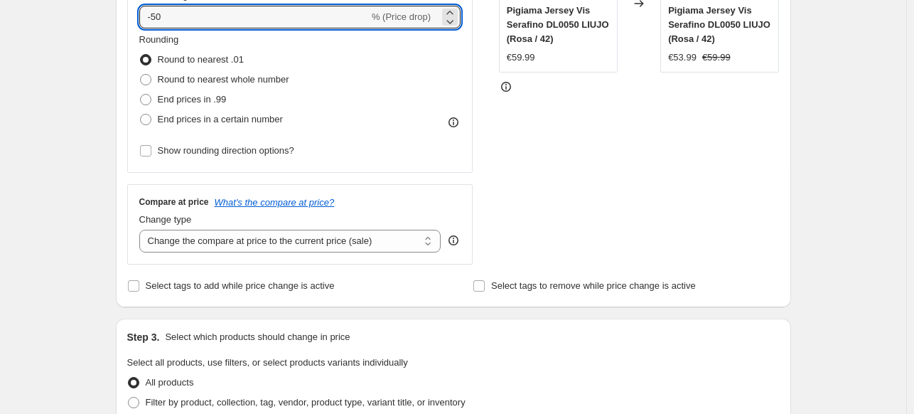
scroll to position [355, 0]
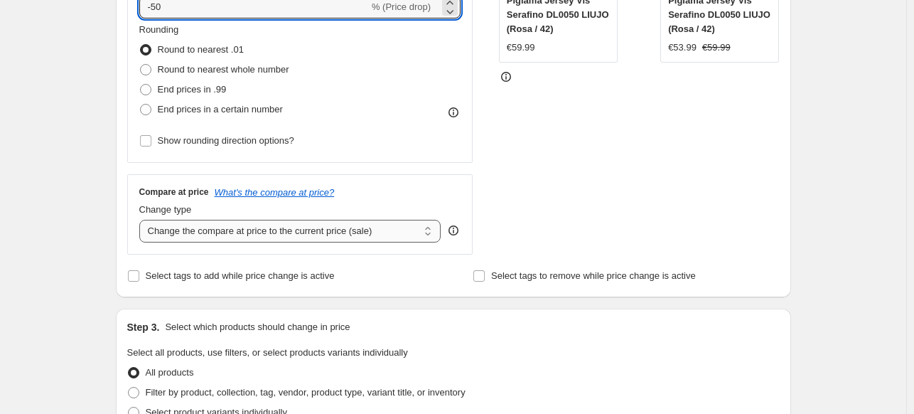
type input "-50"
click at [270, 227] on select "Change the compare at price to the current price (sale) Change the compare at p…" at bounding box center [290, 231] width 302 height 23
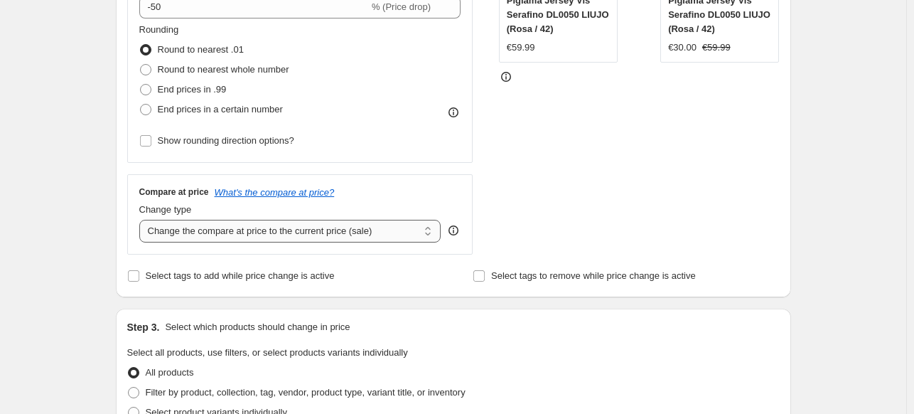
click at [271, 227] on select "Change the compare at price to the current price (sale) Change the compare at p…" at bounding box center [290, 231] width 302 height 23
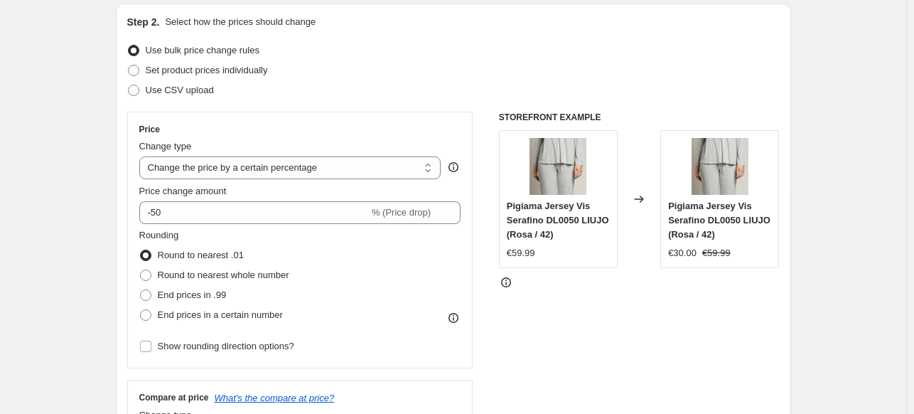
scroll to position [142, 0]
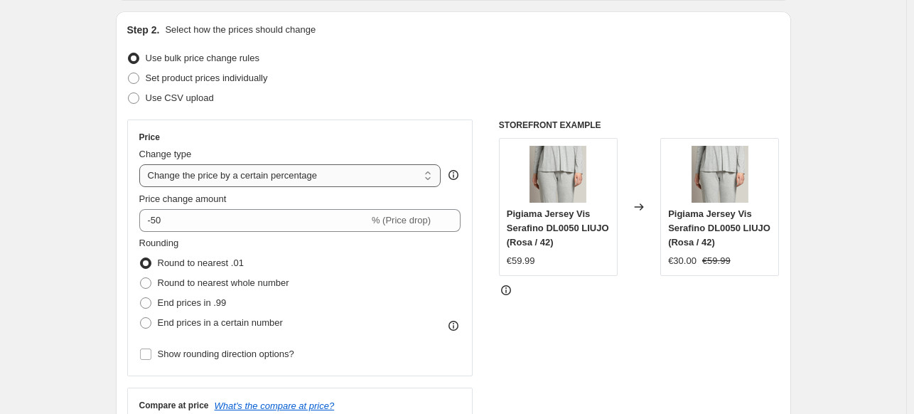
click at [309, 176] on select "Change the price to a certain amount Change the price by a certain amount Chang…" at bounding box center [290, 175] width 302 height 23
select select "pcap"
click at [142, 164] on select "Change the price to a certain amount Change the price by a certain amount Chang…" at bounding box center [290, 175] width 302 height 23
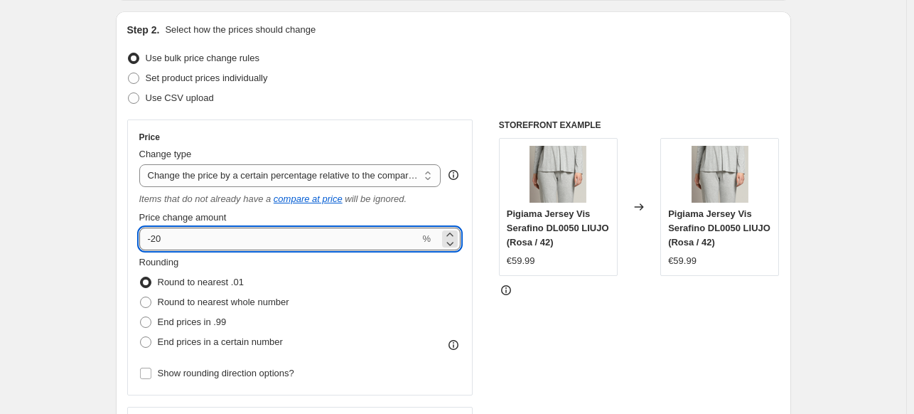
click at [159, 245] on input "-20" at bounding box center [279, 238] width 281 height 23
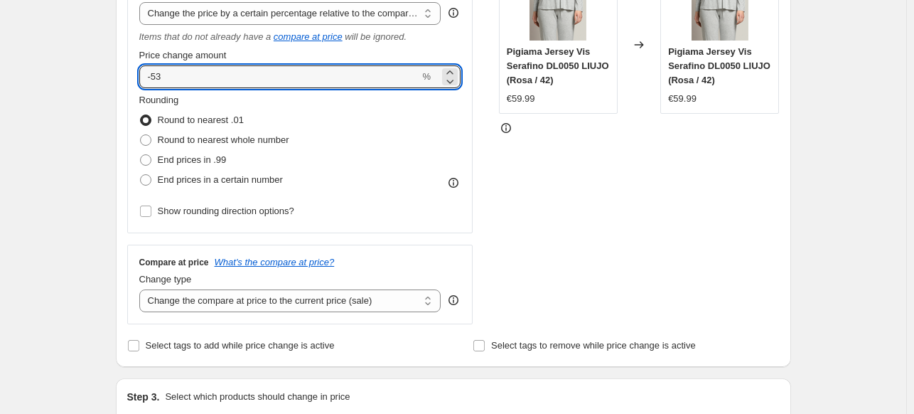
scroll to position [355, 0]
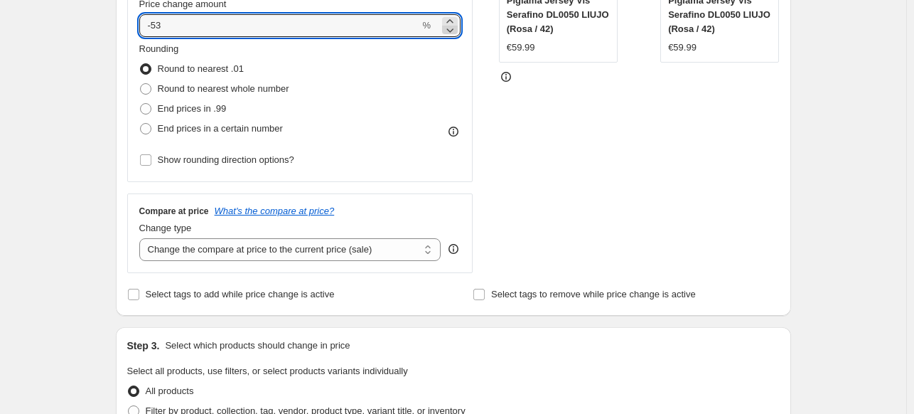
click at [455, 27] on icon at bounding box center [450, 30] width 14 height 14
click at [454, 23] on icon at bounding box center [450, 30] width 14 height 14
click at [454, 22] on icon at bounding box center [450, 21] width 14 height 14
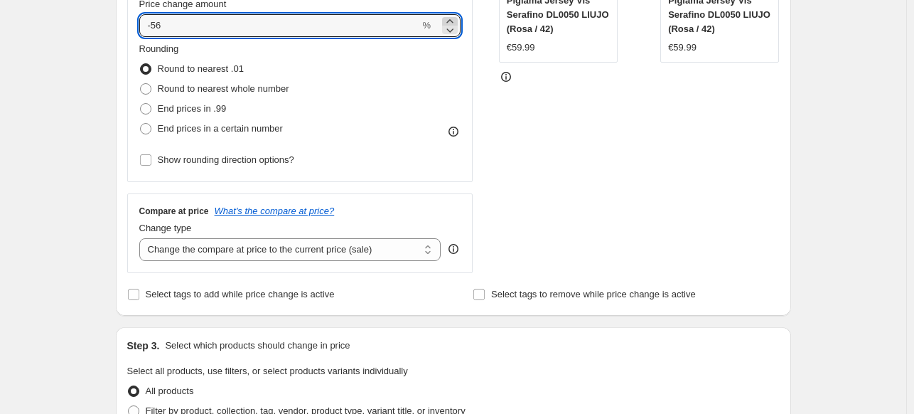
click at [454, 22] on icon at bounding box center [450, 21] width 14 height 14
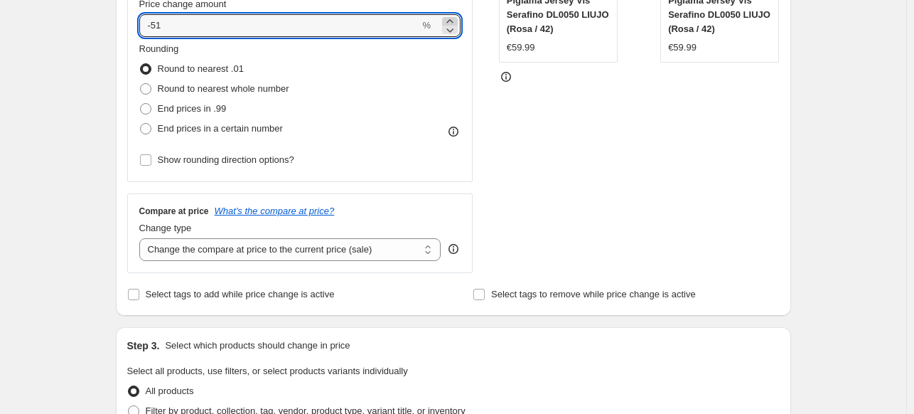
click at [454, 22] on icon at bounding box center [450, 21] width 14 height 14
type input "-50"
click at [402, 82] on div "Rounding Round to nearest .01 Round to nearest whole number End prices in .99 E…" at bounding box center [300, 90] width 322 height 97
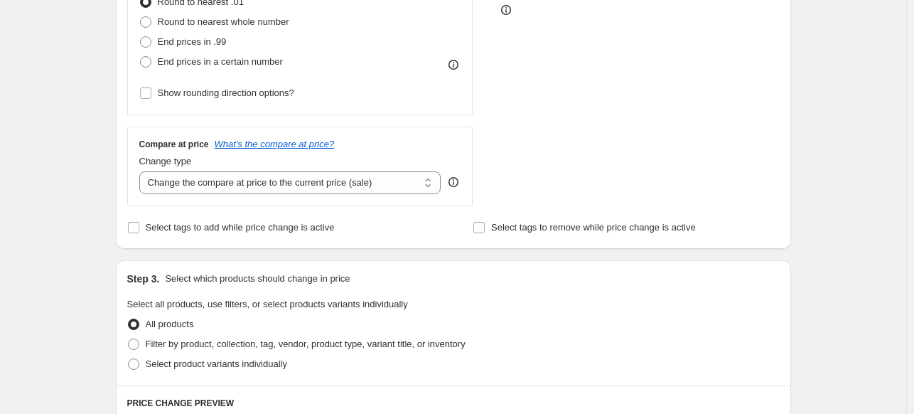
scroll to position [427, 0]
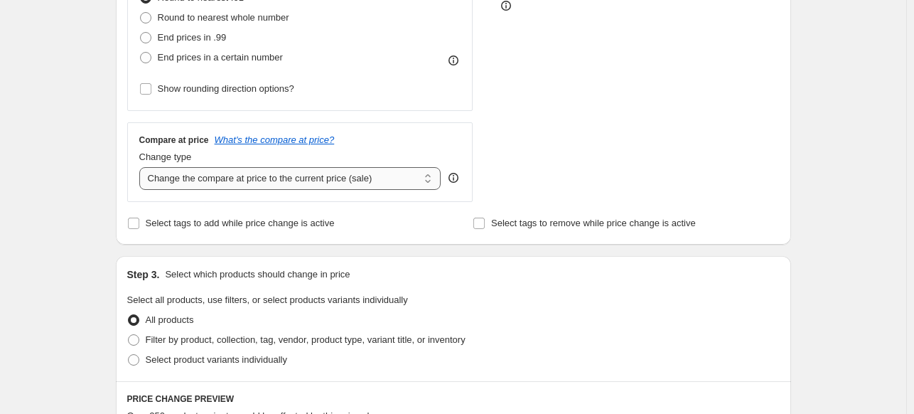
click at [268, 188] on select "Change the compare at price to the current price (sale) Change the compare at p…" at bounding box center [290, 178] width 302 height 23
select select "no_change"
click at [142, 168] on select "Change the compare at price to the current price (sale) Change the compare at p…" at bounding box center [290, 178] width 302 height 23
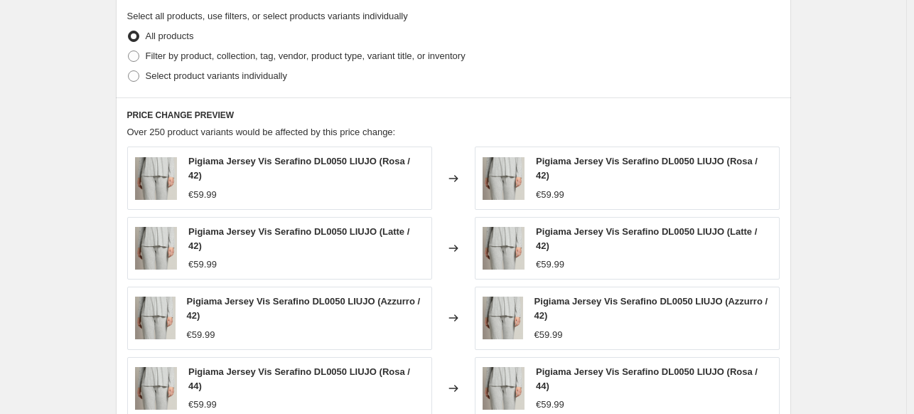
scroll to position [711, 0]
click at [191, 52] on span "Filter by product, collection, tag, vendor, product type, variant title, or inv…" at bounding box center [306, 55] width 320 height 11
click at [129, 50] on input "Filter by product, collection, tag, vendor, product type, variant title, or inv…" at bounding box center [128, 50] width 1 height 1
radio input "true"
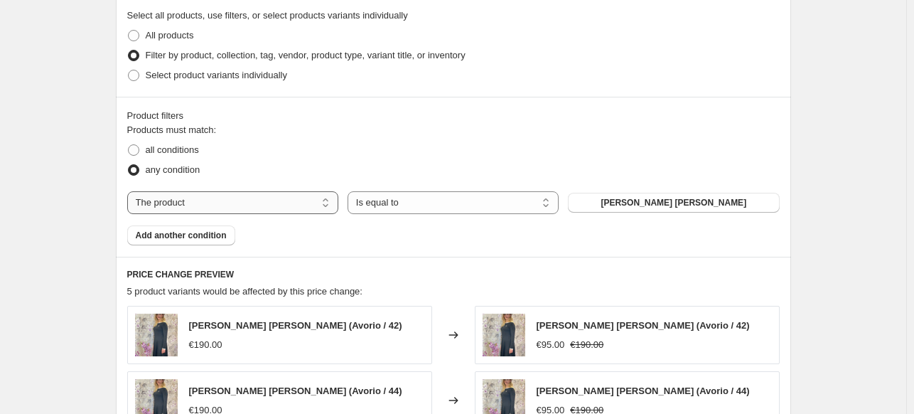
click at [284, 208] on select "The product The product's collection The product's tag The product's vendor The…" at bounding box center [232, 202] width 211 height 23
select select "collection"
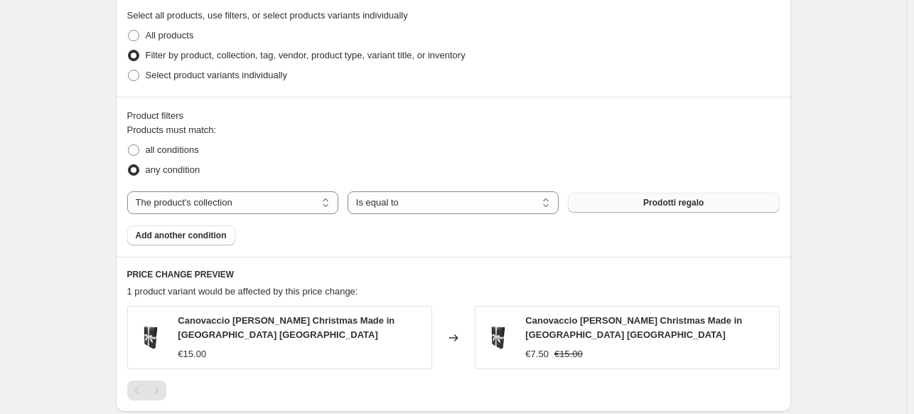
click at [595, 196] on button "Prodotti regalo" at bounding box center [673, 203] width 211 height 20
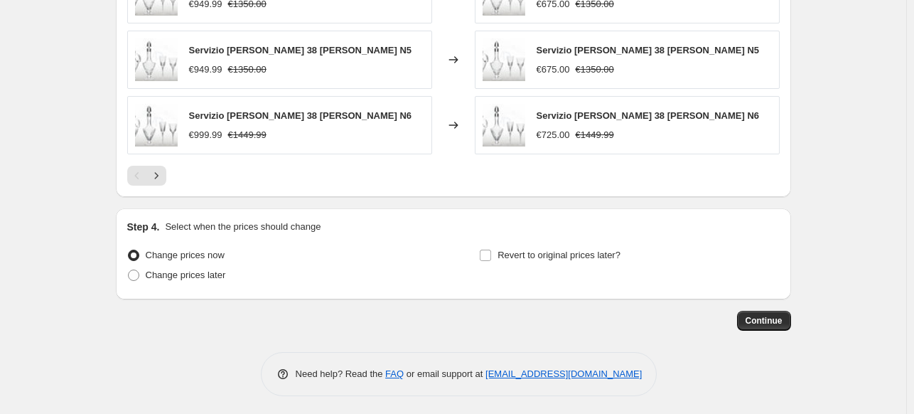
scroll to position [1184, 0]
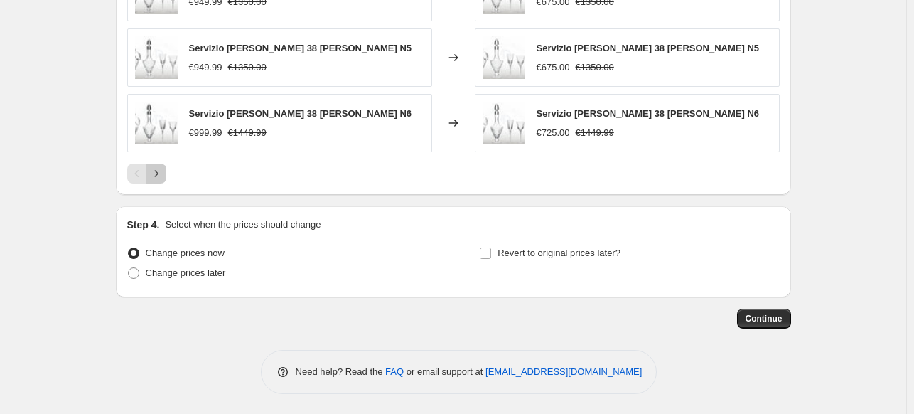
click at [159, 173] on icon "Next" at bounding box center [156, 173] width 14 height 14
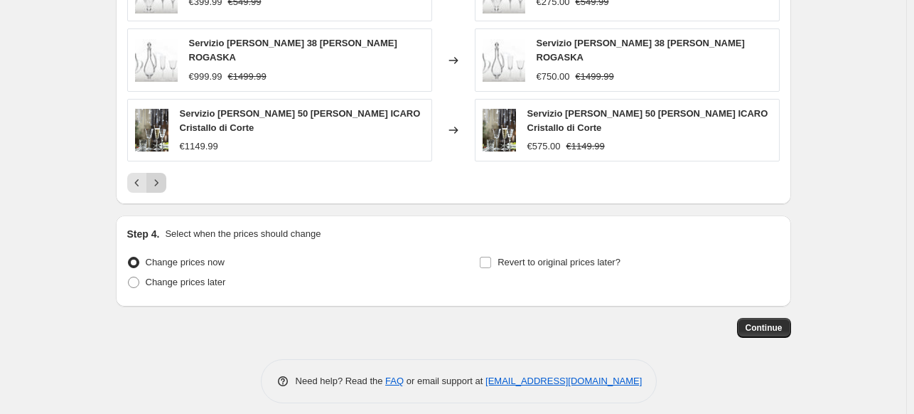
click at [159, 173] on div "Pagination" at bounding box center [156, 183] width 20 height 20
click at [753, 318] on button "Continue" at bounding box center [764, 328] width 54 height 20
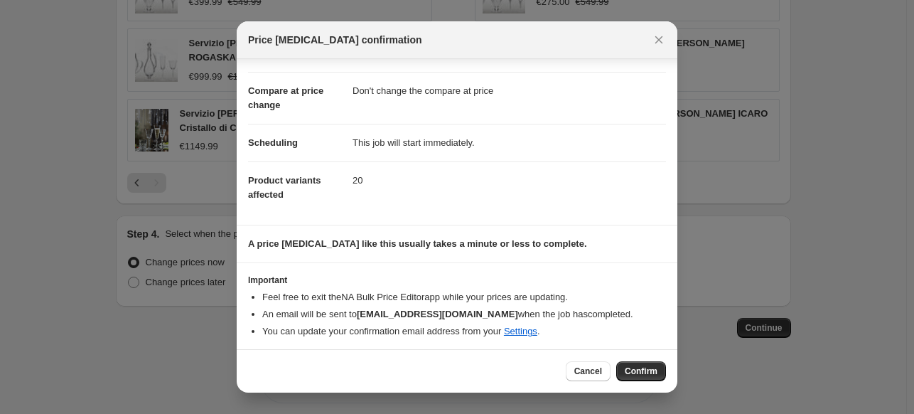
scroll to position [66, 0]
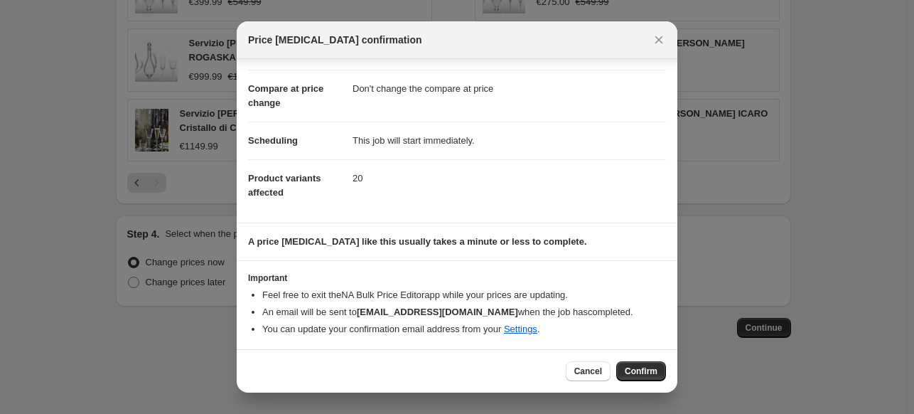
click at [636, 374] on span "Confirm" at bounding box center [641, 370] width 33 height 11
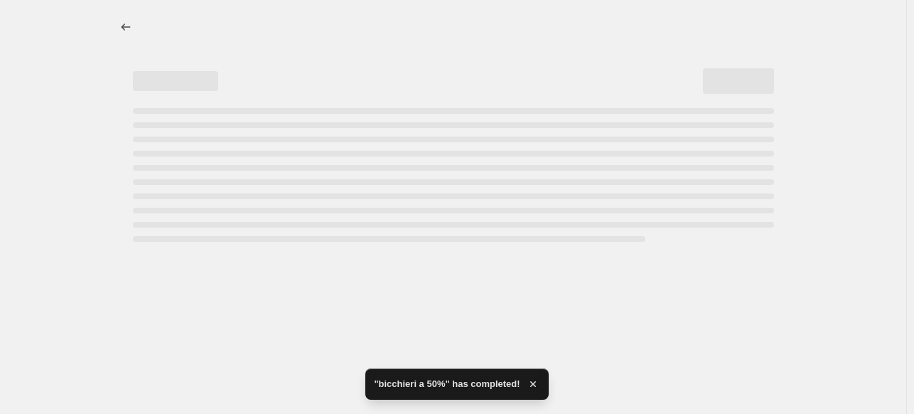
select select "pcap"
select select "no_change"
select select "collection"
